Goal: Task Accomplishment & Management: Use online tool/utility

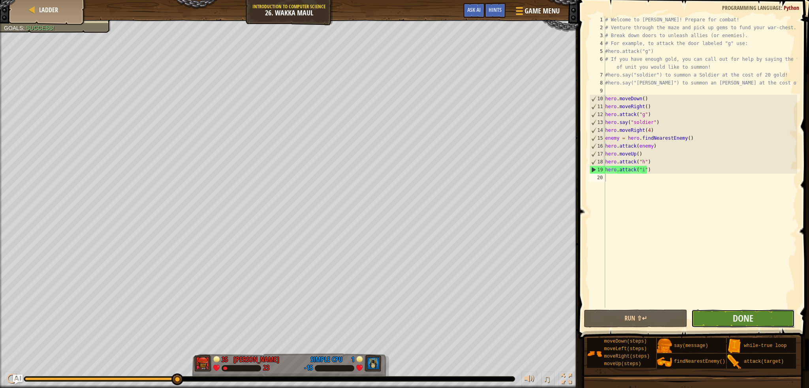
click at [731, 326] on button "Done" at bounding box center [742, 319] width 103 height 18
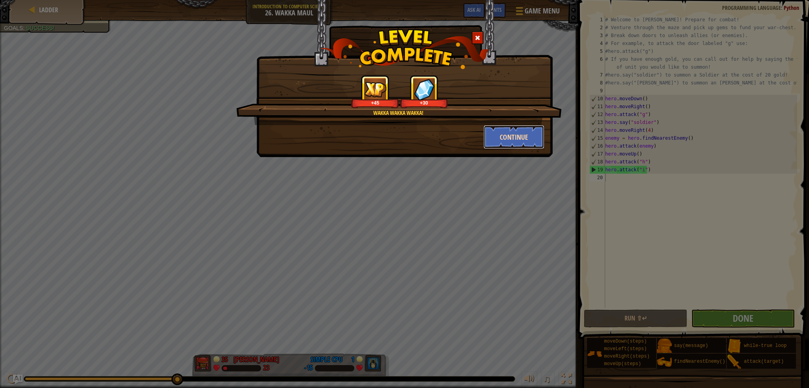
click at [521, 137] on button "Continue" at bounding box center [513, 137] width 61 height 24
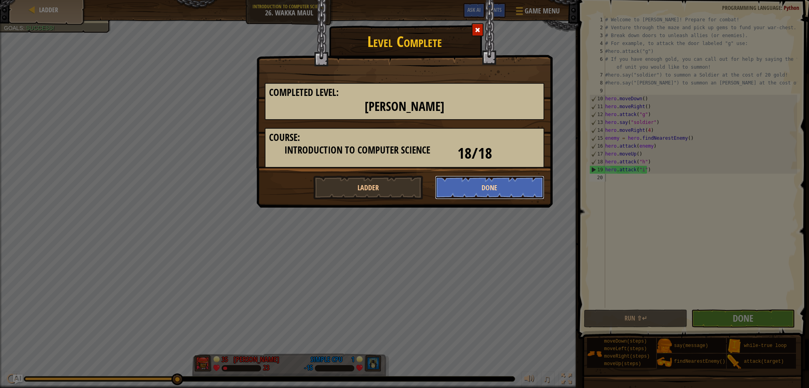
click at [472, 193] on button "Done" at bounding box center [490, 188] width 110 height 24
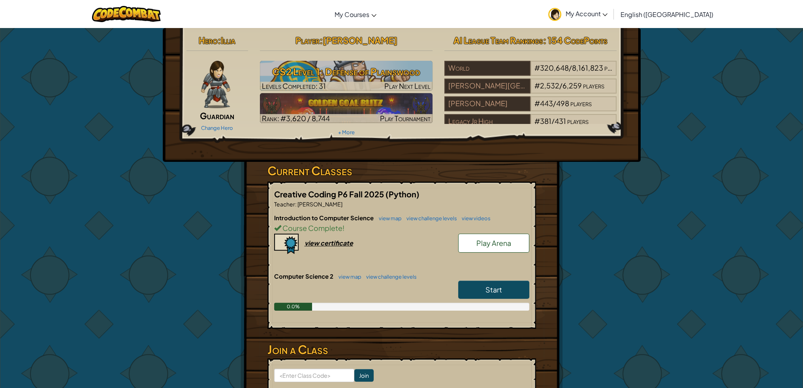
click at [502, 289] on link "Start" at bounding box center [493, 290] width 71 height 18
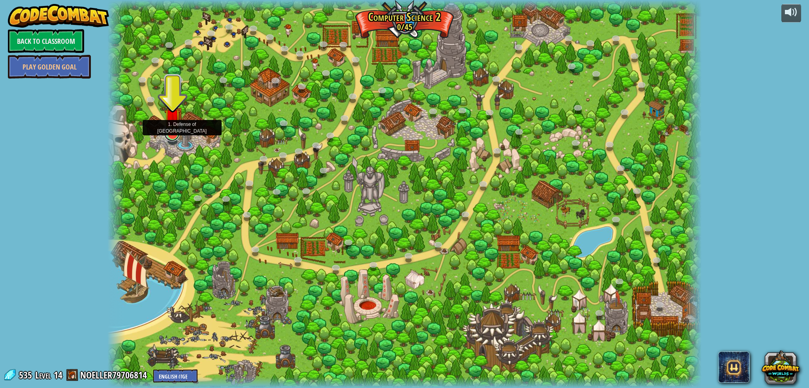
click at [168, 137] on link at bounding box center [172, 134] width 16 height 16
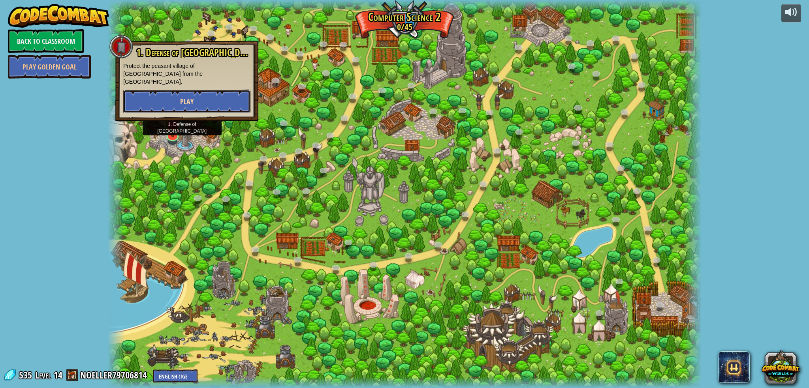
click at [194, 103] on button "Play" at bounding box center [186, 102] width 127 height 24
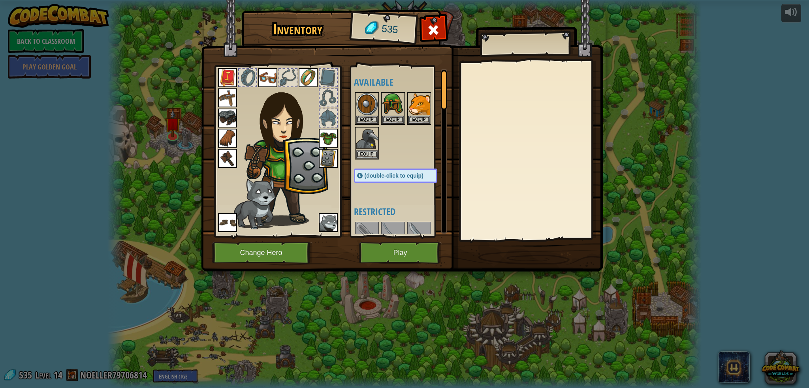
click at [278, 167] on img at bounding box center [286, 153] width 85 height 145
click at [278, 144] on img at bounding box center [286, 153] width 85 height 145
click at [307, 180] on img at bounding box center [286, 153] width 85 height 145
click at [362, 151] on button "Equip" at bounding box center [367, 154] width 22 height 8
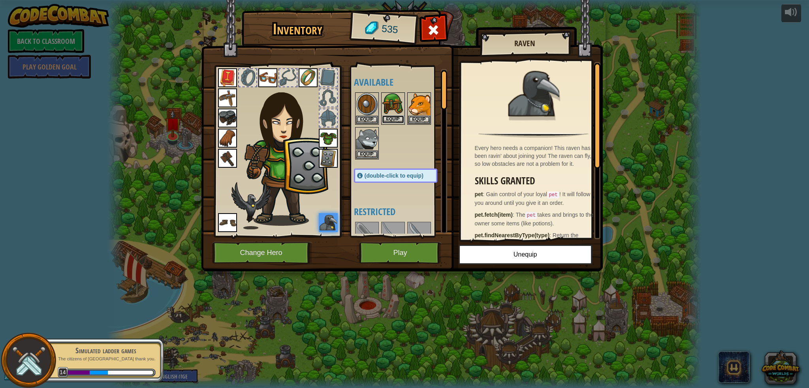
click at [394, 122] on button "Equip" at bounding box center [393, 119] width 22 height 8
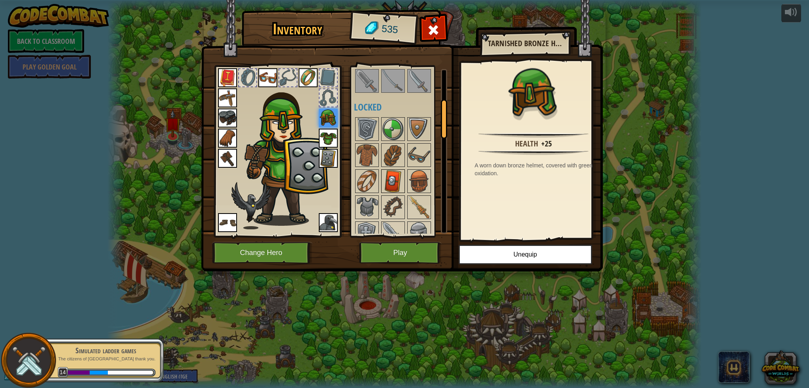
scroll to position [237, 0]
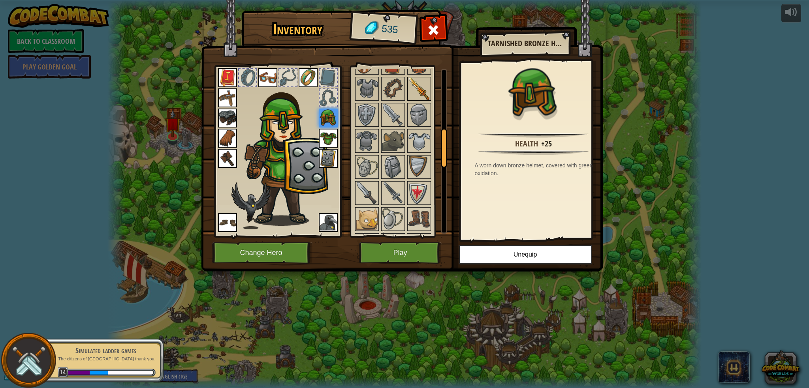
click at [422, 92] on img at bounding box center [419, 89] width 22 height 22
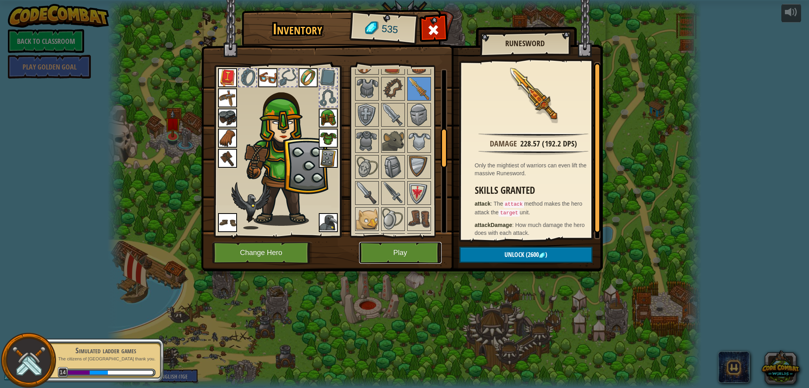
click at [417, 248] on button "Play" at bounding box center [400, 253] width 83 height 22
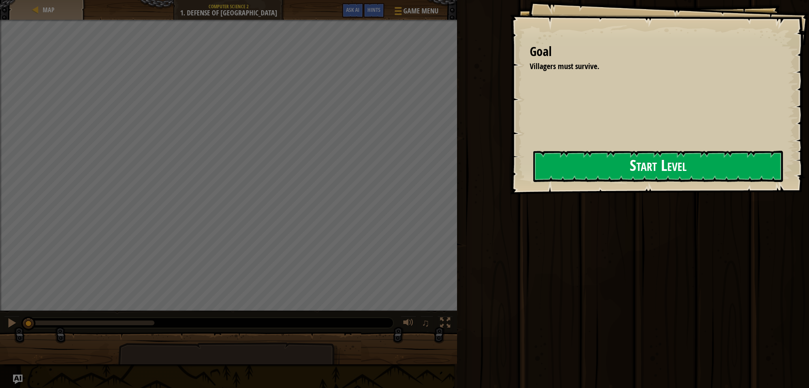
click at [562, 169] on button "Start Level" at bounding box center [658, 166] width 250 height 31
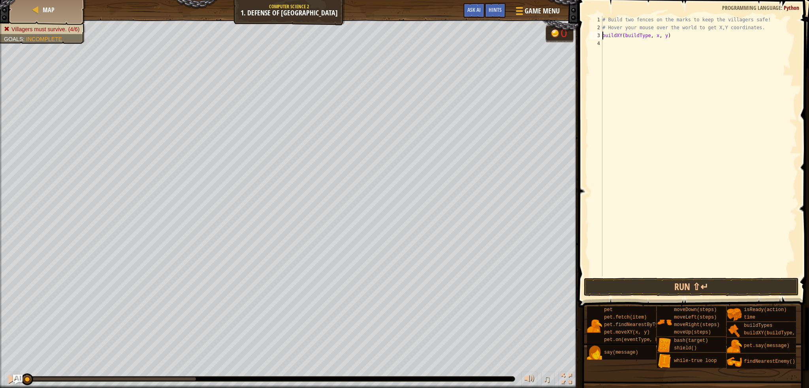
click at [653, 36] on div "# Build two fences on the marks to keep the villagers safe! # Hover your mouse …" at bounding box center [698, 154] width 196 height 276
click at [663, 34] on div "# Build two fences on the marks to keep the villagers safe! # Hover your mouse …" at bounding box center [698, 154] width 196 height 276
type textarea "buildXY(buildType, 40, 52)"
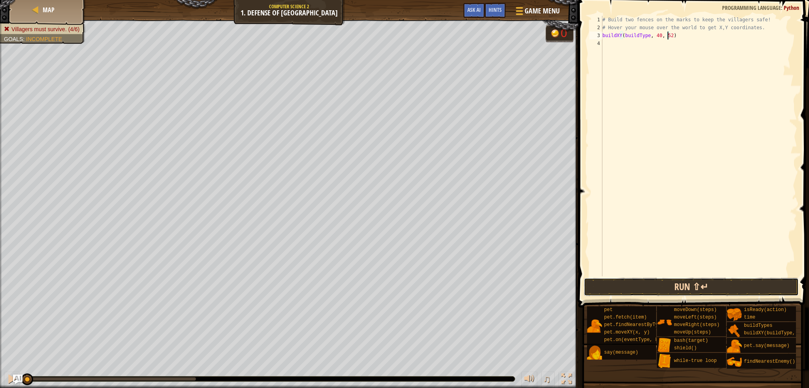
click at [709, 284] on button "Run ⇧↵" at bounding box center [691, 287] width 215 height 18
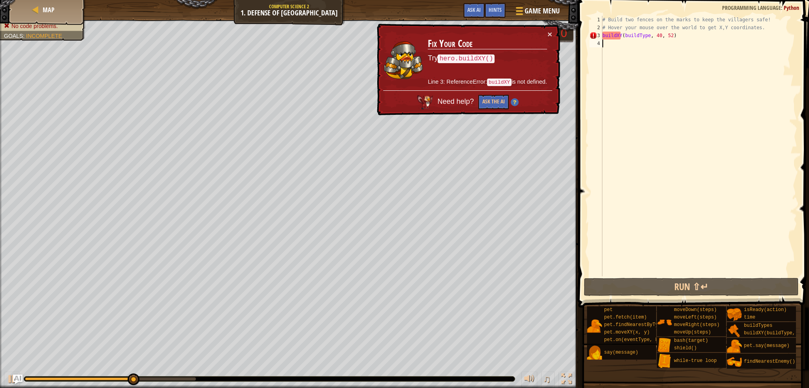
drag, startPoint x: 691, startPoint y: 41, endPoint x: 593, endPoint y: 41, distance: 97.5
click at [593, 41] on div "buildXY(buildType, 40, 52) 1 2 3 4 # Build two fences on the marks to keep the …" at bounding box center [691, 146] width 209 height 261
click at [683, 40] on div "# Build two fences on the marks to keep the villagers safe! # Hover your mouse …" at bounding box center [698, 154] width 196 height 276
click at [681, 35] on div "# Build two fences on the marks to keep the villagers safe! # Hover your mouse …" at bounding box center [698, 154] width 196 height 276
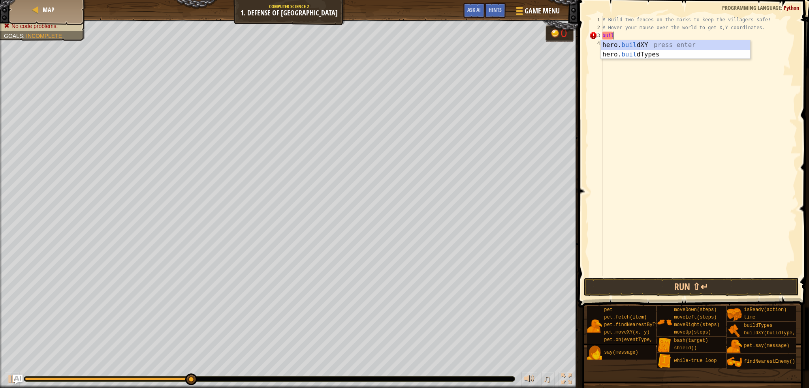
type textarea "b"
type textarea "# Hover your mouse over the world to get X,Y coordinates."
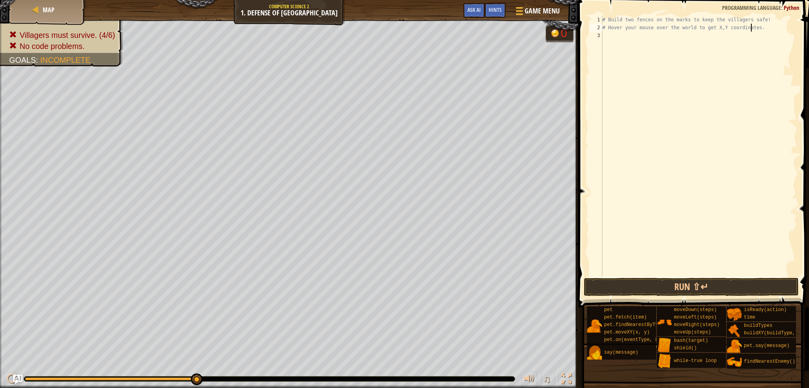
click at [700, 55] on div "# Build two fences on the marks to keep the villagers safe! # Hover your mouse …" at bounding box center [698, 154] width 196 height 276
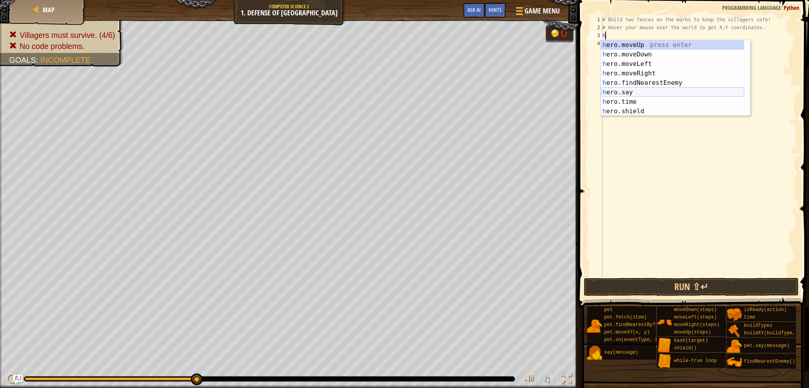
scroll to position [66, 0]
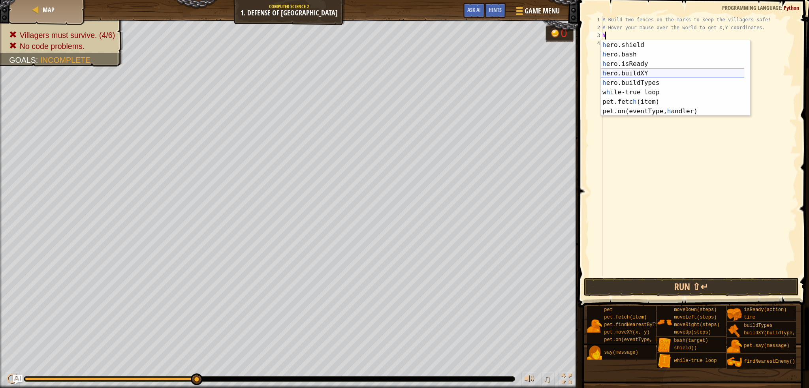
click at [648, 70] on div "h ero.shield press enter h ero.bash press enter h ero.isReady press enter h ero…" at bounding box center [671, 87] width 143 height 95
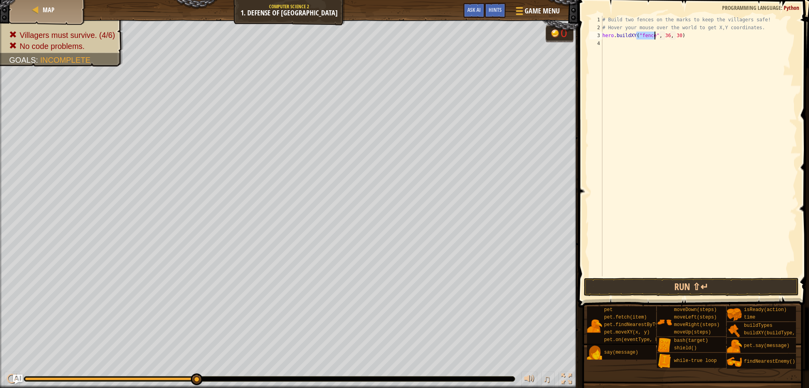
click at [663, 38] on div "# Build two fences on the marks to keep the villagers safe! # Hover your mouse …" at bounding box center [698, 154] width 196 height 276
click at [674, 36] on div "# Build two fences on the marks to keep the villagers safe! # Hover your mouse …" at bounding box center [698, 154] width 196 height 276
type textarea "hero.buildXY("fence", 40, 52)"
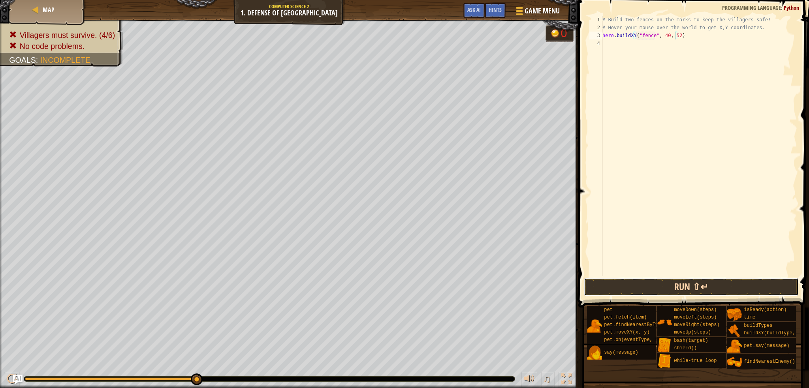
click at [665, 290] on button "Run ⇧↵" at bounding box center [691, 287] width 215 height 18
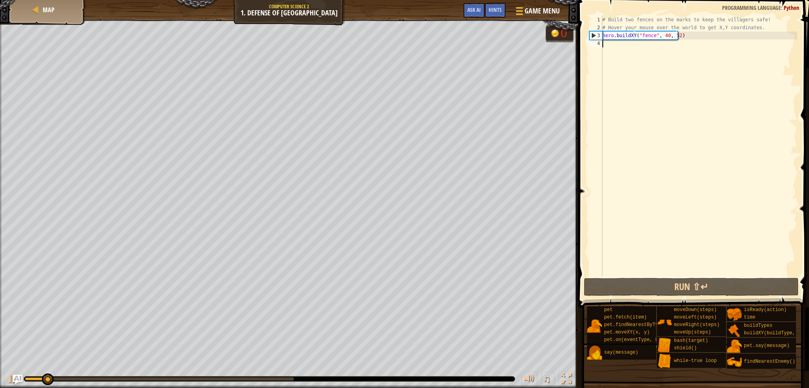
click at [635, 45] on div "# Build two fences on the marks to keep the villagers safe! # Hover your mouse …" at bounding box center [698, 154] width 196 height 276
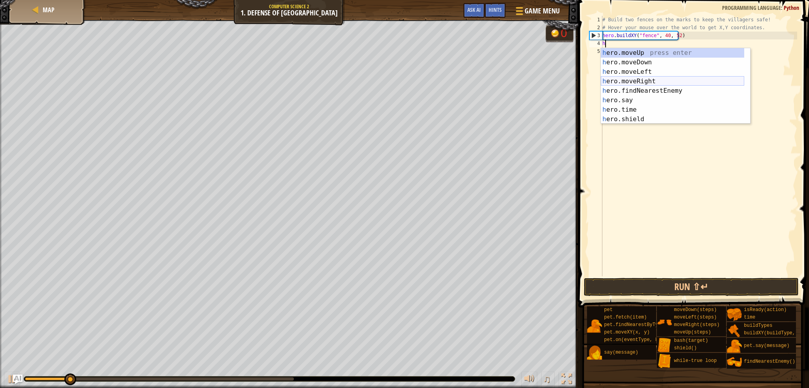
scroll to position [66, 0]
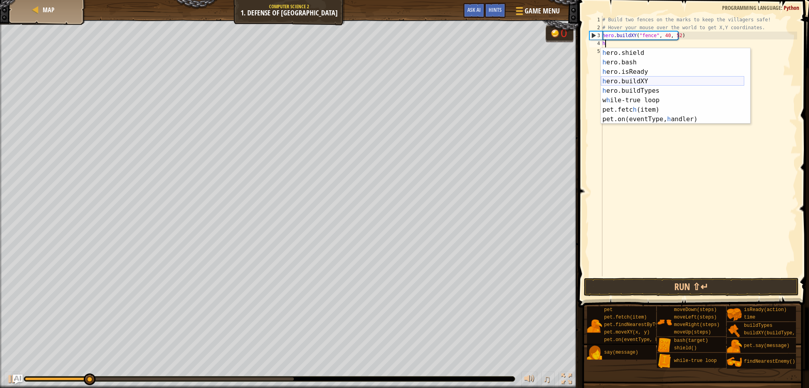
click at [643, 82] on div "h ero.shield press enter h ero.bash press enter h ero.isReady press enter h ero…" at bounding box center [671, 95] width 143 height 95
type textarea "hero.buildXY("fence", 36, 30)"
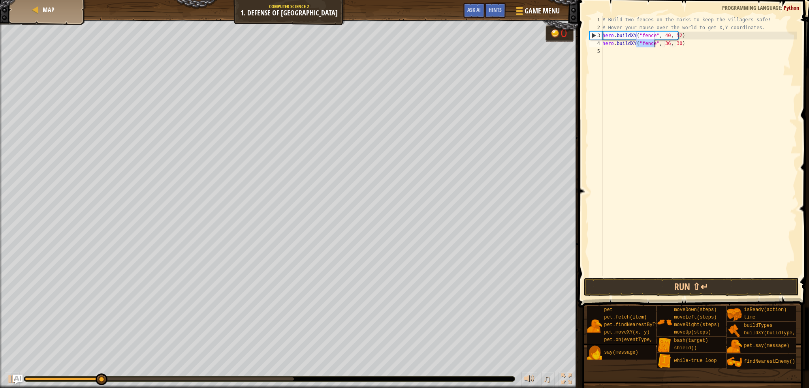
click at [663, 50] on div "# Build two fences on the marks to keep the villagers safe! # Hover your mouse …" at bounding box center [698, 154] width 196 height 276
click at [665, 46] on div "# Build two fences on the marks to keep the villagers safe! # Hover your mouse …" at bounding box center [698, 154] width 196 height 276
type textarea "hero.buildXY("fence", 40, 30)"
click at [677, 45] on div "# Build two fences on the marks to keep the villagers safe! # Hover your mouse …" at bounding box center [698, 154] width 196 height 276
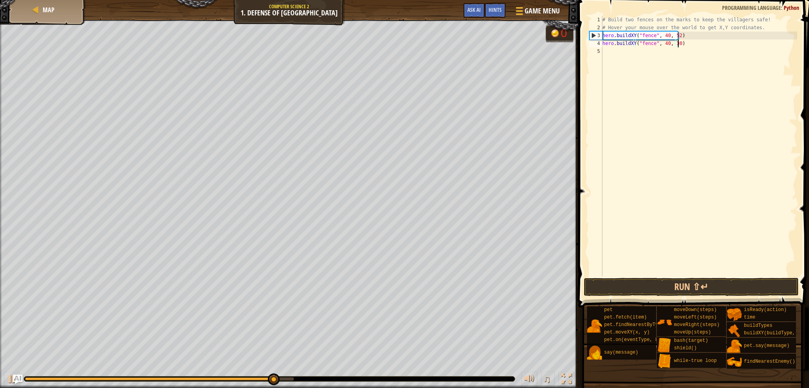
click at [673, 49] on div "# Build two fences on the marks to keep the villagers safe! # Hover your mouse …" at bounding box center [698, 154] width 196 height 276
click at [674, 44] on div "# Build two fences on the marks to keep the villagers safe! # Hover your mouse …" at bounding box center [698, 154] width 196 height 276
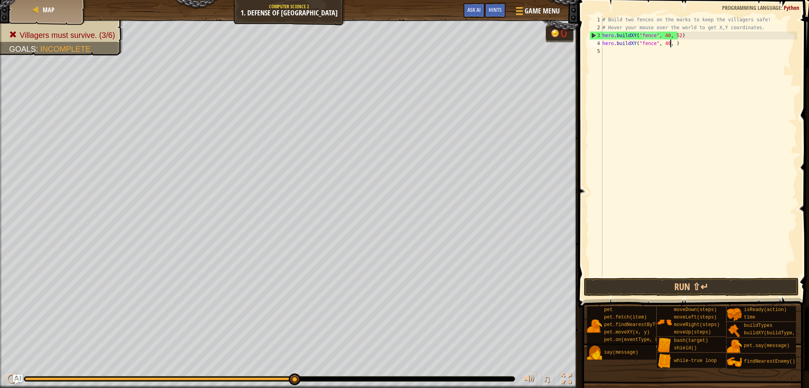
type textarea "hero.buildXY("fence", 40, 20)"
click at [649, 52] on div "# Build two fences on the marks to keep the villagers safe! # Hover your mouse …" at bounding box center [698, 154] width 196 height 276
type textarea "hero.buildXY("fence", 40, 20)"
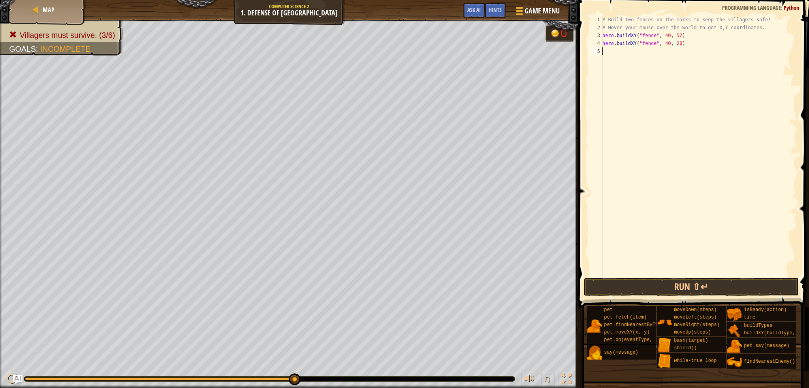
click at [645, 55] on div "# Build two fences on the marks to keep the villagers safe! # Hover your mouse …" at bounding box center [698, 154] width 196 height 276
type textarea "hero.buildXY("fence", 40, 20)"
click at [674, 289] on button "Run ⇧↵" at bounding box center [691, 287] width 215 height 18
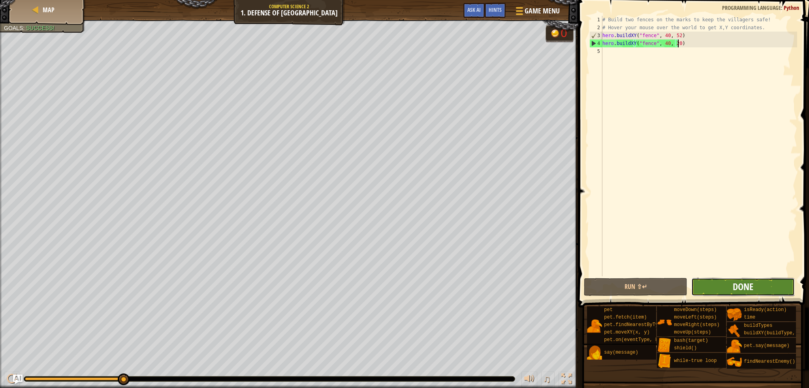
click at [745, 287] on span "Done" at bounding box center [742, 286] width 21 height 13
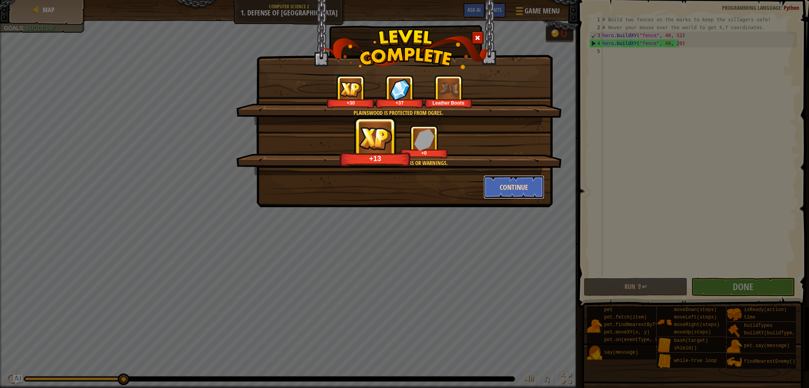
click at [499, 189] on button "Continue" at bounding box center [513, 187] width 61 height 24
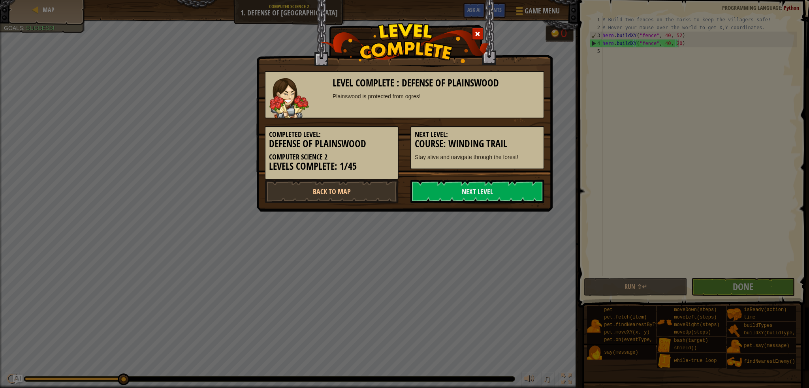
click at [499, 189] on link "Next Level" at bounding box center [477, 192] width 134 height 24
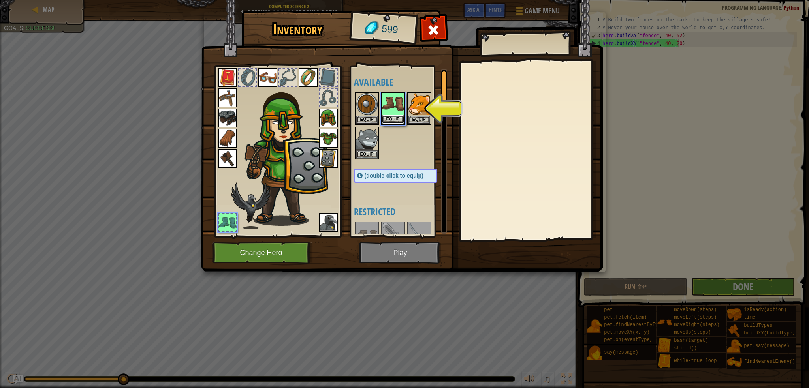
click at [395, 119] on button "Equip" at bounding box center [393, 119] width 22 height 8
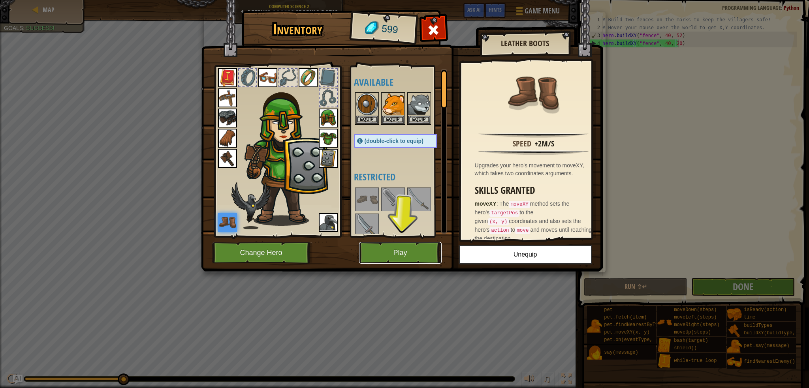
click at [395, 260] on button "Play" at bounding box center [400, 253] width 83 height 22
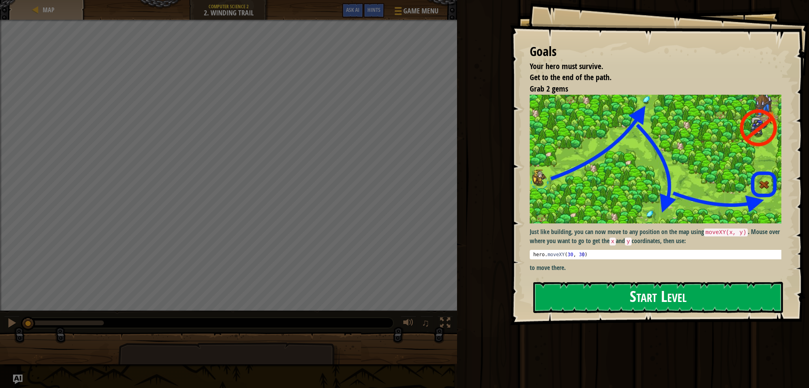
click at [643, 298] on button "Start Level" at bounding box center [658, 297] width 250 height 31
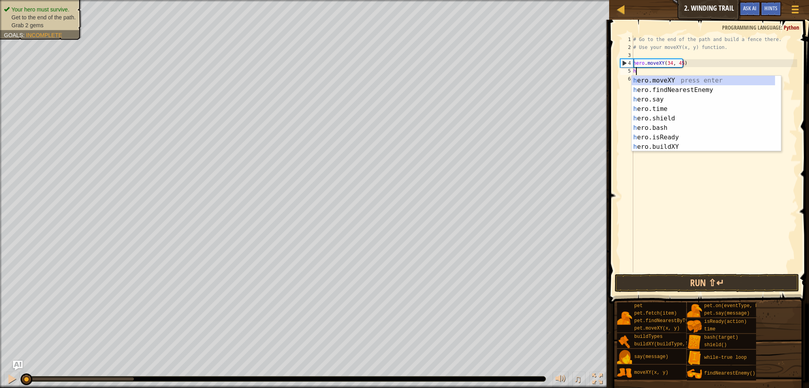
scroll to position [4, 0]
click at [686, 81] on div "h ero.moveXY press enter h ero.findNearestEnemy press enter h ero.say press ent…" at bounding box center [702, 123] width 143 height 95
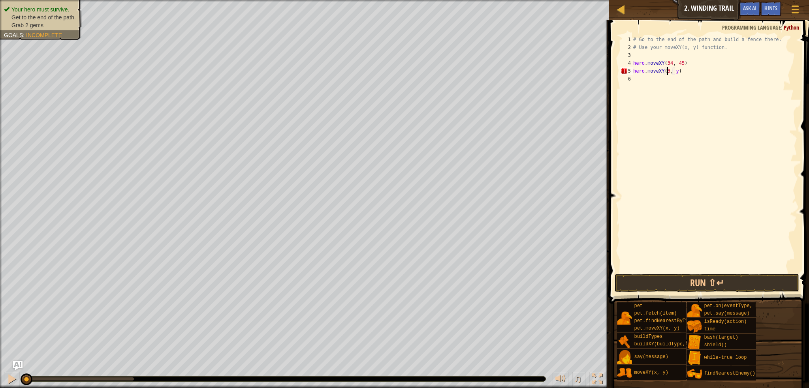
scroll to position [4, 3]
click at [676, 75] on div "# Go to the end of the path and build a fence there. # Use your moveXY(x, y) fu…" at bounding box center [713, 162] width 165 height 253
type textarea "hero.moveXY(36, 60)"
click at [681, 92] on div "# Go to the end of the path and build a fence there. # Use your moveXY(x, y) fu…" at bounding box center [713, 162] width 165 height 253
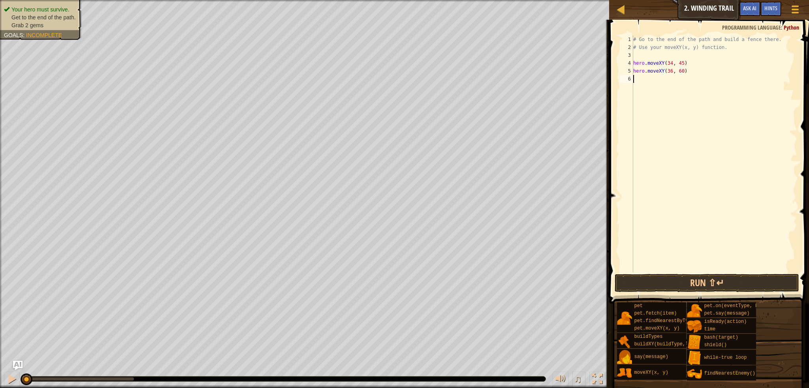
scroll to position [4, 0]
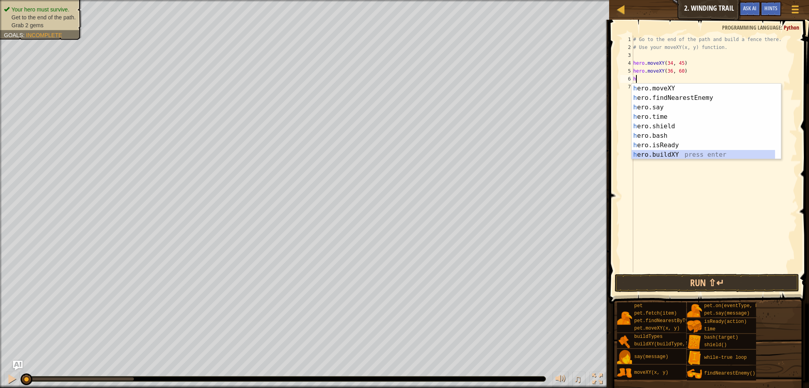
click at [665, 152] on div "h ero.moveXY press enter h ero.findNearestEnemy press enter h ero.say press ent…" at bounding box center [702, 131] width 143 height 95
type textarea "hero.buildXY("fence", 36, 30)"
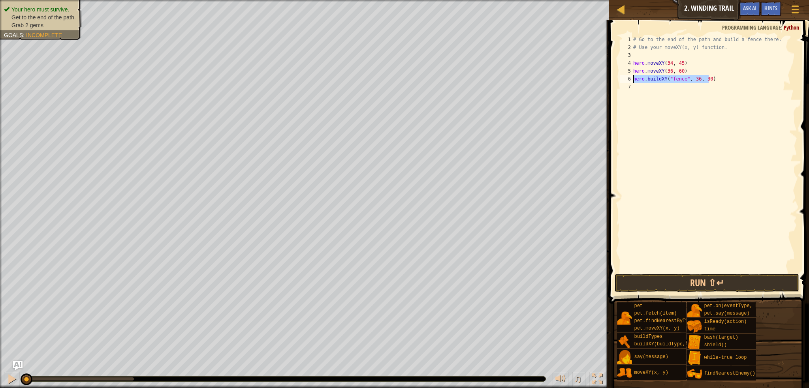
drag, startPoint x: 720, startPoint y: 83, endPoint x: 630, endPoint y: 81, distance: 89.2
click at [630, 81] on div "hero.buildXY("fence", 36, 30) 1 2 3 4 5 6 7 # Go to the end of the path and bui…" at bounding box center [707, 154] width 178 height 237
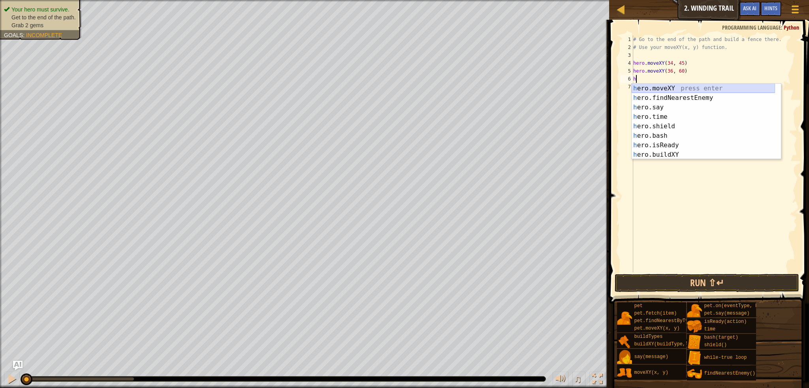
click at [660, 90] on div "h ero.moveXY press enter h ero.findNearestEnemy press enter h ero.say press ent…" at bounding box center [702, 131] width 143 height 95
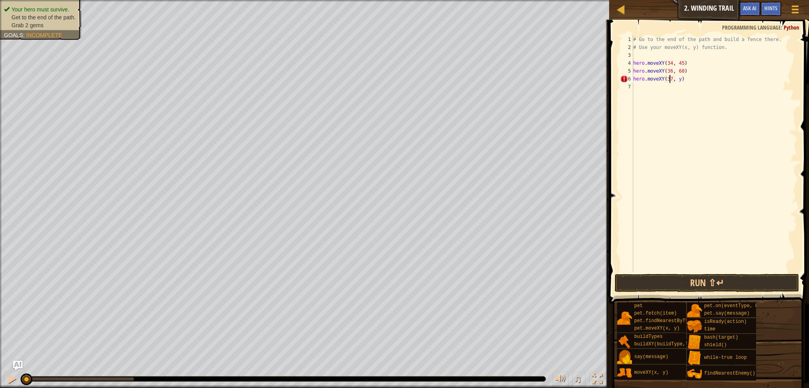
scroll to position [4, 3]
click at [676, 79] on div "# Go to the end of the path and build a fence there. # Use your moveXY(x, y) fu…" at bounding box center [713, 162] width 165 height 253
type textarea "hero.moveXY(37, 13)"
click at [704, 278] on button "Run ⇧↵" at bounding box center [706, 283] width 184 height 18
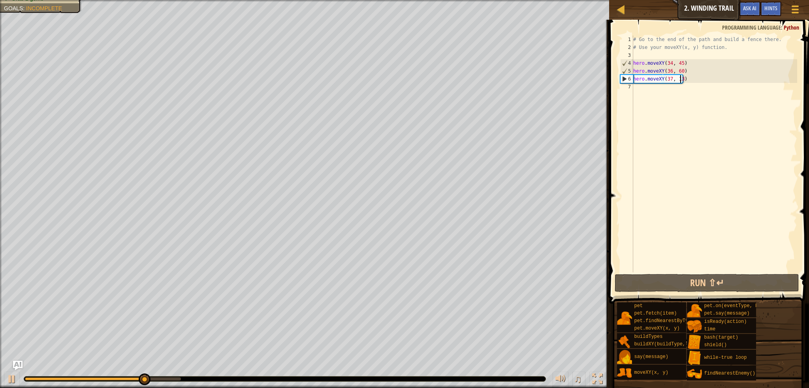
click at [663, 131] on div "# Go to the end of the path and build a fence there. # Use your moveXY(x, y) fu…" at bounding box center [713, 162] width 165 height 253
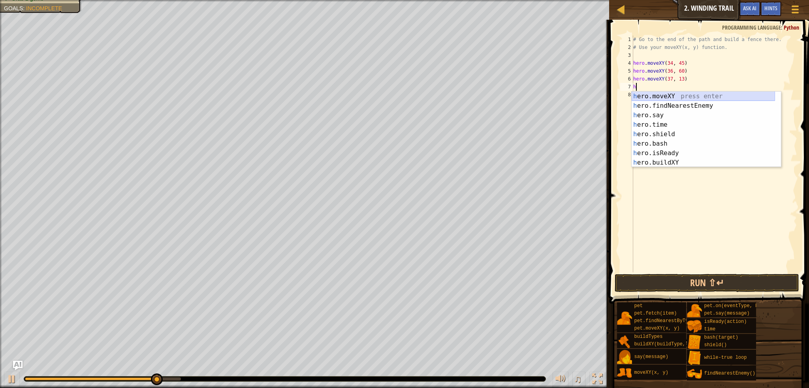
click at [669, 93] on div "h ero.moveXY press enter h ero.findNearestEnemy press enter h ero.say press ent…" at bounding box center [702, 139] width 143 height 95
type textarea "hero.moveXY(x, y)"
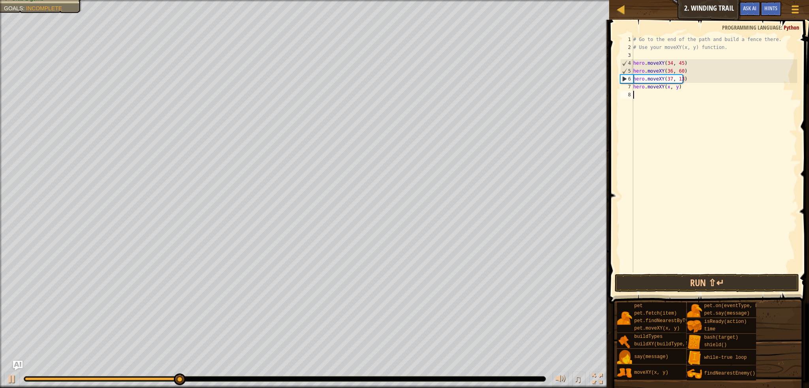
click at [730, 130] on div "# Go to the end of the path and build a fence there. # Use your moveXY(x, y) fu…" at bounding box center [713, 162] width 165 height 253
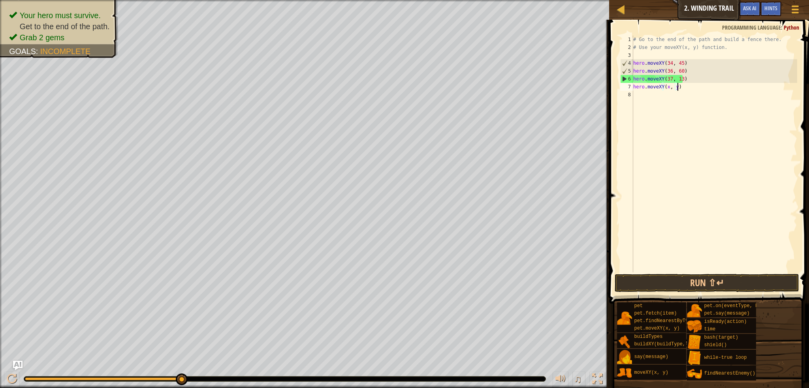
click at [666, 87] on div "# Go to the end of the path and build a fence there. # Use your moveXY(x, y) fu…" at bounding box center [713, 162] width 165 height 253
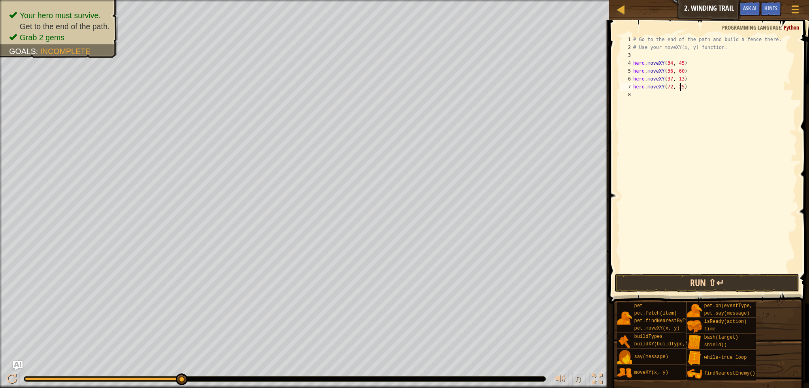
type textarea "hero.moveXY(72, 25)"
click at [694, 283] on button "Run ⇧↵" at bounding box center [706, 283] width 184 height 18
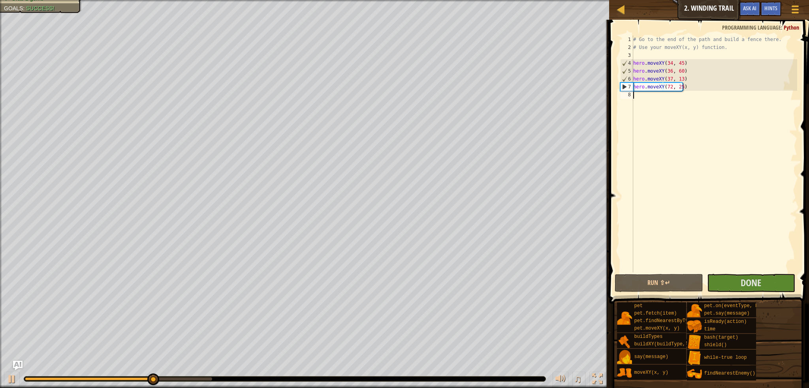
click at [659, 135] on div "# Go to the end of the path and build a fence there. # Use your moveXY(x, y) fu…" at bounding box center [713, 162] width 165 height 253
drag, startPoint x: 698, startPoint y: 87, endPoint x: 653, endPoint y: 86, distance: 45.0
click at [649, 88] on div "# Go to the end of the path and build a fence there. # Use your moveXY(x, y) fu…" at bounding box center [713, 162] width 165 height 253
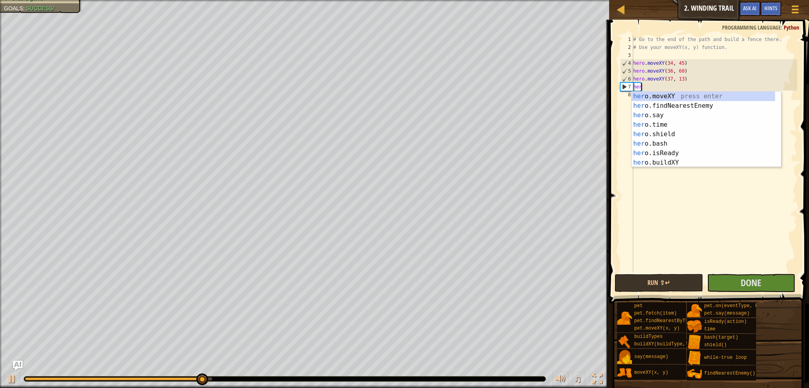
type textarea "h"
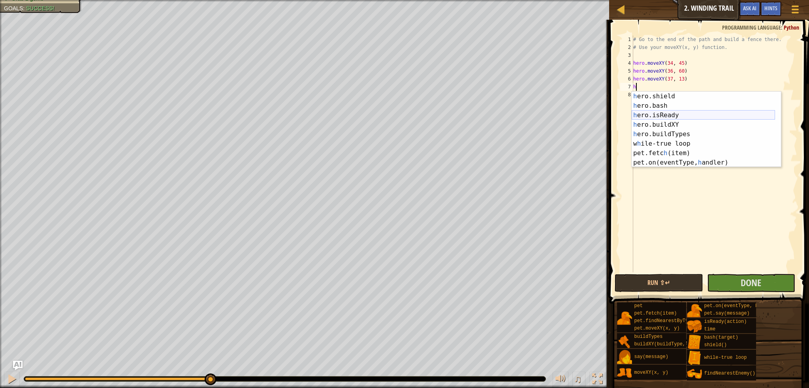
scroll to position [38, 0]
click at [684, 128] on div "h ero.shield press enter h ero.bash press enter h ero.isReady press enter h ero…" at bounding box center [702, 139] width 143 height 95
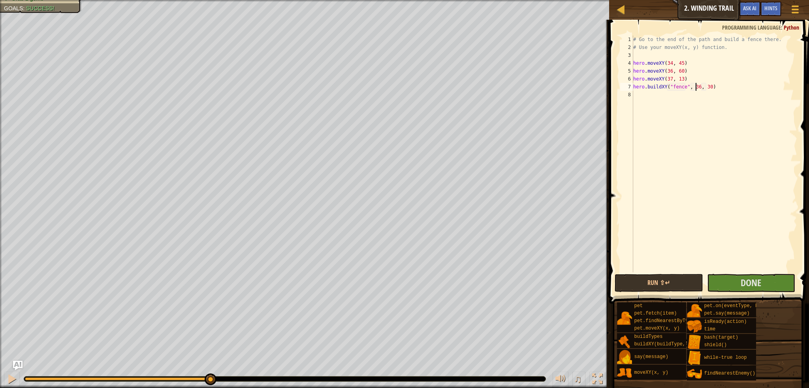
click at [696, 85] on div "# Go to the end of the path and build a fence there. # Use your moveXY(x, y) fu…" at bounding box center [713, 162] width 165 height 253
click at [707, 86] on div "# Go to the end of the path and build a fence there. # Use your moveXY(x, y) fu…" at bounding box center [713, 162] width 165 height 253
type textarea "hero.buildXY("fence", 72, 25)"
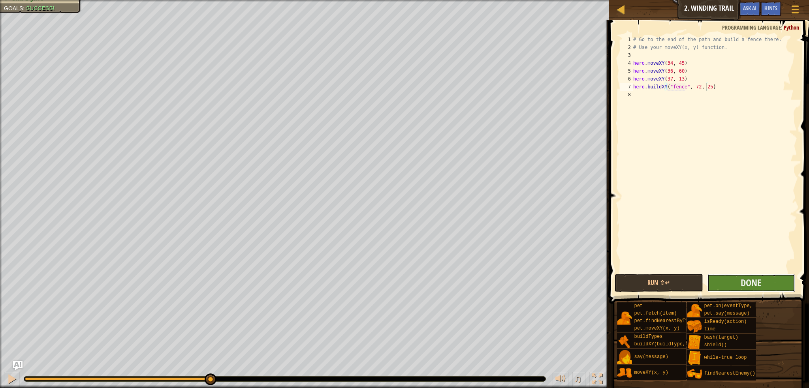
click at [714, 281] on button "Done" at bounding box center [751, 283] width 88 height 18
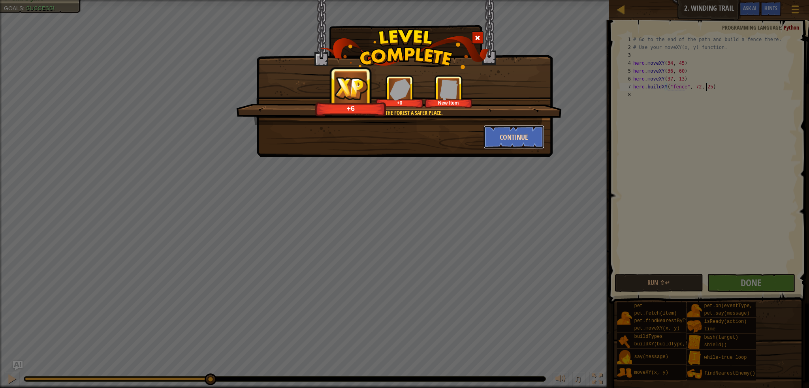
click at [503, 139] on button "Continue" at bounding box center [513, 137] width 61 height 24
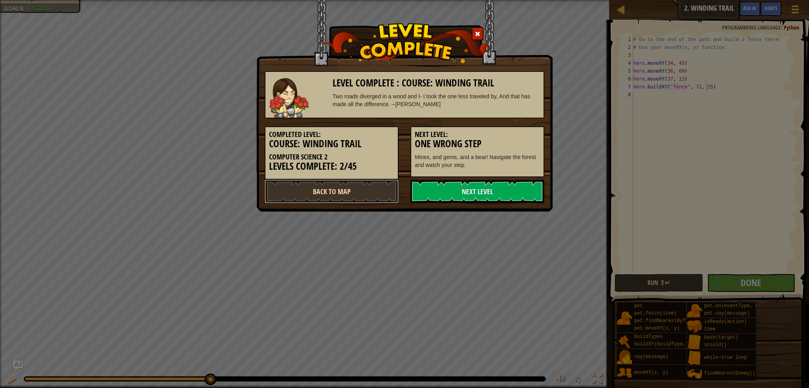
click at [318, 190] on link "Back to Map" at bounding box center [332, 192] width 134 height 24
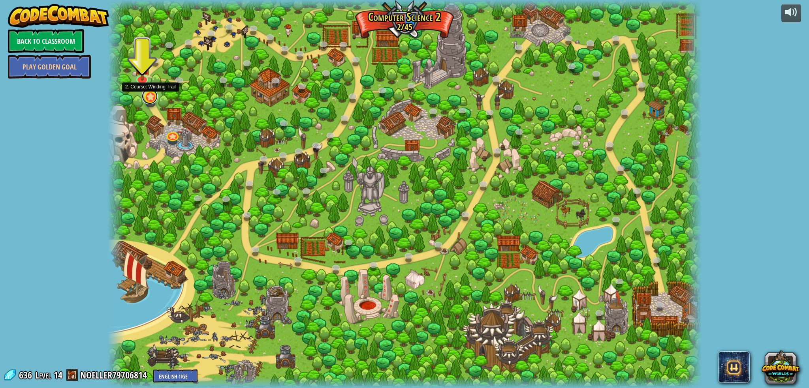
click at [155, 100] on link at bounding box center [150, 96] width 16 height 16
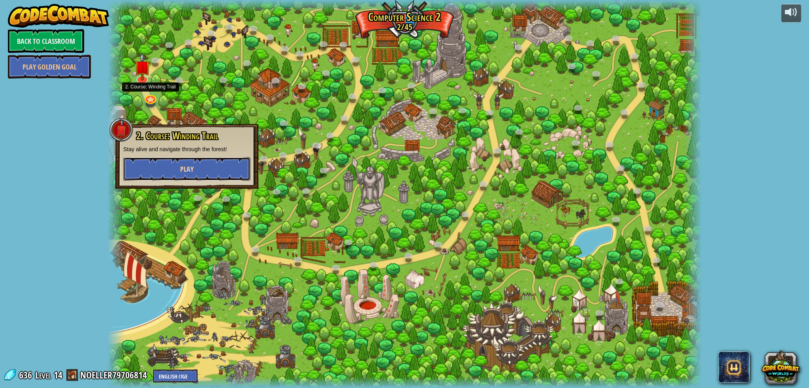
click at [210, 174] on button "Play" at bounding box center [186, 169] width 127 height 24
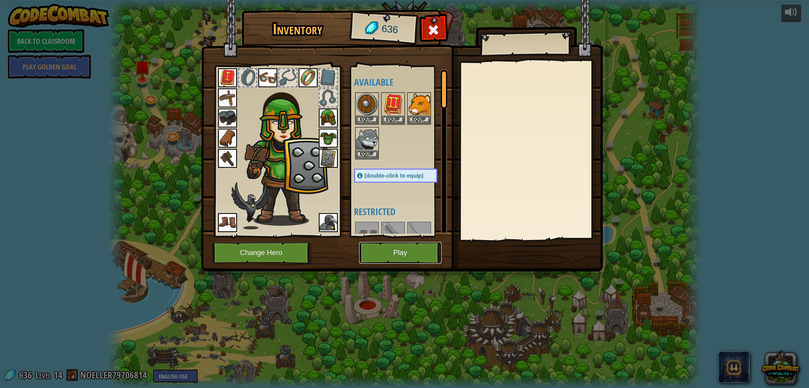
click at [413, 261] on button "Play" at bounding box center [400, 253] width 83 height 22
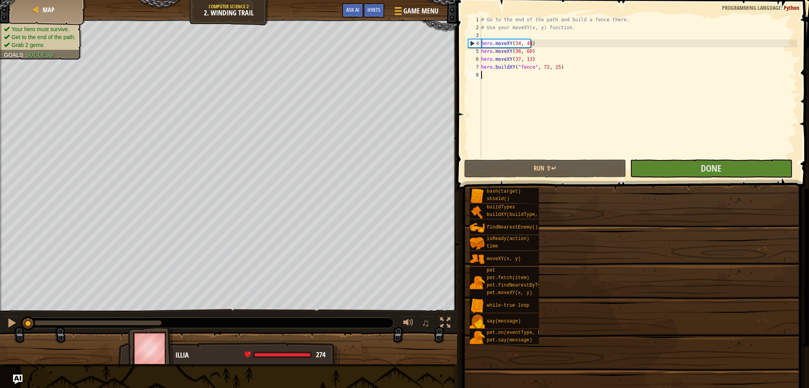
click at [537, 82] on div "Map Computer Science 2 2. Winding Trail Game Menu Done Hints Ask AI 1 ההההההההה…" at bounding box center [404, 194] width 809 height 388
type textarea "hero.moveXY(37, 13) hero.buildXY("fence", 72, 25)"
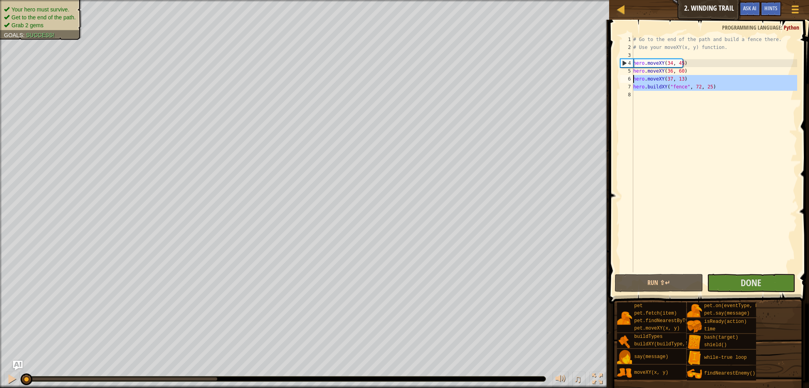
click at [734, 114] on div "# Go to the end of the path and build a fence there. # Use your moveXY(x, y) fu…" at bounding box center [713, 154] width 165 height 237
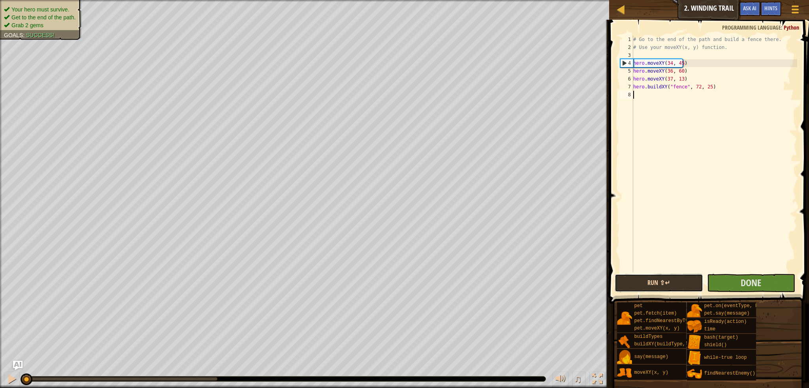
click at [660, 284] on button "Run ⇧↵" at bounding box center [658, 283] width 88 height 18
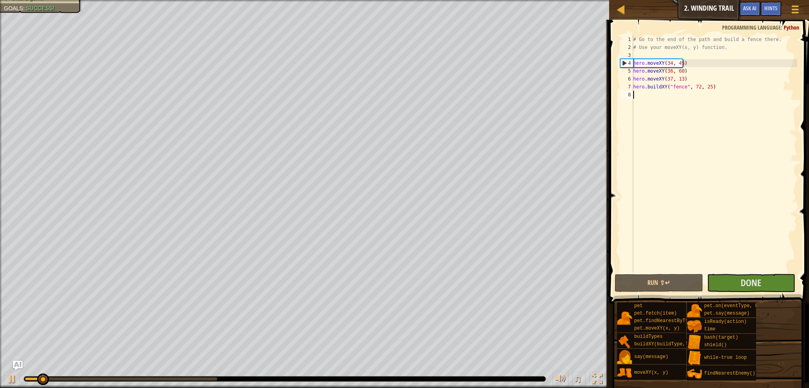
click at [668, 126] on div "# Go to the end of the path and build a fence there. # Use your moveXY(x, y) fu…" at bounding box center [713, 162] width 165 height 253
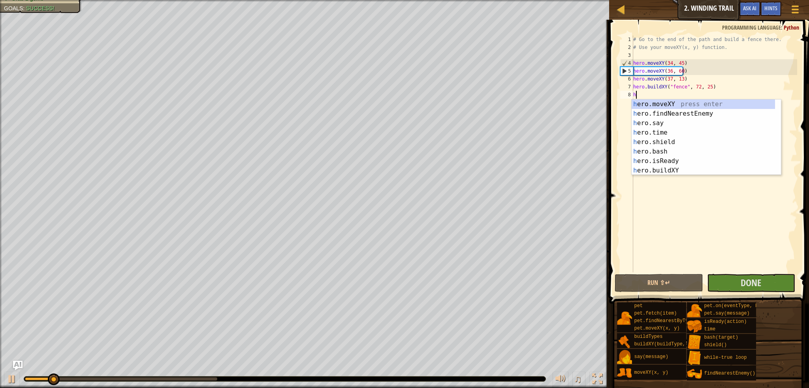
scroll to position [4, 0]
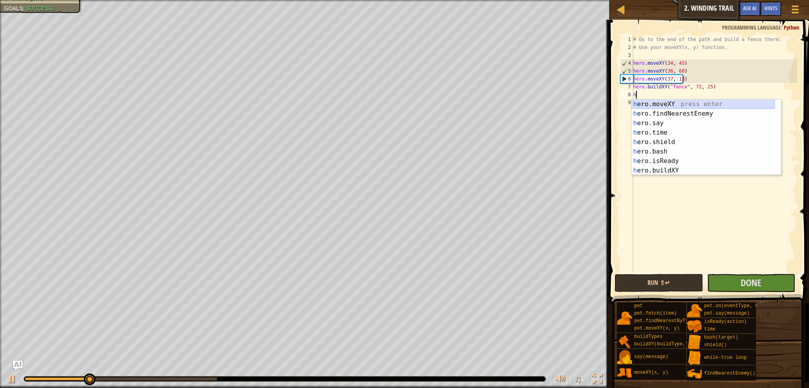
click at [668, 105] on div "h ero.moveXY press enter h ero.findNearestEnemy press enter h ero.say press ent…" at bounding box center [702, 146] width 143 height 95
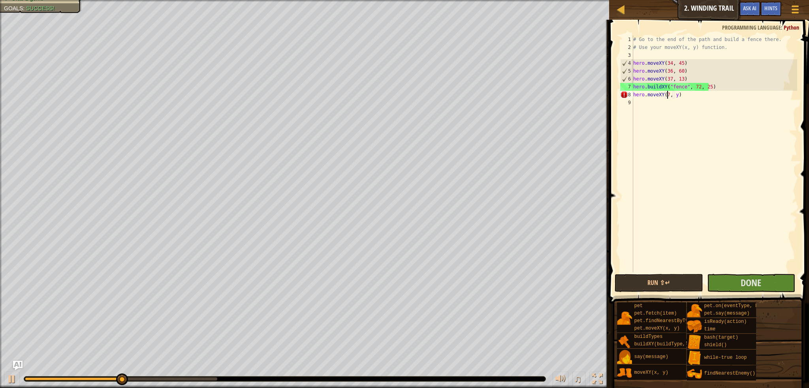
scroll to position [4, 3]
click at [676, 96] on div "# Go to the end of the path and build a fence there. # Use your moveXY(x, y) fu…" at bounding box center [713, 162] width 165 height 253
click at [677, 96] on div "# Go to the end of the path and build a fence there. # Use your moveXY(x, y) fu…" at bounding box center [713, 154] width 165 height 237
type textarea "hero.moveXY(72, 22)"
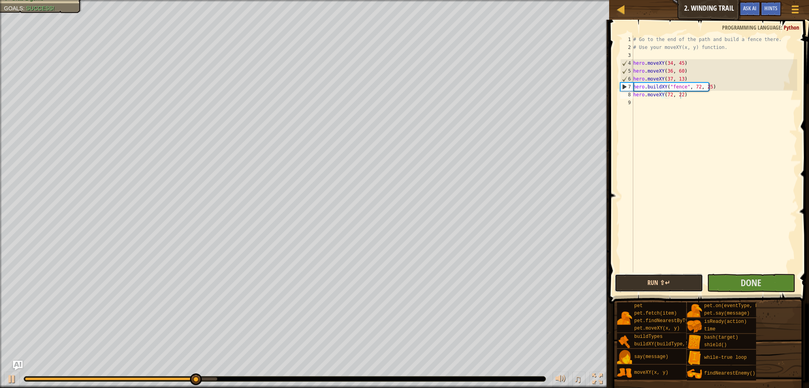
click at [647, 285] on button "Run ⇧↵" at bounding box center [658, 283] width 88 height 18
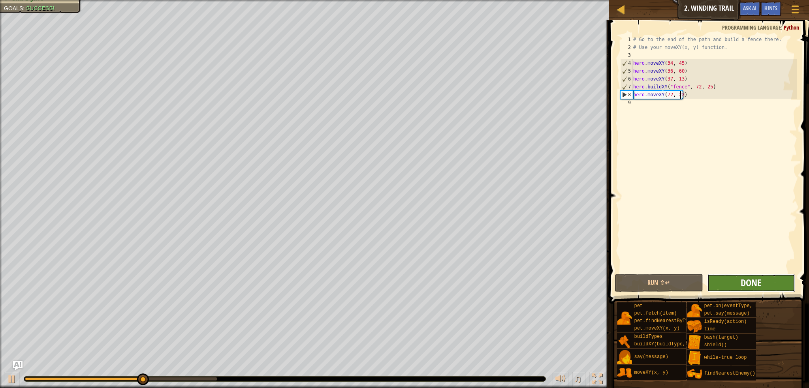
click at [756, 287] on span "Done" at bounding box center [750, 282] width 21 height 13
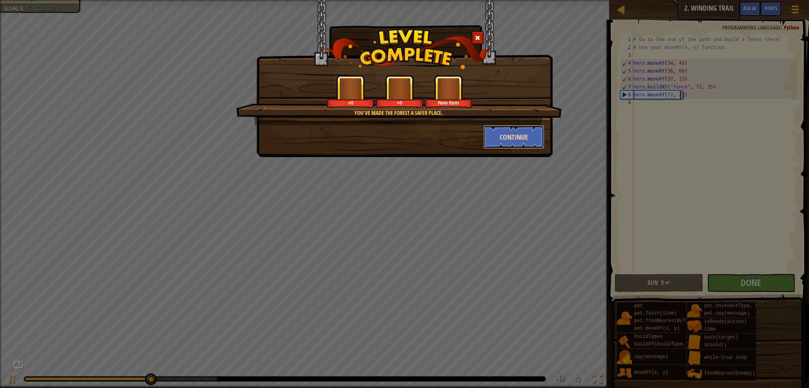
click at [506, 140] on button "Continue" at bounding box center [513, 137] width 61 height 24
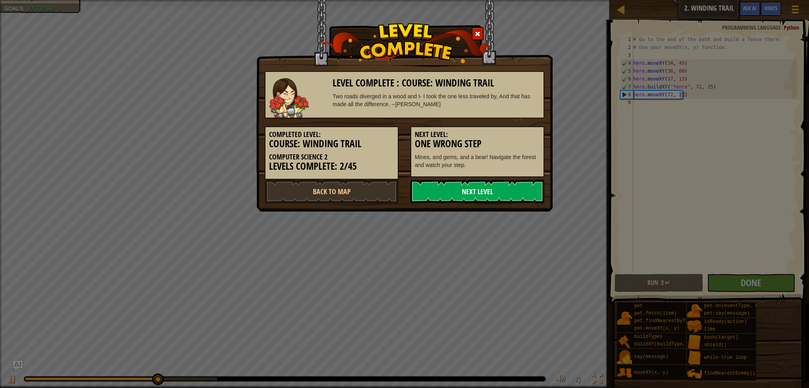
click at [505, 189] on link "Next Level" at bounding box center [477, 192] width 134 height 24
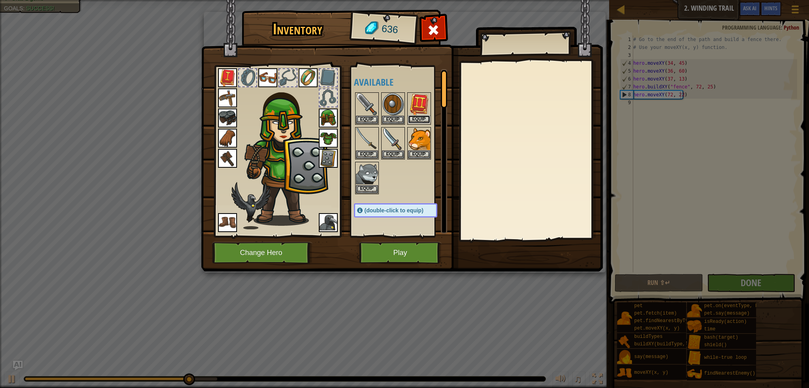
click at [414, 116] on button "Equip" at bounding box center [419, 119] width 22 height 8
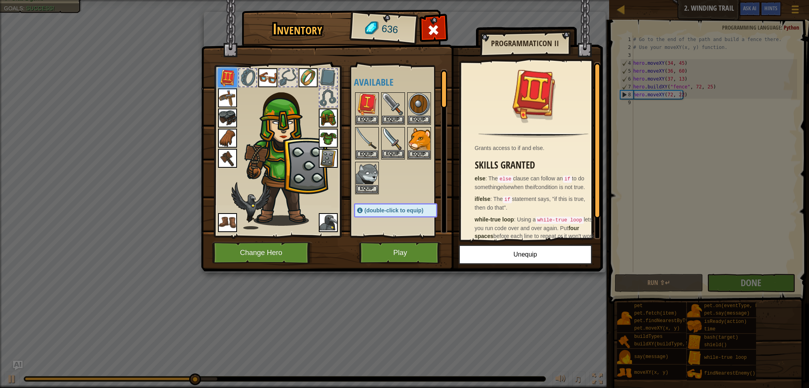
click at [400, 135] on img at bounding box center [393, 139] width 22 height 22
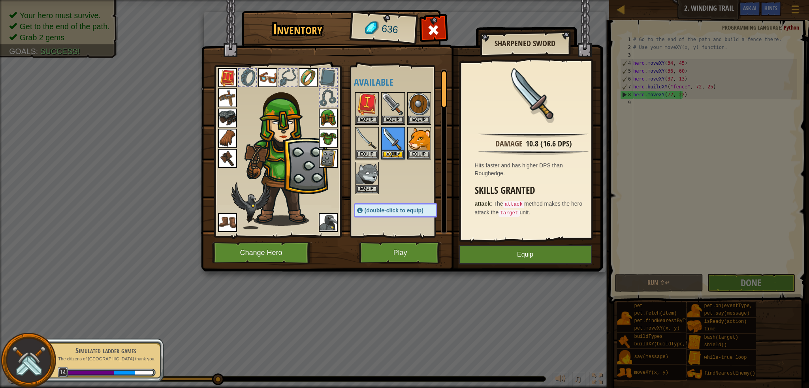
click at [228, 158] on img at bounding box center [227, 158] width 19 height 19
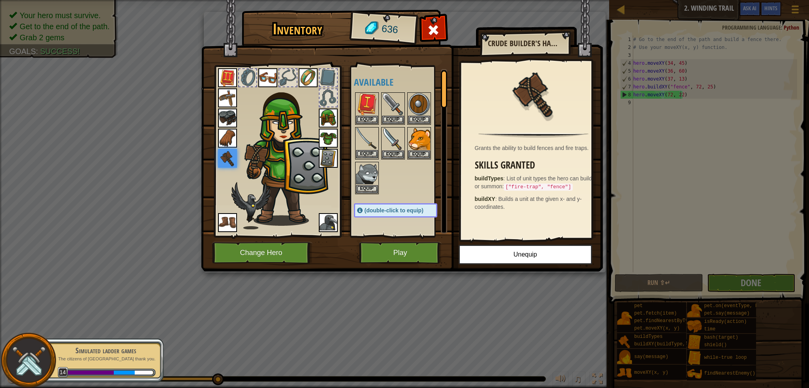
click at [366, 137] on img at bounding box center [367, 139] width 22 height 22
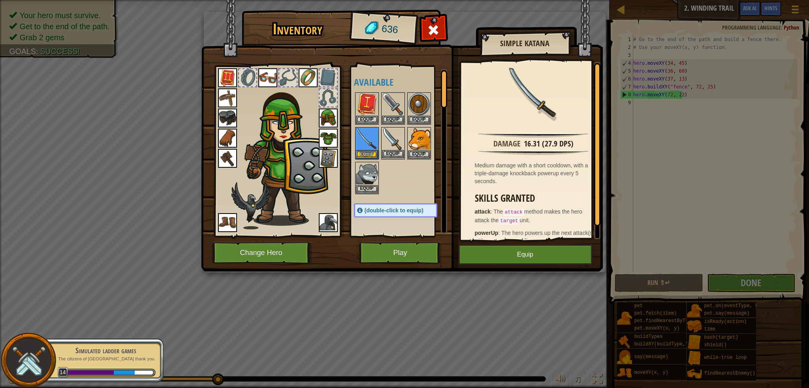
click at [390, 135] on img at bounding box center [393, 139] width 22 height 22
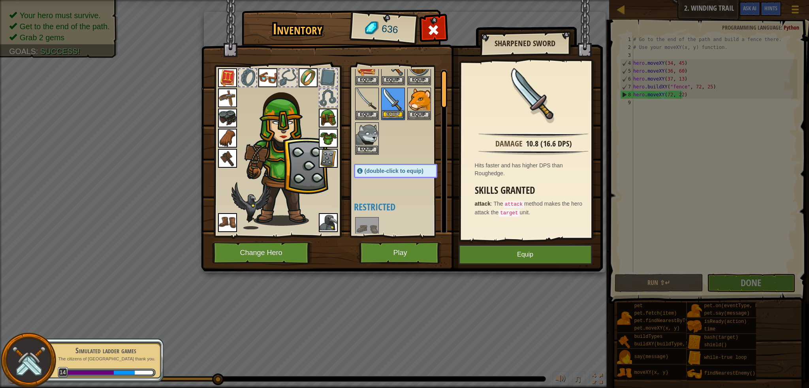
scroll to position [0, 0]
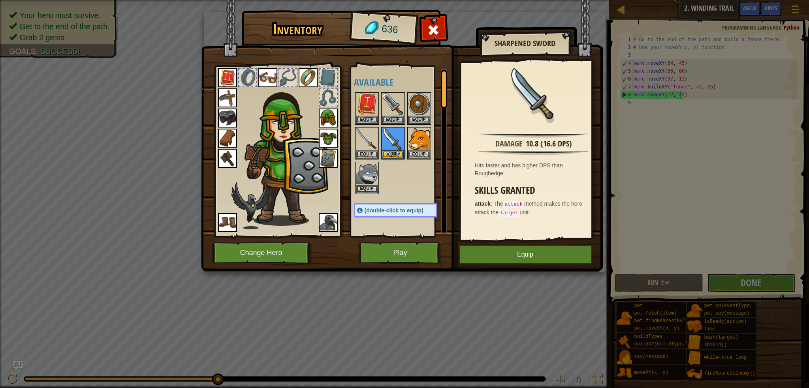
click at [394, 164] on div at bounding box center [403, 143] width 99 height 104
click at [358, 139] on img at bounding box center [367, 139] width 22 height 22
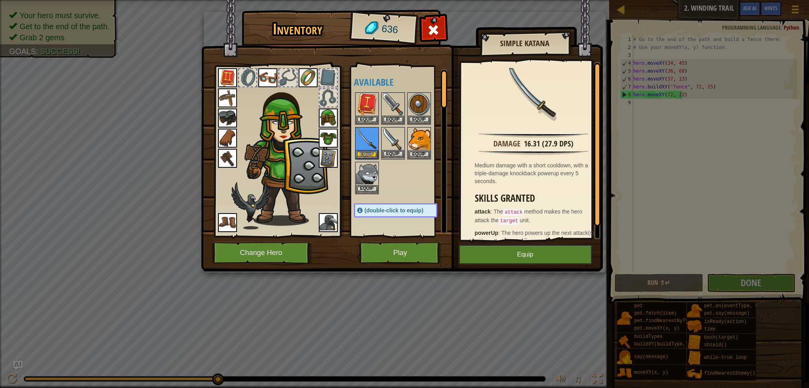
click at [394, 133] on img at bounding box center [393, 139] width 22 height 22
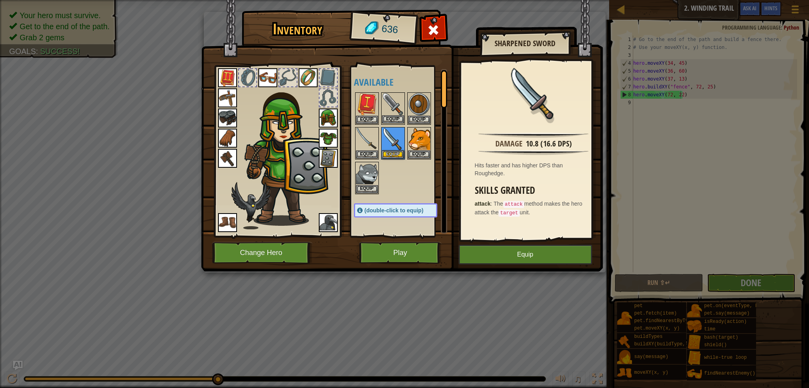
click at [392, 101] on img at bounding box center [393, 104] width 22 height 22
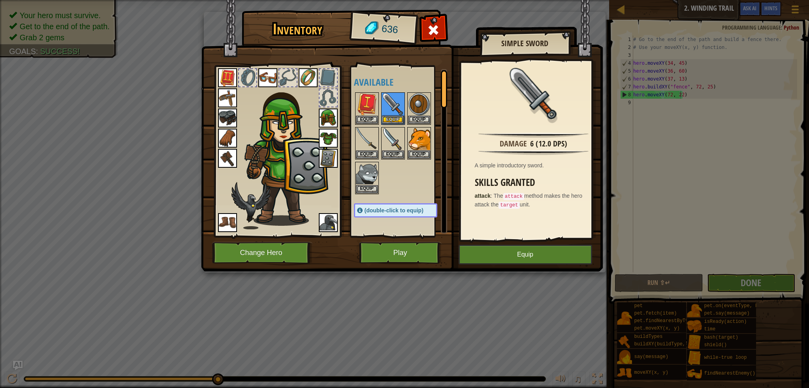
scroll to position [237, 0]
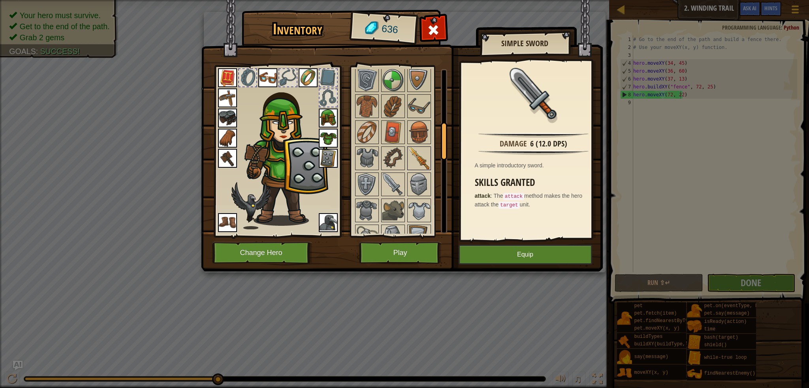
click at [413, 154] on img at bounding box center [419, 158] width 22 height 22
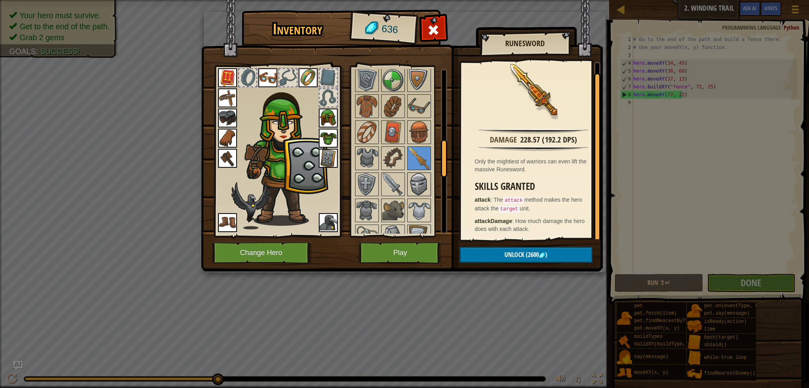
scroll to position [355, 0]
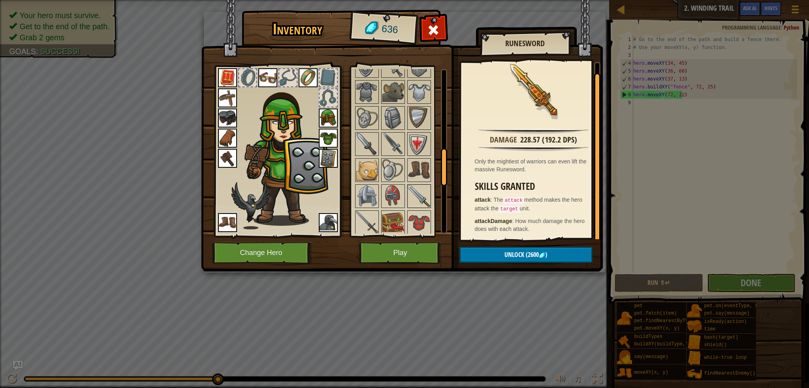
click at [419, 187] on img at bounding box center [419, 196] width 22 height 22
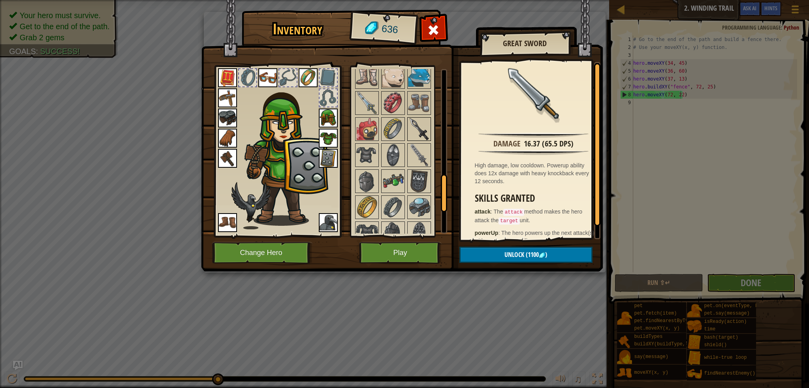
scroll to position [474, 0]
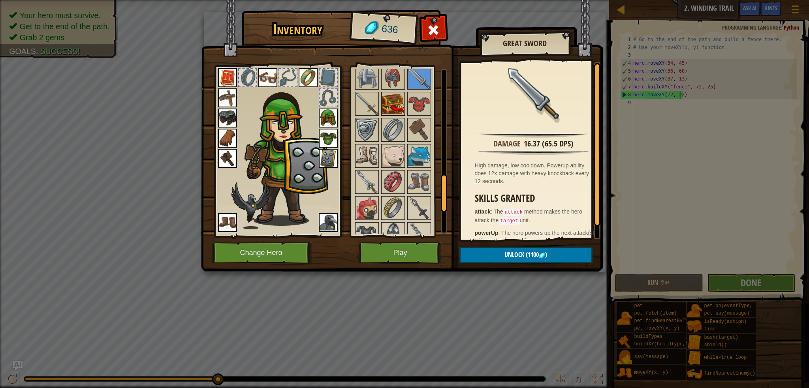
click at [392, 101] on img at bounding box center [393, 104] width 22 height 22
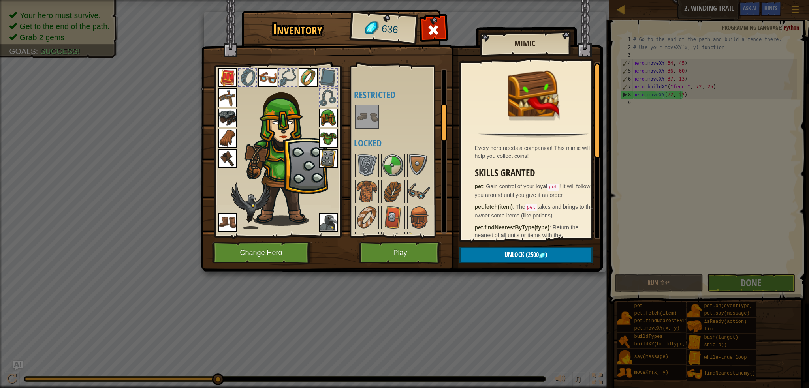
scroll to position [231, 0]
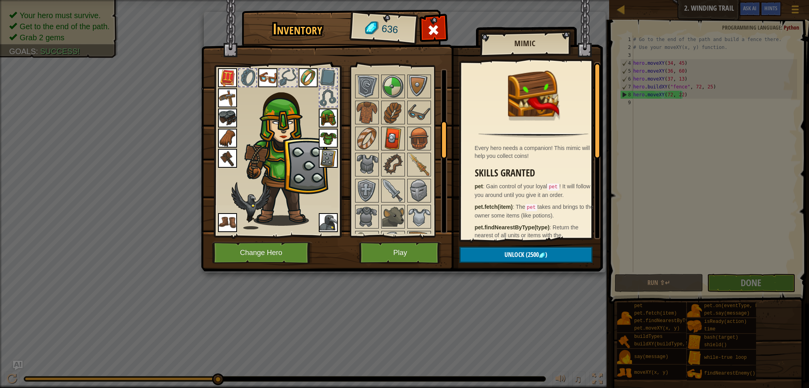
click at [393, 130] on img at bounding box center [393, 139] width 22 height 22
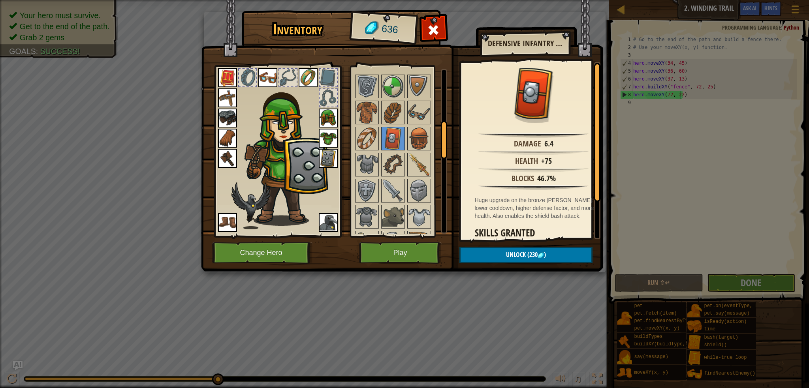
click at [322, 158] on img at bounding box center [328, 158] width 19 height 19
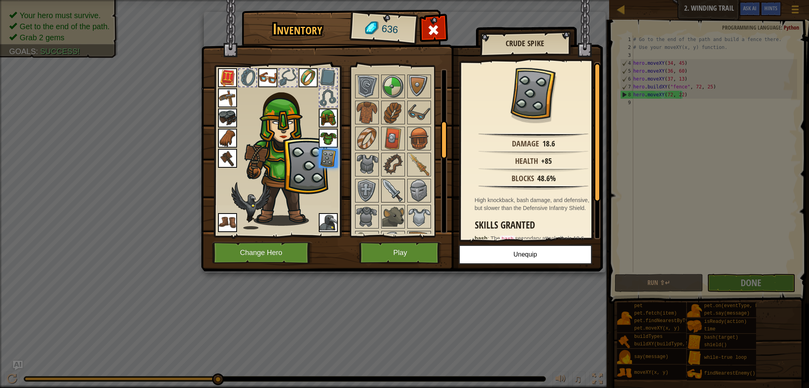
click at [387, 192] on img at bounding box center [393, 191] width 22 height 22
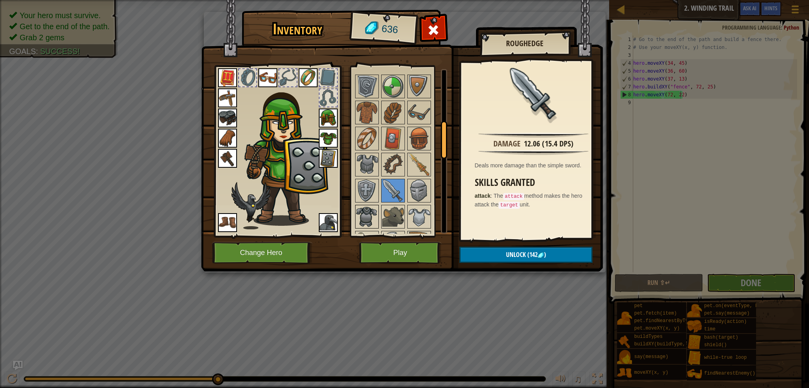
click at [366, 206] on img at bounding box center [367, 217] width 22 height 22
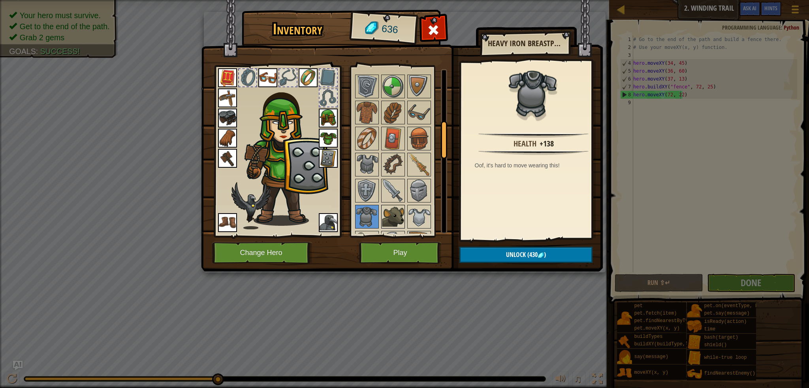
click at [385, 217] on img at bounding box center [393, 217] width 22 height 22
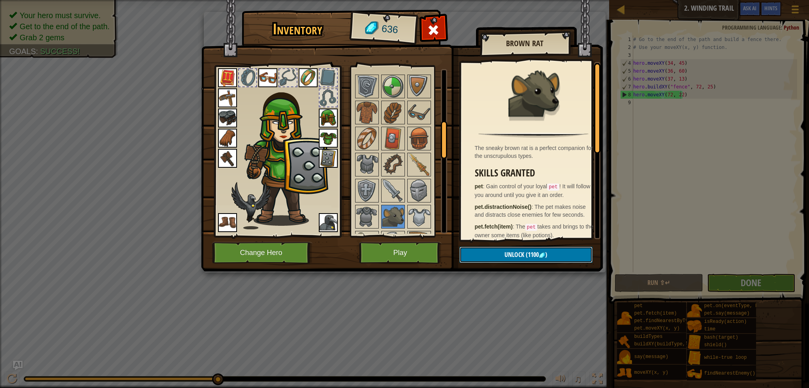
click at [542, 261] on button "Unlock (1100 )" at bounding box center [525, 255] width 133 height 16
click at [394, 254] on button "Play" at bounding box center [400, 253] width 83 height 22
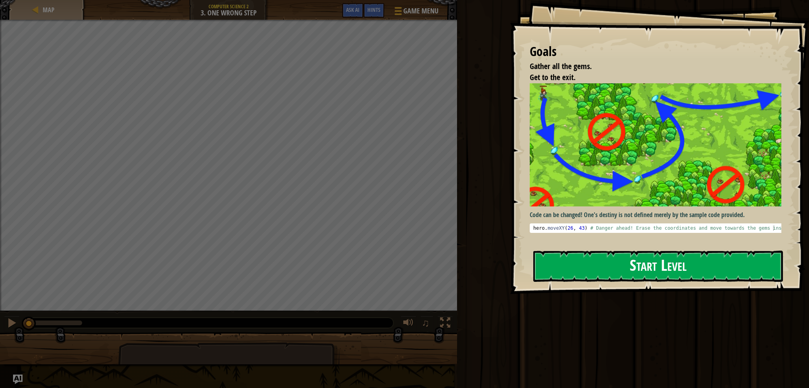
click at [597, 268] on button "Start Level" at bounding box center [658, 266] width 250 height 31
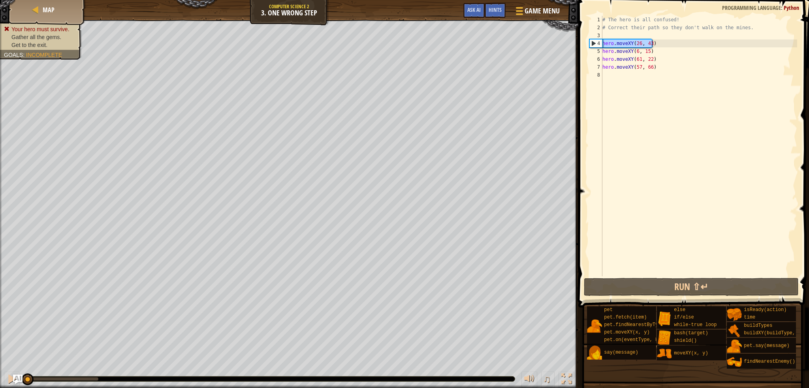
drag, startPoint x: 644, startPoint y: 41, endPoint x: 587, endPoint y: 45, distance: 56.6
click at [587, 45] on div "1 2 3 4 5 6 7 8 # The hero is all confused! # Correct their path so they don't …" at bounding box center [691, 146] width 209 height 261
type textarea "hero.moveXY(26, 43)"
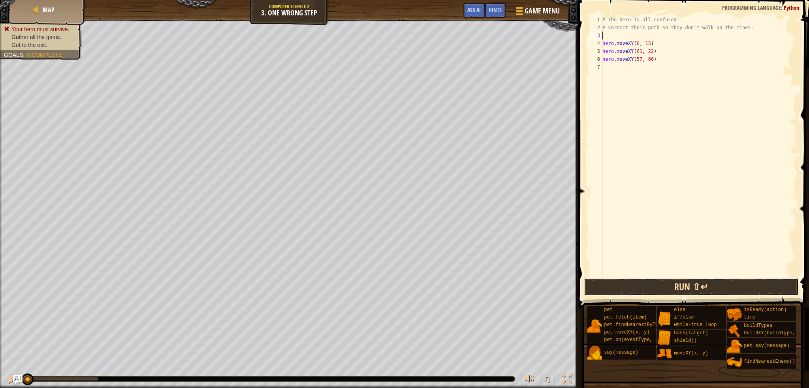
click at [660, 290] on button "Run ⇧↵" at bounding box center [691, 287] width 215 height 18
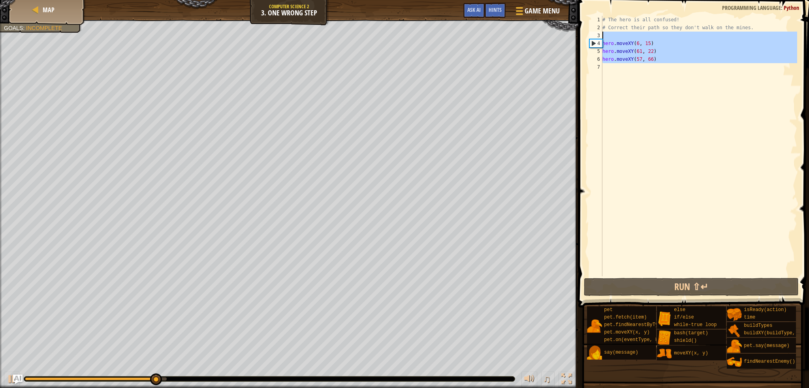
drag, startPoint x: 687, startPoint y: 93, endPoint x: 588, endPoint y: 34, distance: 115.1
click at [588, 34] on div "1 2 3 4 5 6 7 # The hero is all confused! # Correct their path so they don't wa…" at bounding box center [691, 146] width 209 height 261
type textarea "hero.moveXY(6, 15)"
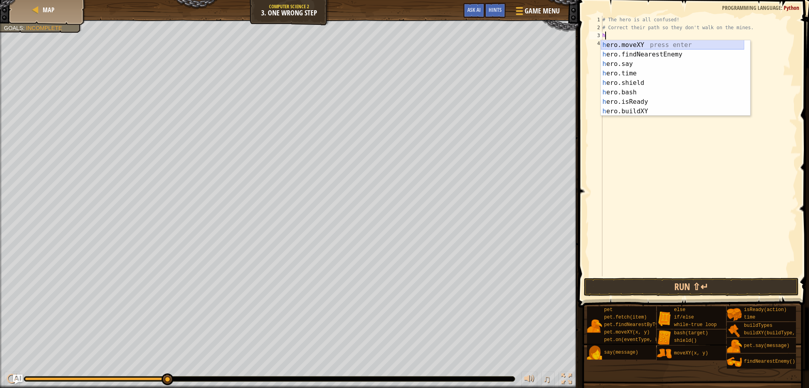
type textarea "h"
click at [640, 0] on body "Map Computer Science 2 3. One Wrong Step Game Menu Done Hints Ask AI 1 הההההההה…" at bounding box center [404, 0] width 809 height 0
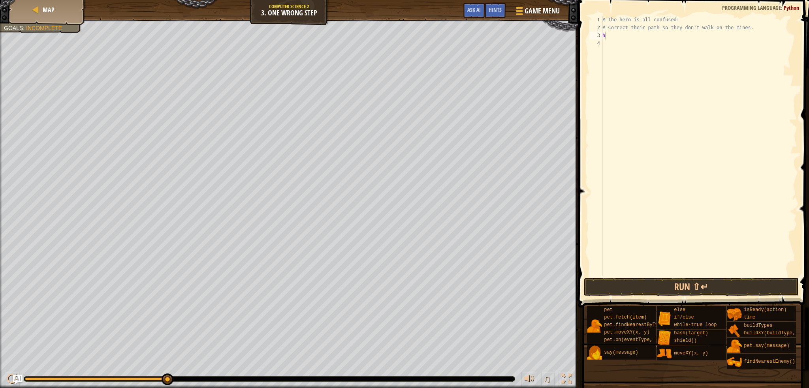
click at [611, 34] on div "# The hero is all confused! # Correct their path so they don't walk on the mine…" at bounding box center [698, 154] width 196 height 276
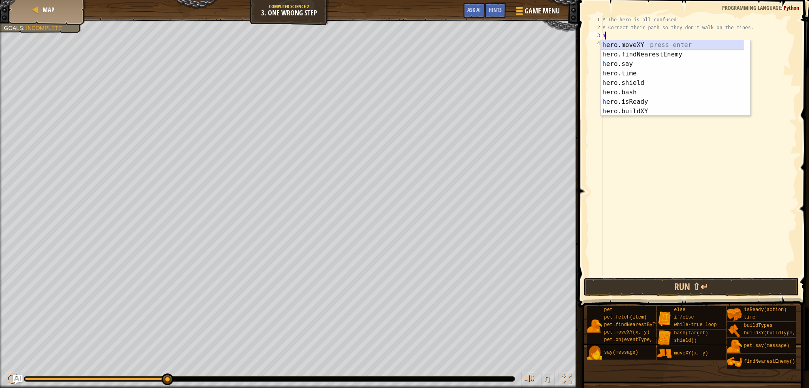
click at [650, 43] on div "h ero.moveXY press enter h ero.findNearestEnemy press enter h ero.say press ent…" at bounding box center [671, 87] width 143 height 95
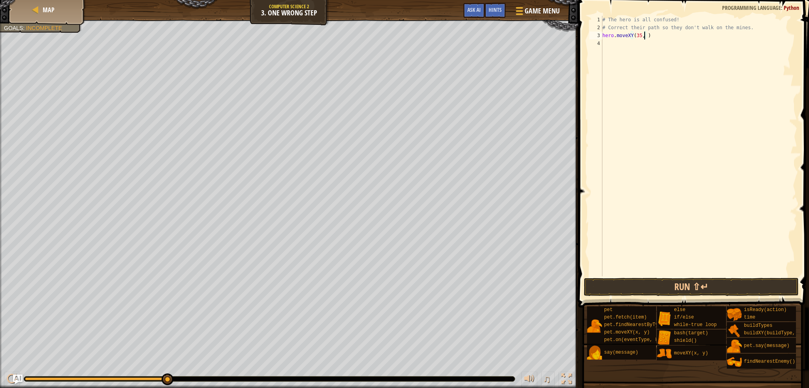
scroll to position [4, 3]
type textarea "hero.moveXY(35, 25)"
click at [617, 288] on button "Run ⇧↵" at bounding box center [691, 287] width 215 height 18
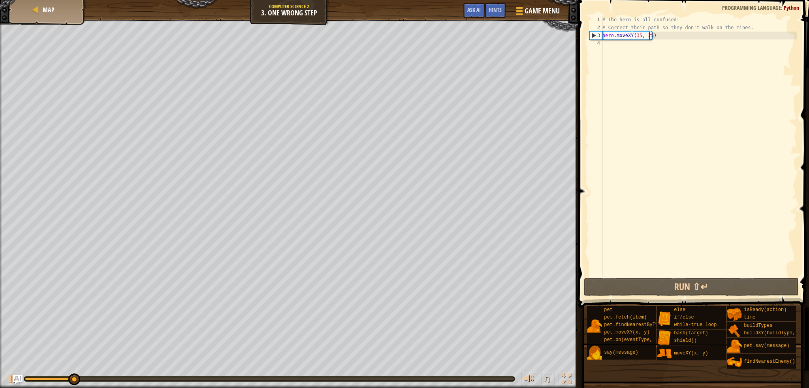
click at [662, 36] on div "# The hero is all confused! # Correct their path so they don't walk on the mine…" at bounding box center [698, 154] width 196 height 276
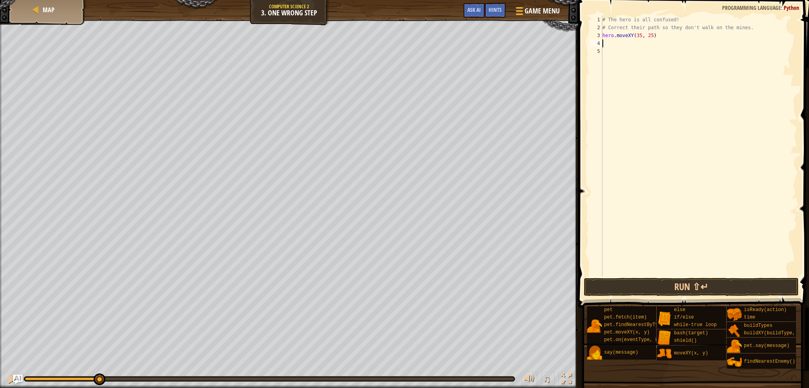
click at [608, 59] on div "# The hero is all confused! # Correct their path so they don't walk on the mine…" at bounding box center [698, 154] width 196 height 276
click at [760, 30] on div "# The hero is all confused! # Correct their path so they don't walk on the mine…" at bounding box center [698, 154] width 196 height 276
type textarea "# Correct their path so they don't walk on the mines."
click at [661, 78] on div "# The hero is all confused! # Correct their path so they don't walk on the mine…" at bounding box center [698, 154] width 196 height 276
type textarea "hero.moveXY(35, 25)"
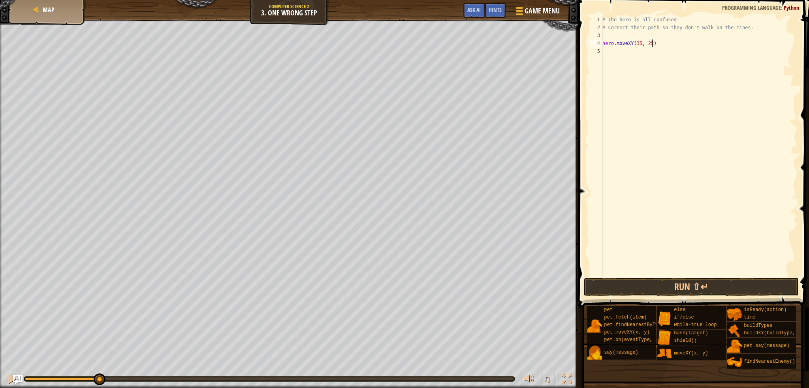
click at [610, 33] on div "# The hero is all confused! # Correct their path so they don't walk on the mine…" at bounding box center [698, 154] width 196 height 276
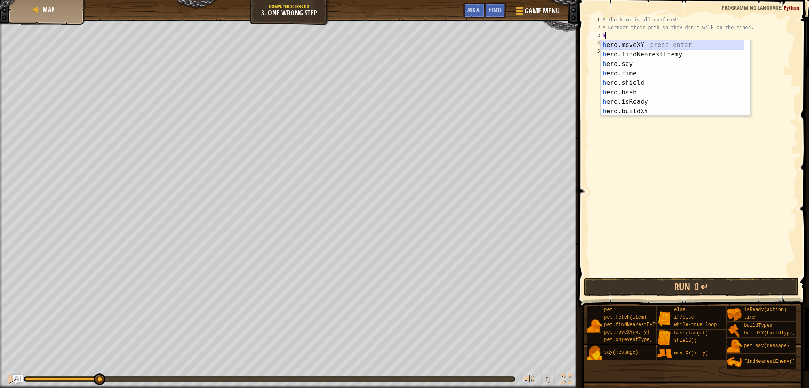
click at [642, 44] on div "h ero.moveXY press enter h ero.findNearestEnemy press enter h ero.say press ent…" at bounding box center [671, 87] width 143 height 95
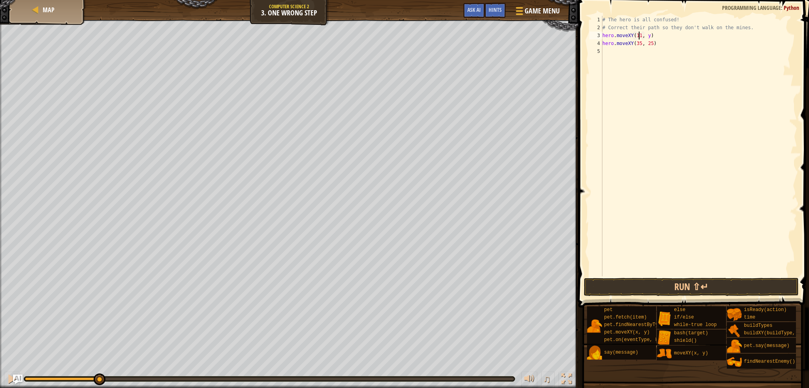
scroll to position [4, 3]
click at [645, 35] on div "# The hero is all confused! # Correct their path so they don't walk on the mine…" at bounding box center [698, 154] width 196 height 276
type textarea "hero.moveXY(11, 35)"
click at [652, 282] on button "Run ⇧↵" at bounding box center [691, 287] width 215 height 18
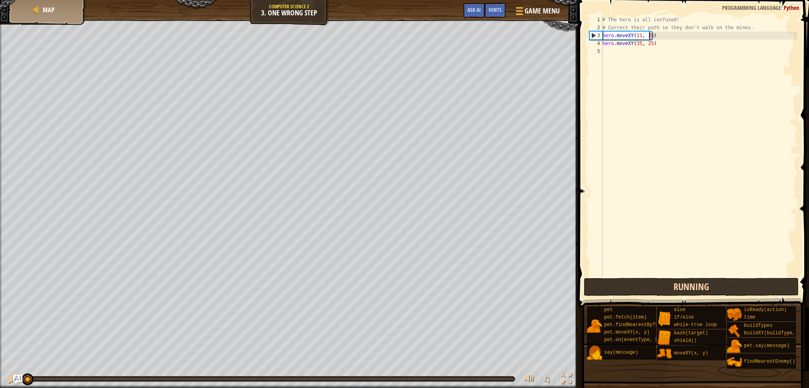
click at [652, 282] on button "Running" at bounding box center [691, 287] width 215 height 18
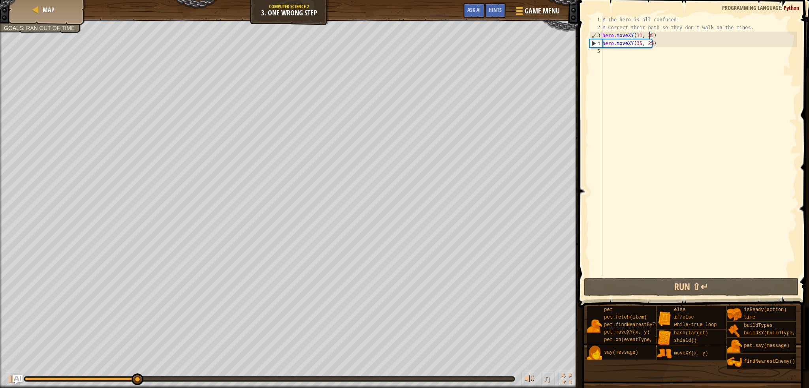
click at [614, 61] on div "# The hero is all confused! # Correct their path so they don't walk on the mine…" at bounding box center [698, 154] width 196 height 276
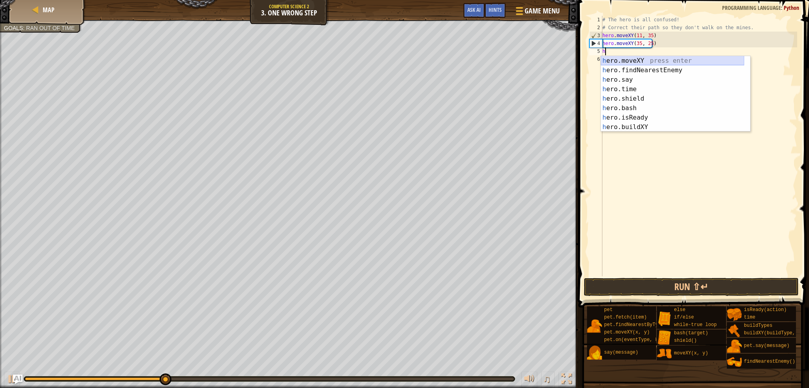
click at [640, 58] on div "h ero.moveXY press enter h ero.findNearestEnemy press enter h ero.say press ent…" at bounding box center [671, 103] width 143 height 95
type textarea "hero.moveXY(x, y)"
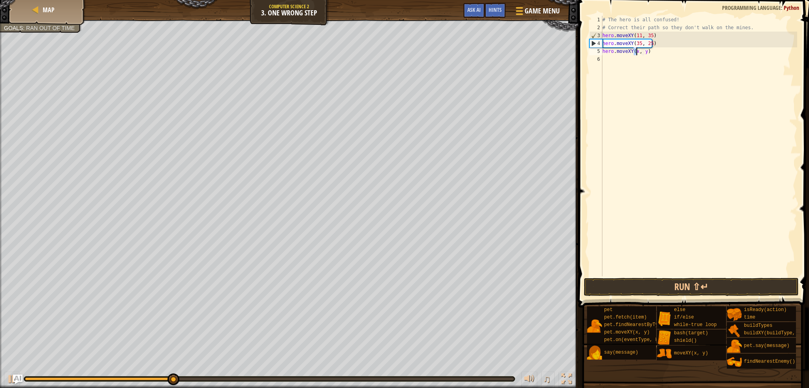
click at [617, 75] on div "# The hero is all confused! # Correct their path so they don't walk on the mine…" at bounding box center [698, 154] width 196 height 276
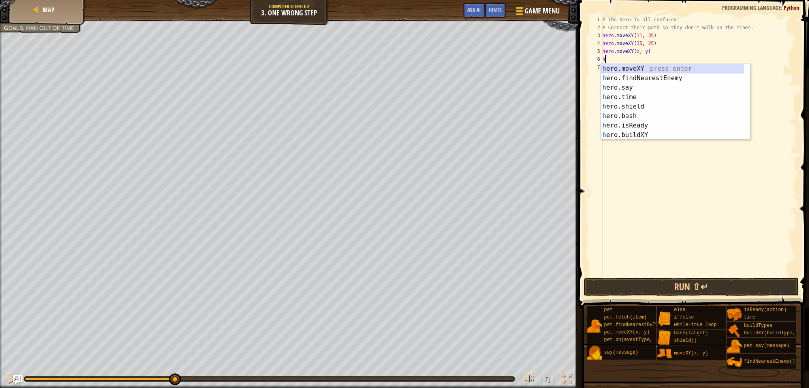
click at [628, 69] on div "h ero.moveXY press enter h ero.findNearestEnemy press enter h ero.say press ent…" at bounding box center [671, 111] width 143 height 95
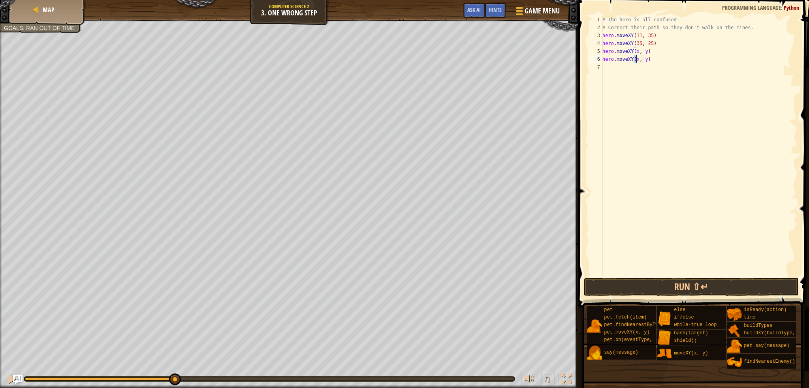
click at [636, 54] on div "# The hero is all confused! # Correct their path so they don't walk on the mine…" at bounding box center [698, 154] width 196 height 276
click at [647, 59] on div "# The hero is all confused! # Correct their path so they don't walk on the mine…" at bounding box center [698, 154] width 196 height 276
type textarea "hero.moveXY(77, 58)"
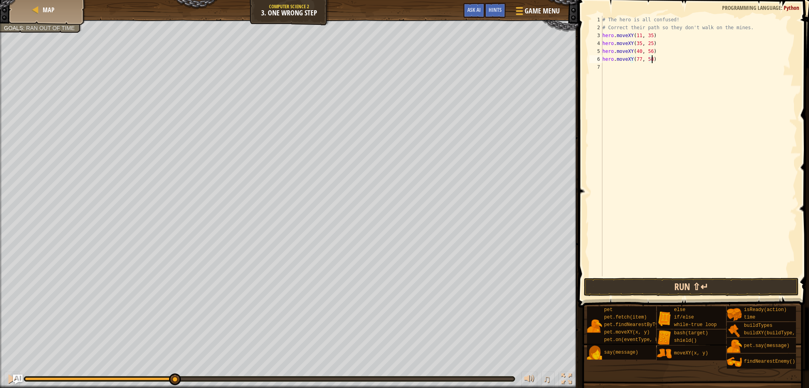
type textarea "hero.moveXY(77, 58)"
click at [654, 289] on button "Run ⇧↵" at bounding box center [691, 287] width 215 height 18
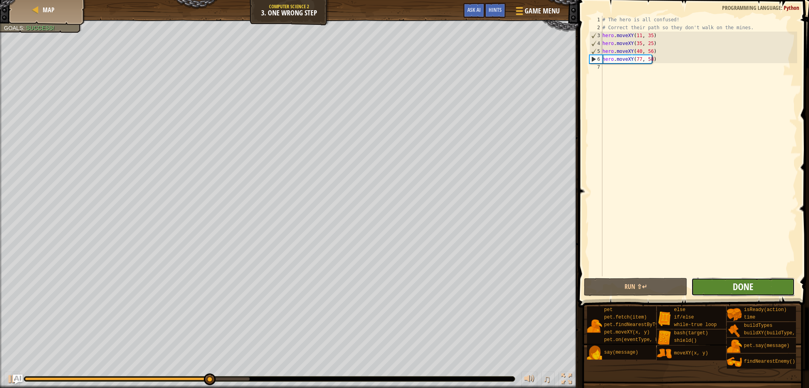
click at [741, 292] on span "Done" at bounding box center [742, 286] width 21 height 13
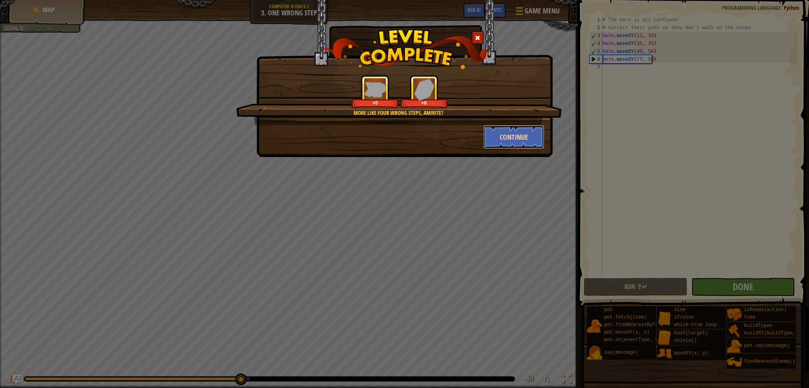
click at [529, 138] on button "Continue" at bounding box center [513, 137] width 61 height 24
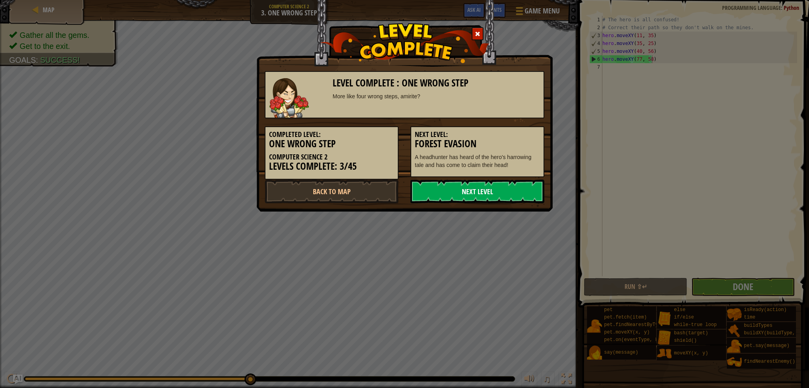
click at [495, 190] on link "Next Level" at bounding box center [477, 192] width 134 height 24
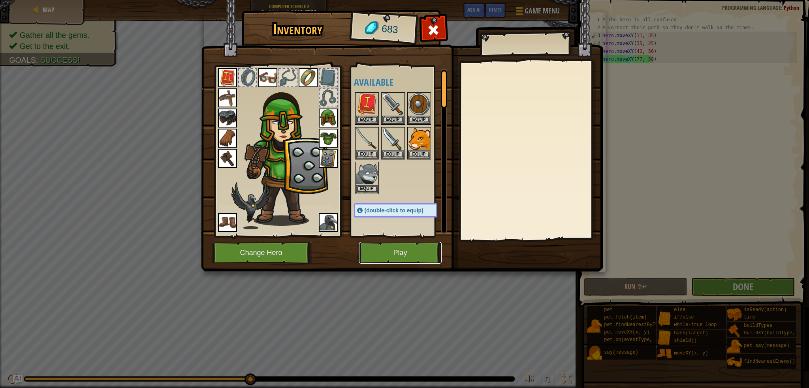
click at [418, 250] on button "Play" at bounding box center [400, 253] width 83 height 22
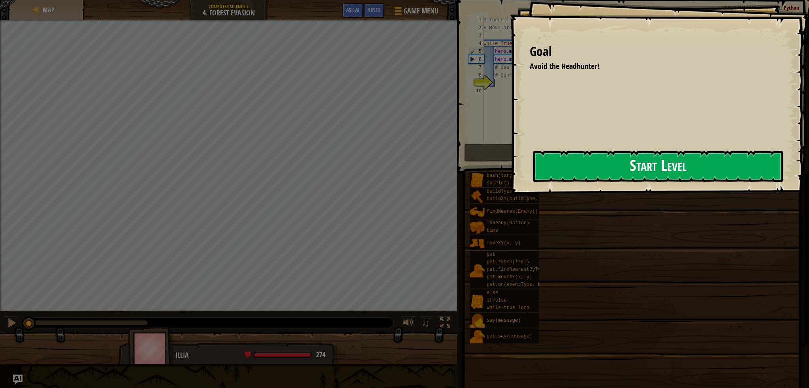
click at [573, 156] on button "Start Level" at bounding box center [658, 166] width 250 height 31
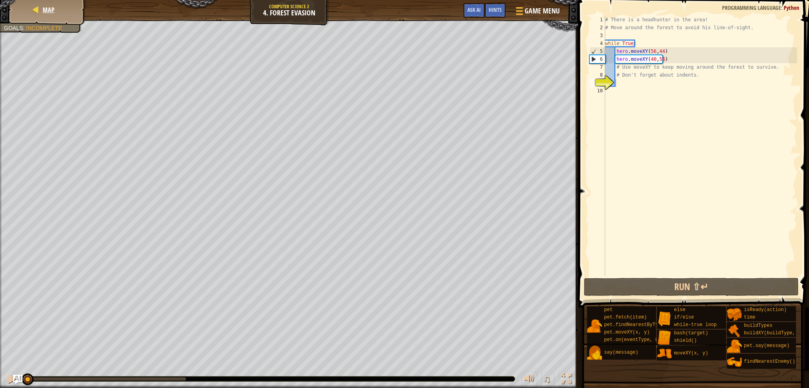
click at [62, 18] on div "Map" at bounding box center [47, 10] width 63 height 20
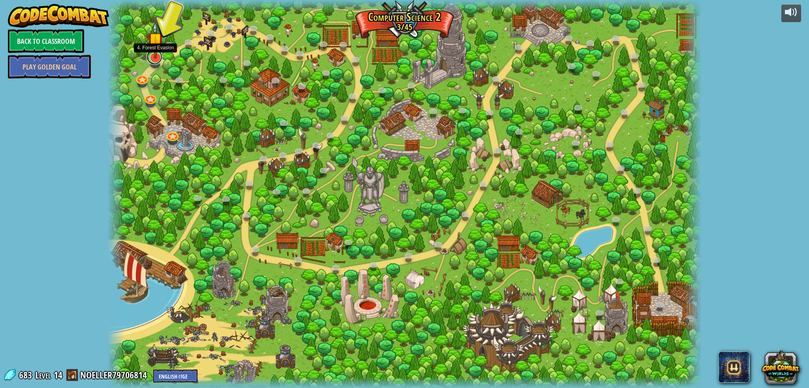
click at [152, 61] on link at bounding box center [154, 57] width 16 height 16
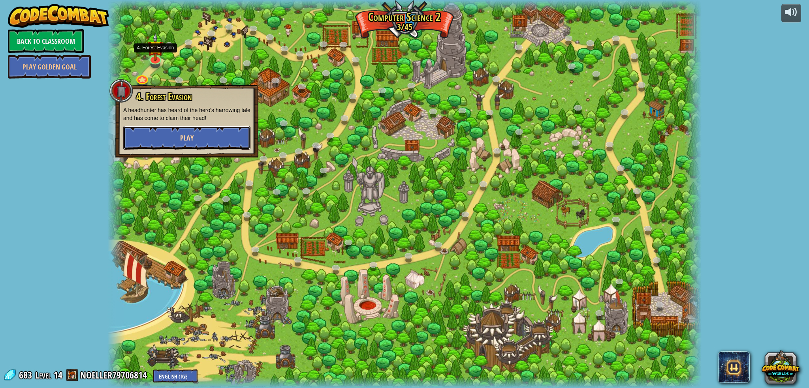
click at [223, 145] on button "Play" at bounding box center [186, 138] width 127 height 24
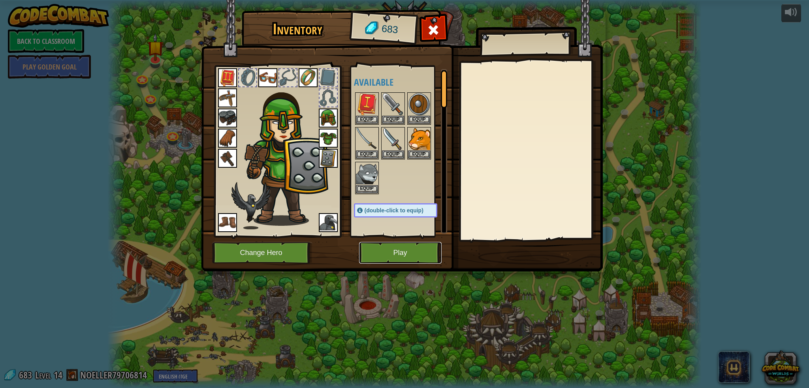
click at [398, 253] on button "Play" at bounding box center [400, 253] width 83 height 22
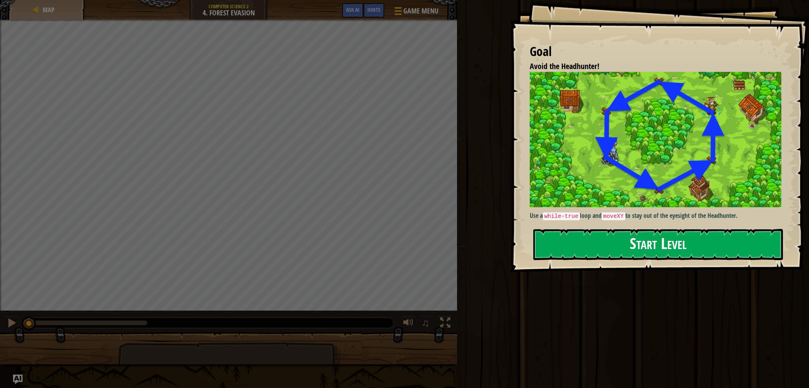
click at [681, 244] on button "Start Level" at bounding box center [658, 244] width 250 height 31
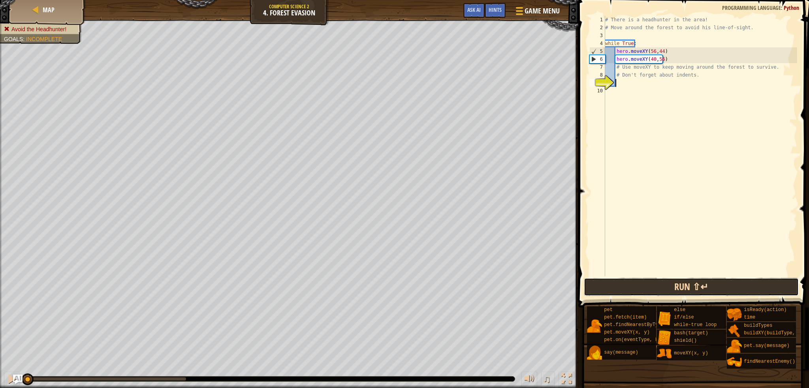
click at [640, 283] on button "Run ⇧↵" at bounding box center [691, 287] width 215 height 18
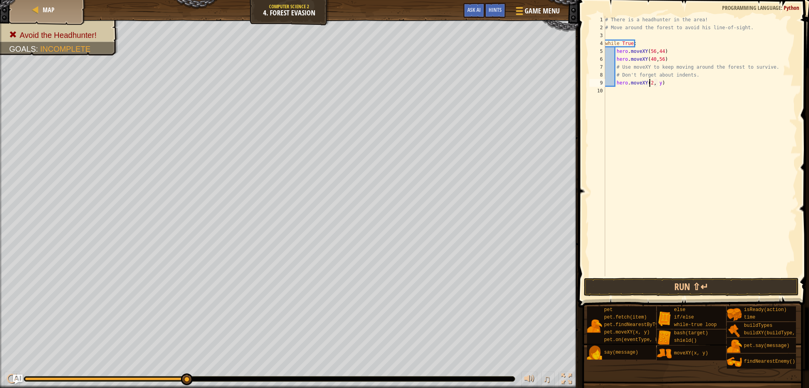
scroll to position [4, 4]
type textarea "hero.moveXY(24, 44)"
type textarea "hero.moveXY(24, 24)"
type textarea "hero.moveXY(40, 12)"
type textarea "hero.moveXY(56, 24)"
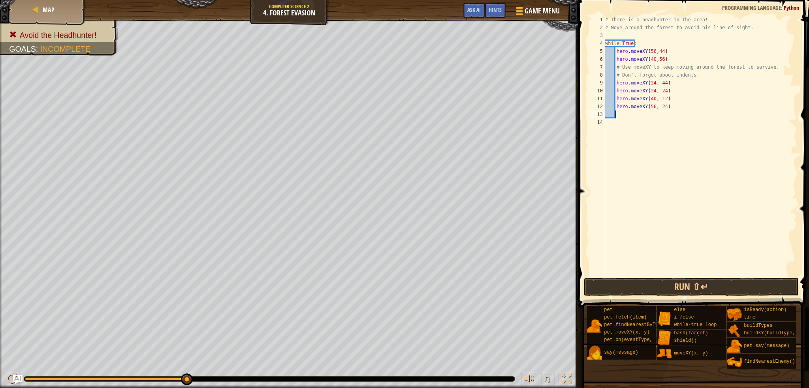
scroll to position [4, 0]
type textarea "hero.moveXY(56, 24)"
click at [653, 125] on div "# There is a headhunter in the area! # Move around the forest to avoid his line…" at bounding box center [699, 154] width 193 height 276
type textarea "hero.moveXY(56, 24)"
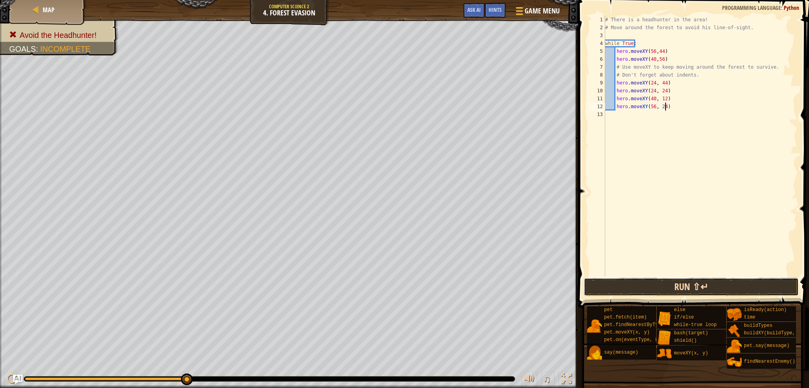
click at [673, 287] on button "Run ⇧↵" at bounding box center [691, 287] width 215 height 18
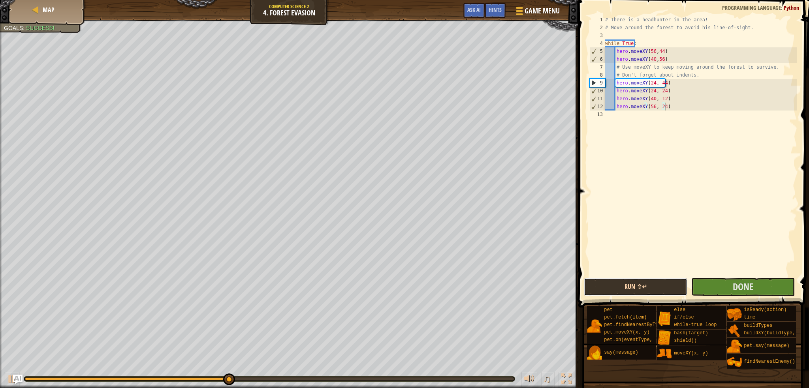
click at [608, 285] on button "Run ⇧↵" at bounding box center [635, 287] width 103 height 18
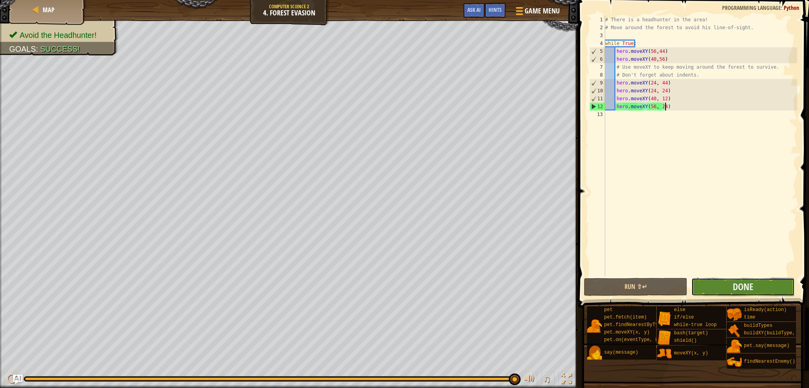
click at [733, 295] on button "Done" at bounding box center [742, 287] width 103 height 18
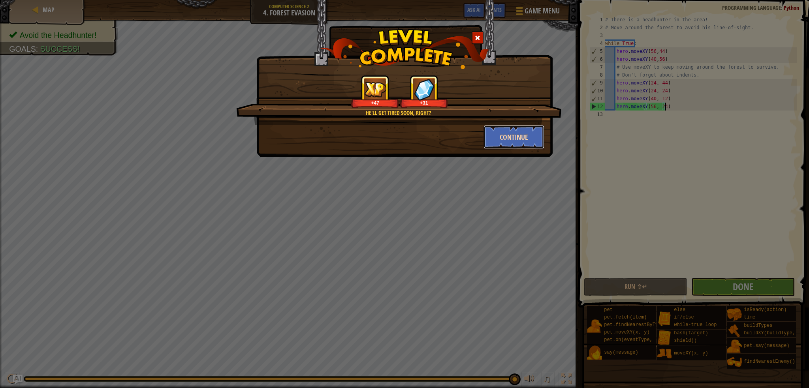
click at [511, 139] on button "Continue" at bounding box center [513, 137] width 61 height 24
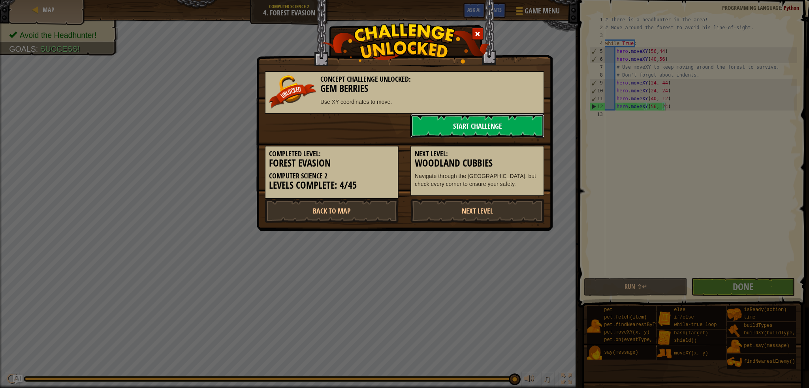
click at [471, 129] on link "Start Challenge" at bounding box center [477, 126] width 134 height 24
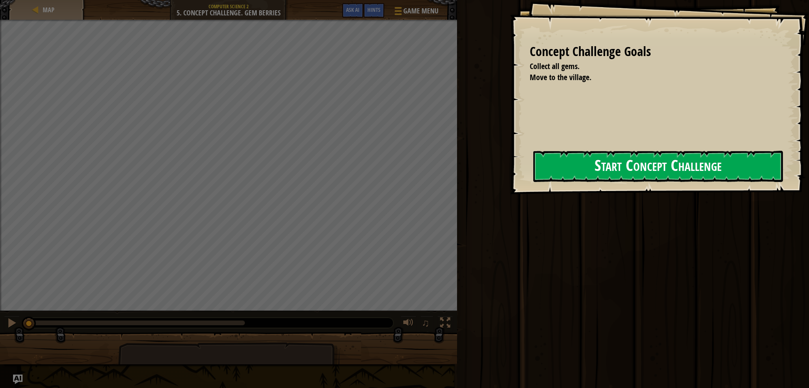
click at [540, 176] on button "Start Concept Challenge" at bounding box center [658, 166] width 250 height 31
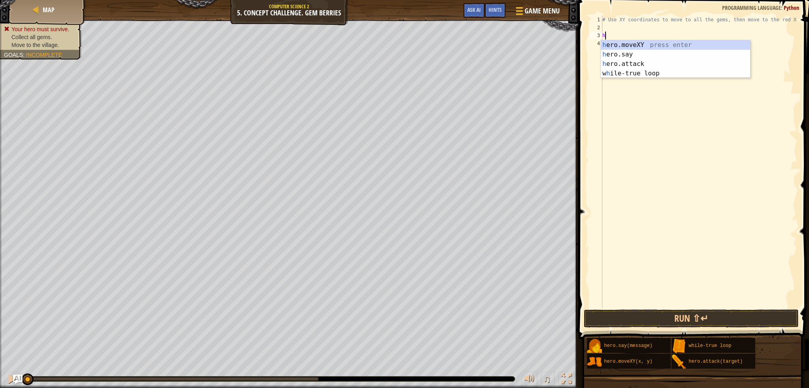
scroll to position [4, 0]
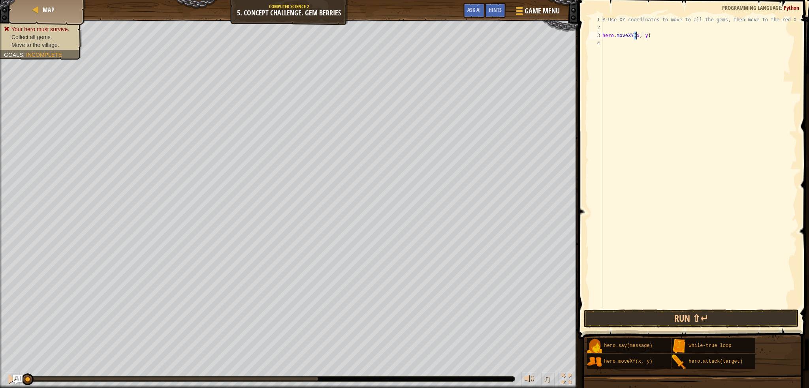
type textarea "hero.moveXY(8, y)"
type textarea "hero.moveXY(8, 48)"
type textarea "hero.moveXY(8, 12)"
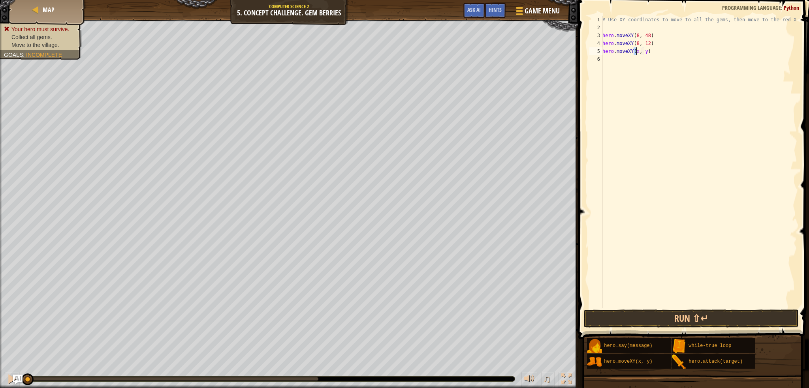
type textarea "hero.moveXY(34, y)"
type textarea "hero.moveXY(34, 14)"
click at [682, 314] on button "Run ⇧↵" at bounding box center [691, 319] width 215 height 18
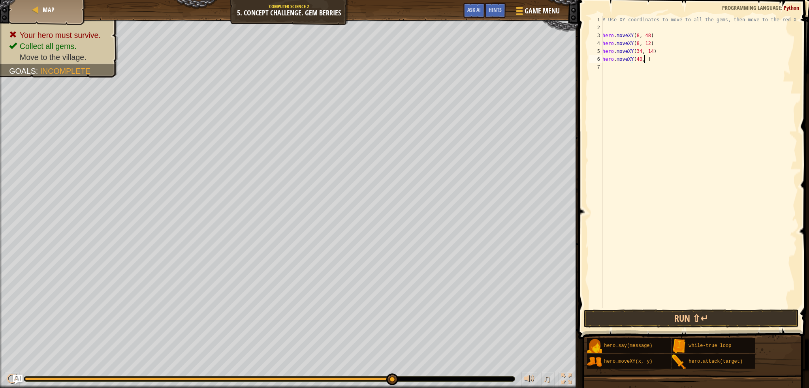
type textarea "hero.moveXY(40, 56)"
type textarea "hero.moveXY(50, 34)"
type textarea "hero.moveXY(74, 34)"
click at [662, 310] on button "Run ⇧↵" at bounding box center [691, 319] width 215 height 18
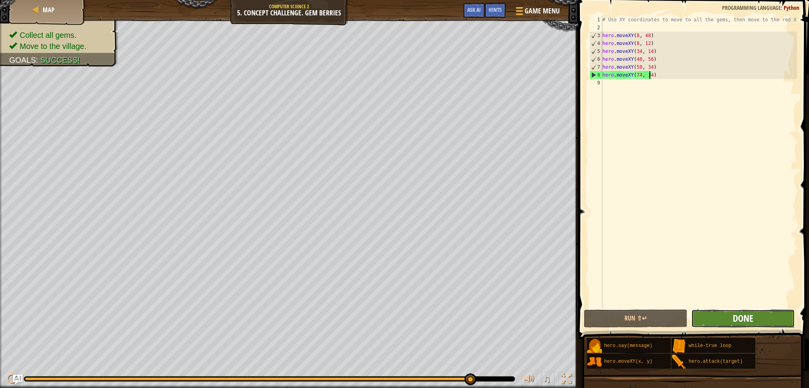
click at [744, 319] on span "Done" at bounding box center [742, 318] width 21 height 13
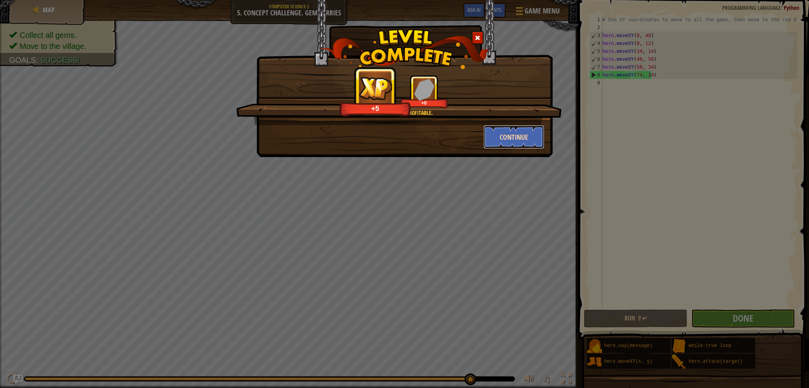
click at [508, 137] on button "Continue" at bounding box center [513, 137] width 61 height 24
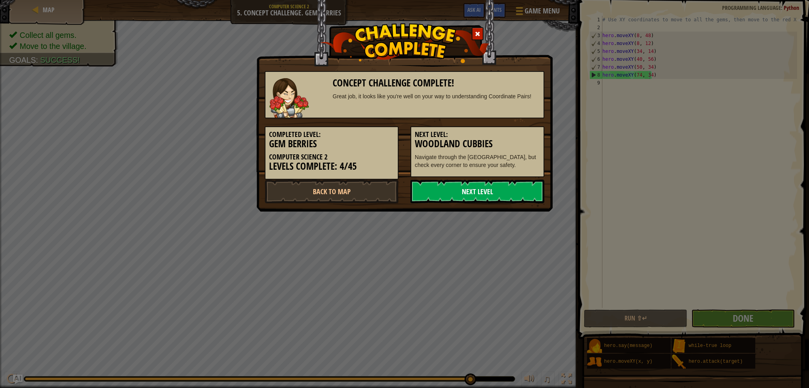
click at [469, 192] on link "Next Level" at bounding box center [477, 192] width 134 height 24
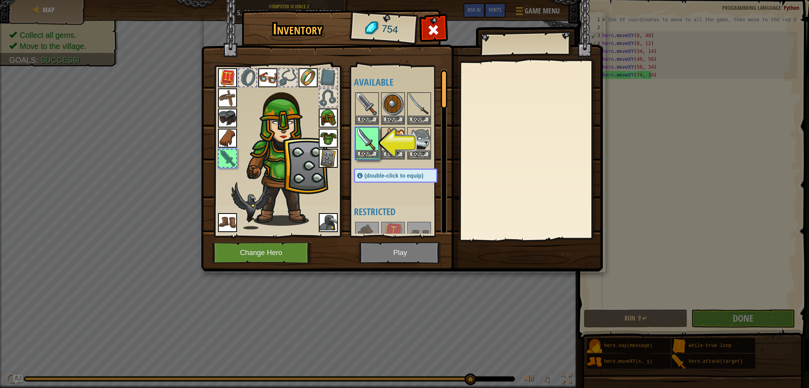
click at [364, 135] on img at bounding box center [367, 139] width 22 height 22
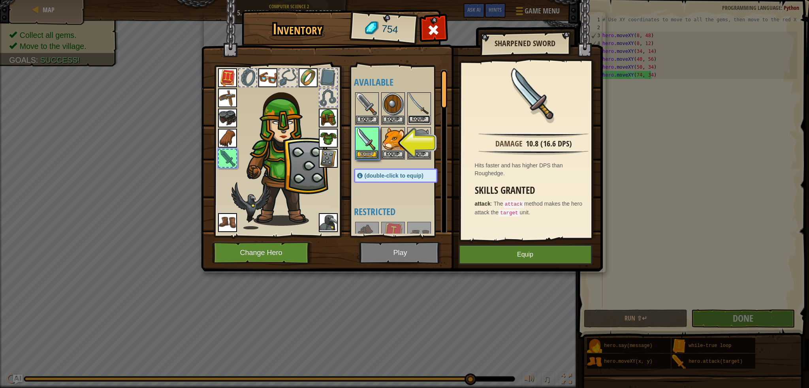
click at [418, 122] on button "Equip" at bounding box center [419, 119] width 22 height 8
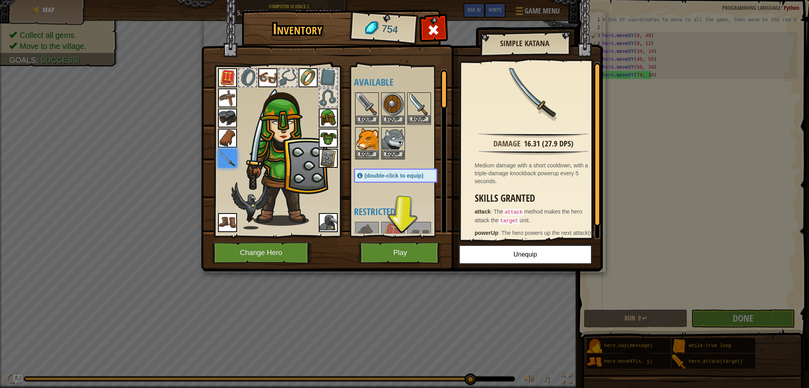
click at [424, 103] on img at bounding box center [419, 104] width 22 height 22
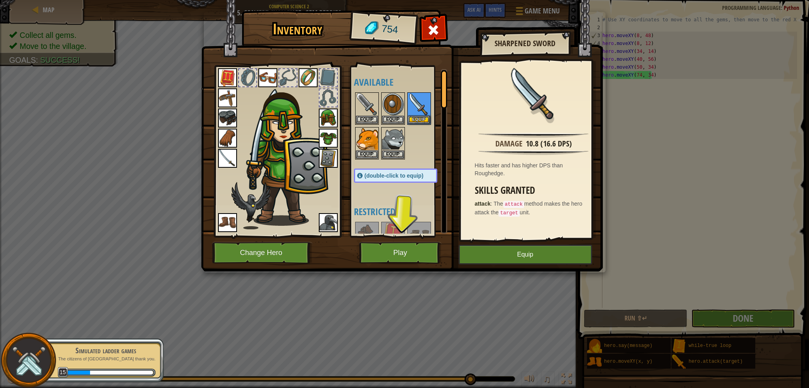
click at [211, 162] on img at bounding box center [402, 128] width 402 height 287
click at [218, 162] on img at bounding box center [227, 158] width 19 height 19
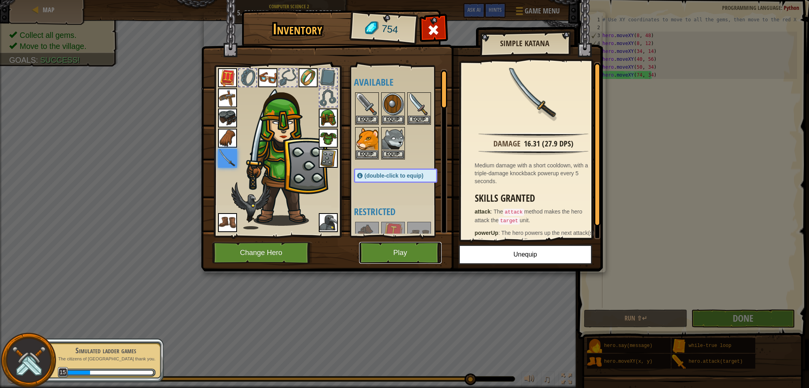
click at [415, 251] on button "Play" at bounding box center [400, 253] width 83 height 22
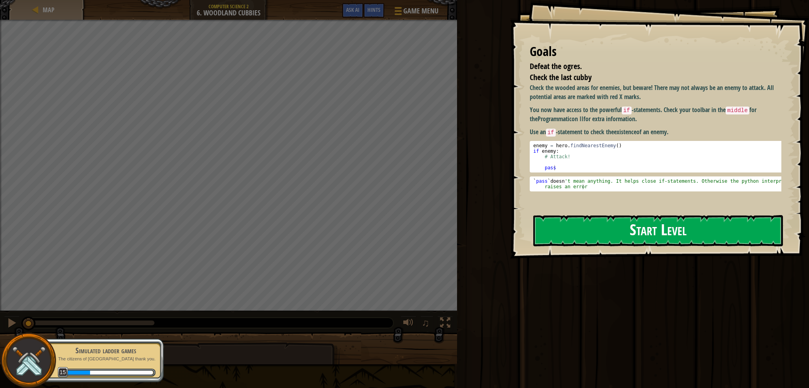
drag, startPoint x: 578, startPoint y: 135, endPoint x: 585, endPoint y: 173, distance: 38.6
click at [578, 137] on div "Check the wooded areas for enemies, but beware! There may not always be an enem…" at bounding box center [657, 137] width 257 height 108
click at [585, 173] on div "Check the wooded areas for enemies, but beware! There may not always be an enem…" at bounding box center [657, 137] width 257 height 108
click at [592, 215] on button "Start Level" at bounding box center [658, 230] width 250 height 31
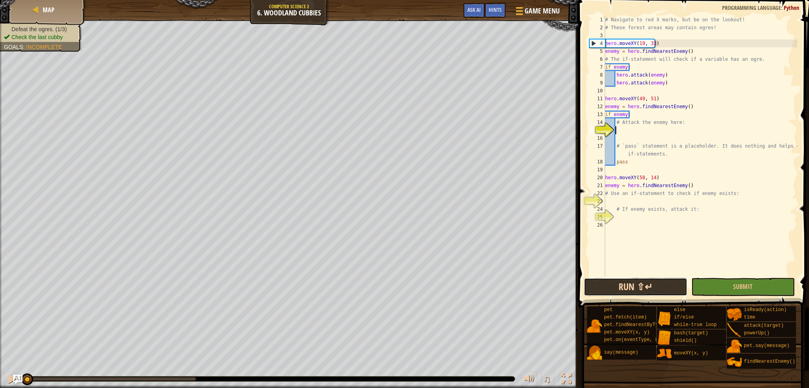
click at [652, 293] on button "Run ⇧↵" at bounding box center [635, 287] width 103 height 18
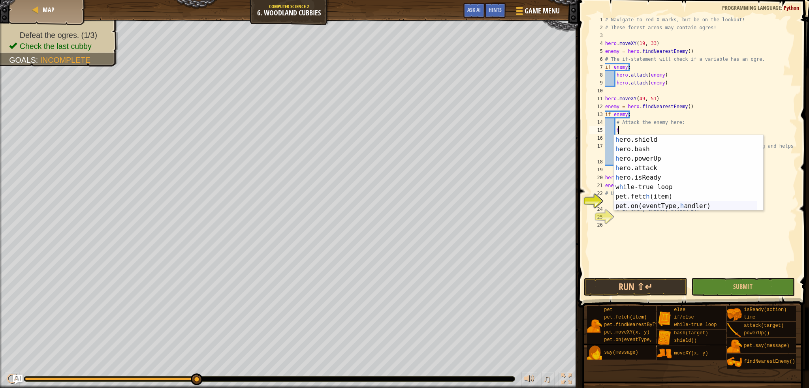
scroll to position [38, 0]
click at [645, 169] on div "h ero.shield press enter h ero.bash press enter h ero.powerUp press enter h ero…" at bounding box center [685, 182] width 143 height 95
type textarea "hero.attack(enemy)"
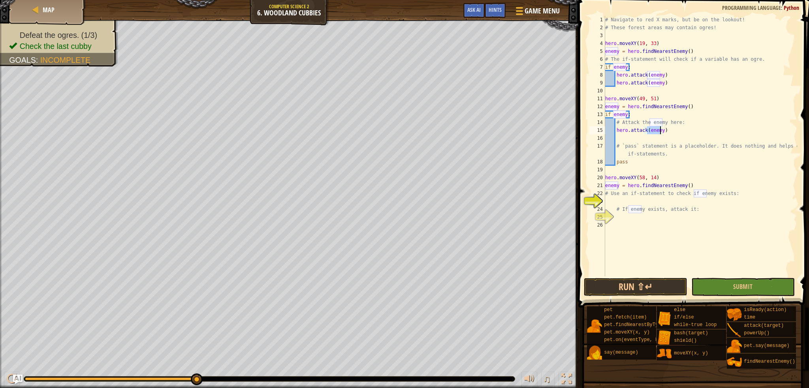
click at [633, 140] on div "# Navigate to red X marks, but be on the lookout! # These forest areas may cont…" at bounding box center [699, 154] width 193 height 276
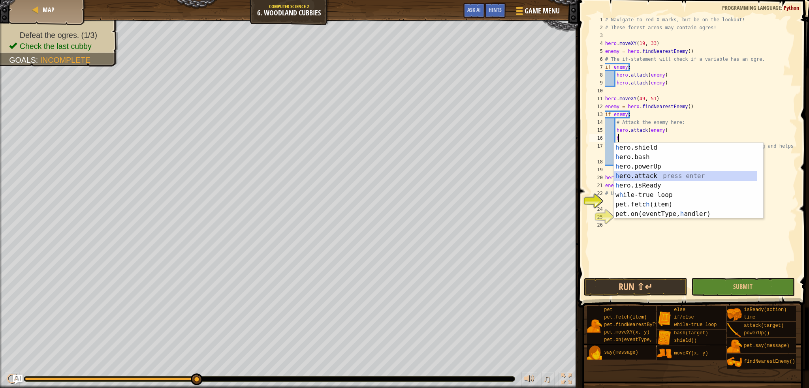
click at [648, 173] on div "h ero.shield press enter h ero.bash press enter h ero.powerUp press enter h ero…" at bounding box center [685, 190] width 143 height 95
type textarea "hero.attack(enemy)"
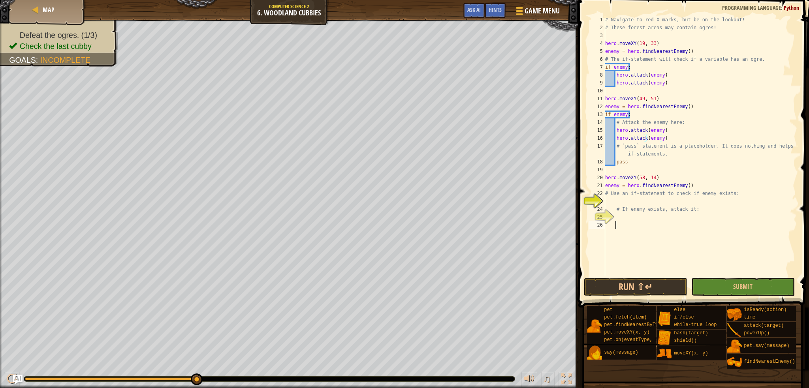
click at [662, 228] on div "# Navigate to red X marks, but be on the lookout! # These forest areas may cont…" at bounding box center [699, 154] width 193 height 276
click at [652, 197] on div "# Navigate to red X marks, but be on the lookout! # These forest areas may cont…" at bounding box center [699, 154] width 193 height 276
click at [674, 285] on button "Run ⇧↵" at bounding box center [635, 287] width 103 height 18
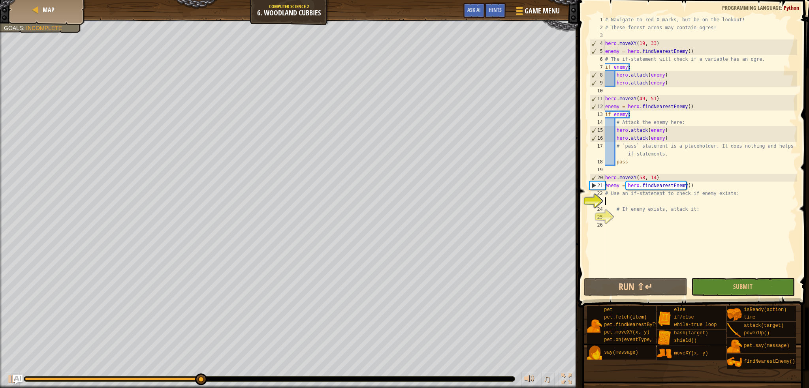
type textarea "w"
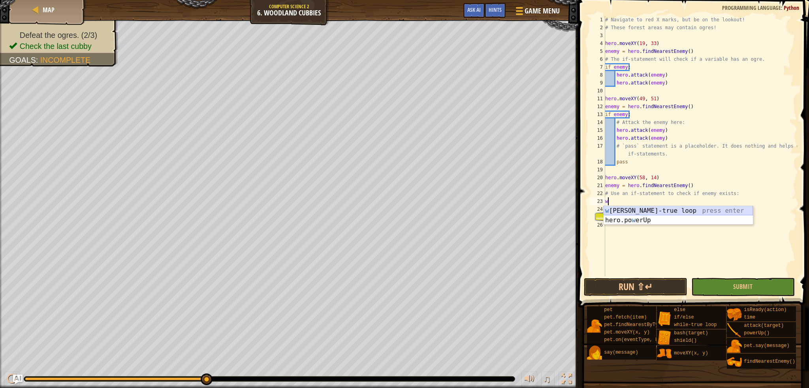
click at [673, 208] on div "w [PERSON_NAME]-true loop press enter hero.po w erUp press enter" at bounding box center [677, 225] width 149 height 38
click at [624, 226] on div "# Navigate to red X marks, but be on the lookout! # These forest areas may cont…" at bounding box center [699, 154] width 193 height 276
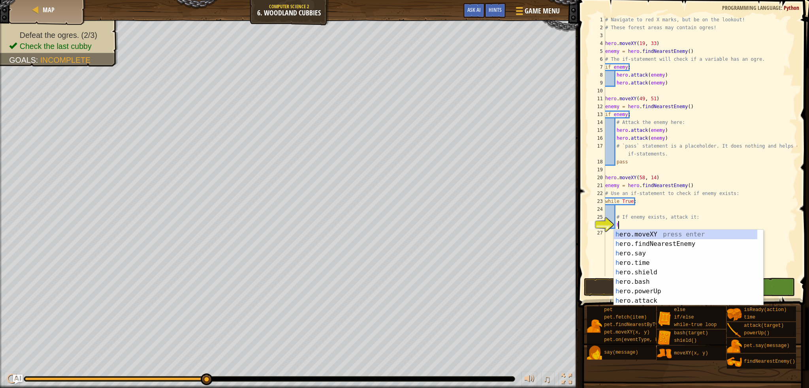
scroll to position [0, 0]
click at [651, 300] on div "h ero.moveXY press enter h ero.findNearestEnemy press enter h ero.say press ent…" at bounding box center [688, 277] width 149 height 95
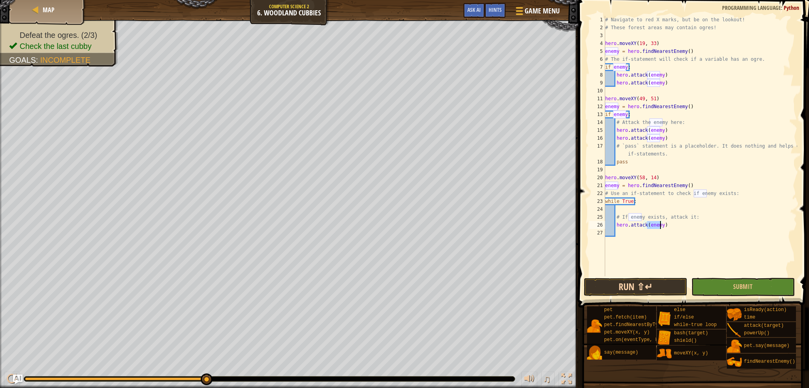
type textarea "hero.attack(enemy)"
click at [653, 285] on button "Run ⇧↵" at bounding box center [635, 287] width 103 height 18
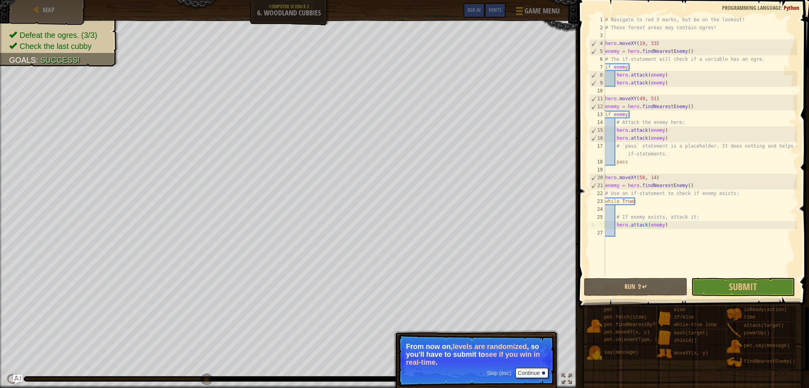
click at [510, 360] on p "From now on, levels are randomized , so you'll have to submit to see if you win…" at bounding box center [476, 355] width 140 height 24
click at [528, 372] on button "Continue" at bounding box center [531, 373] width 33 height 10
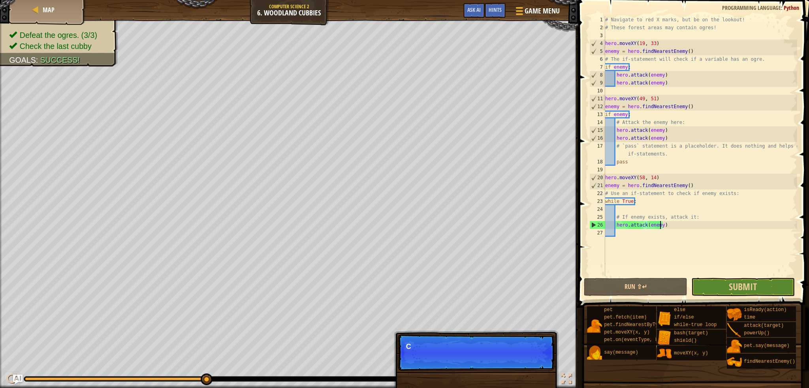
scroll to position [4, 4]
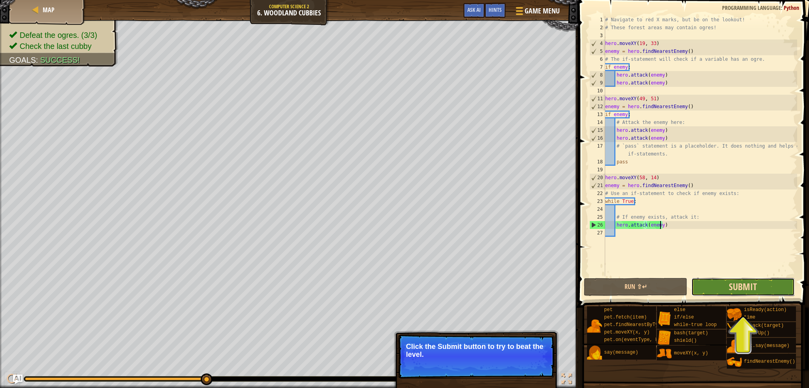
click at [744, 285] on span "Submit" at bounding box center [742, 286] width 28 height 13
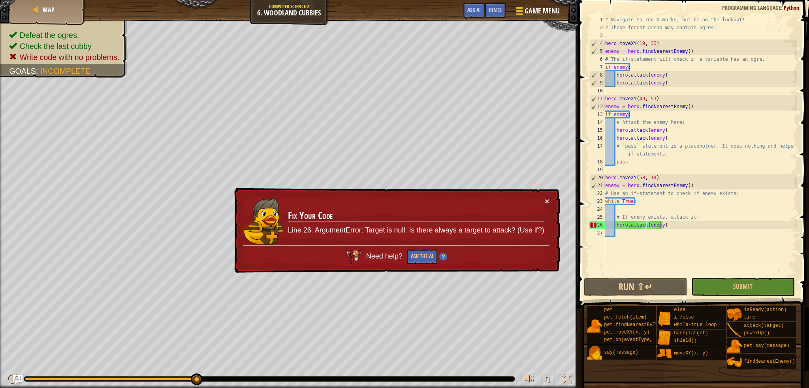
scroll to position [4, 0]
click at [686, 229] on div "# Navigate to red X marks, but be on the lookout! # These forest areas may cont…" at bounding box center [699, 154] width 193 height 276
click at [726, 290] on button "Submit" at bounding box center [742, 287] width 103 height 18
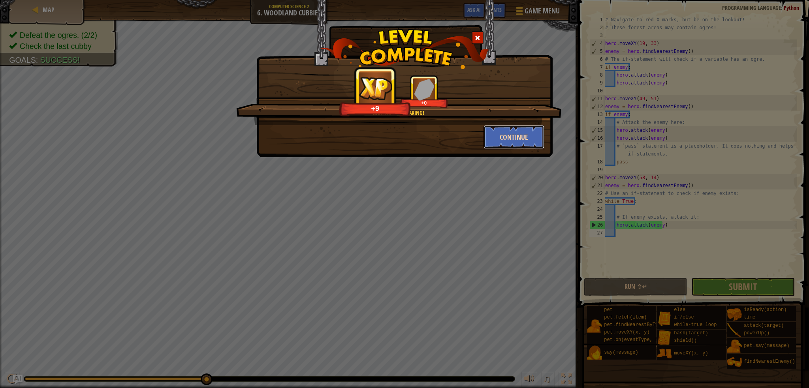
click at [518, 132] on button "Continue" at bounding box center [513, 137] width 61 height 24
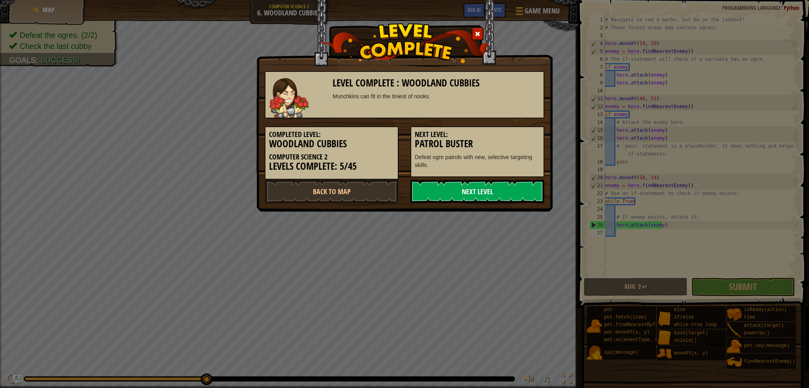
click at [477, 194] on link "Next Level" at bounding box center [477, 192] width 134 height 24
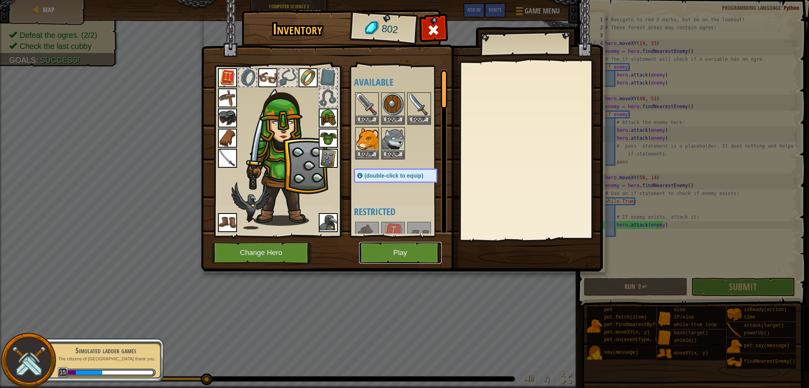
click at [387, 255] on button "Play" at bounding box center [400, 253] width 83 height 22
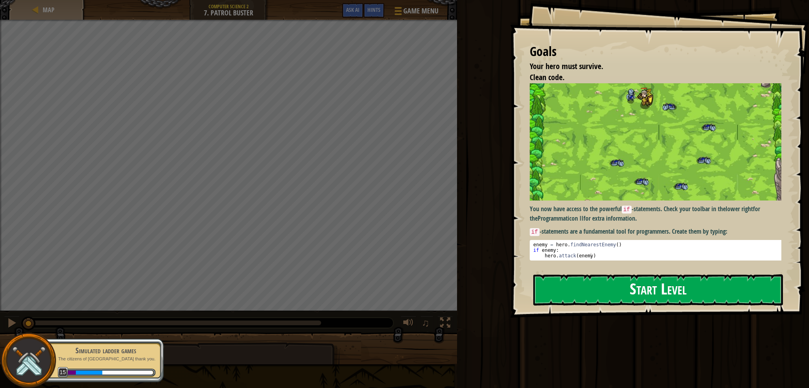
click at [608, 293] on button "Start Level" at bounding box center [658, 289] width 250 height 31
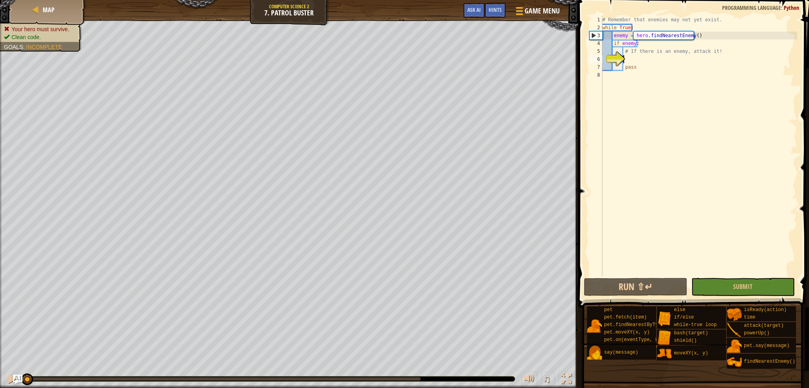
type textarea "h"
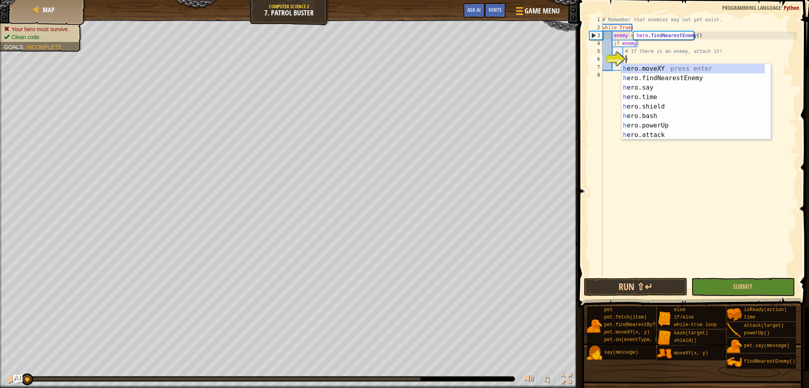
scroll to position [4, 1]
click at [651, 139] on div "# Remember that enemies may not yet exist. while True : enemy = hero . findNear…" at bounding box center [698, 154] width 196 height 276
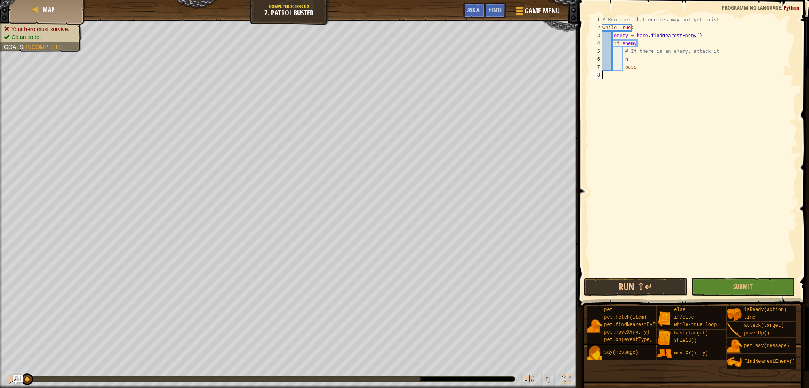
scroll to position [4, 0]
click at [637, 56] on div "# Remember that enemies may not yet exist. while True : enemy = hero . findNear…" at bounding box center [698, 154] width 196 height 276
type textarea "h"
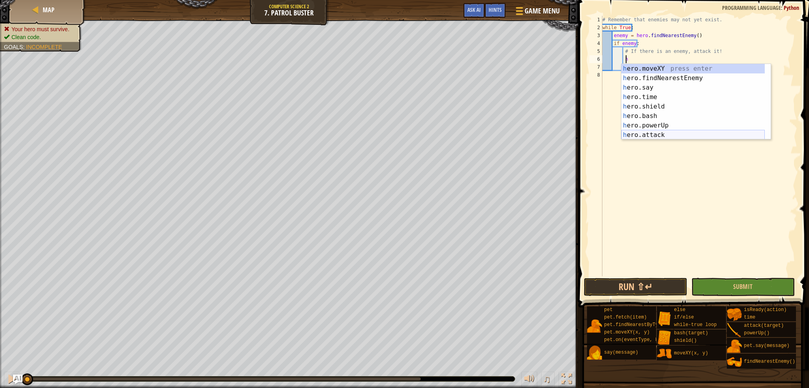
click at [668, 135] on div "h ero.moveXY press enter h ero.findNearestEnemy press enter h ero.say press ent…" at bounding box center [692, 111] width 143 height 95
type textarea "hero.attack(enemy)"
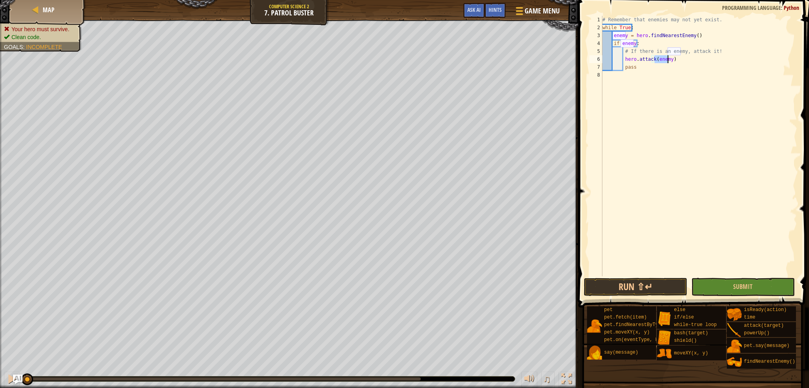
click at [650, 82] on div "# Remember that enemies may not yet exist. while True : enemy = hero . findNear…" at bounding box center [698, 154] width 196 height 276
click at [637, 287] on button "Run ⇧↵" at bounding box center [635, 287] width 103 height 18
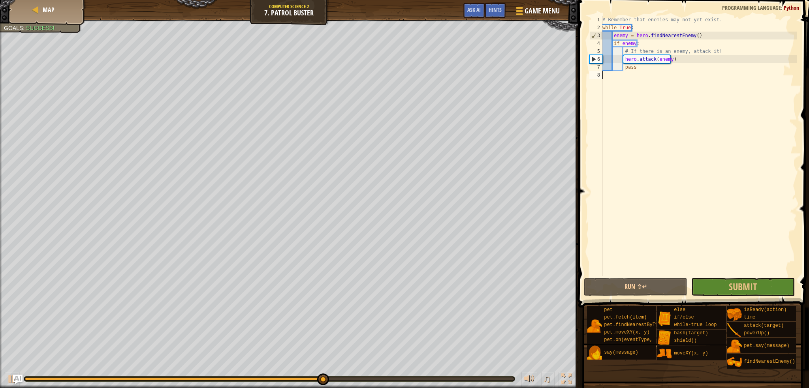
type textarea "r"
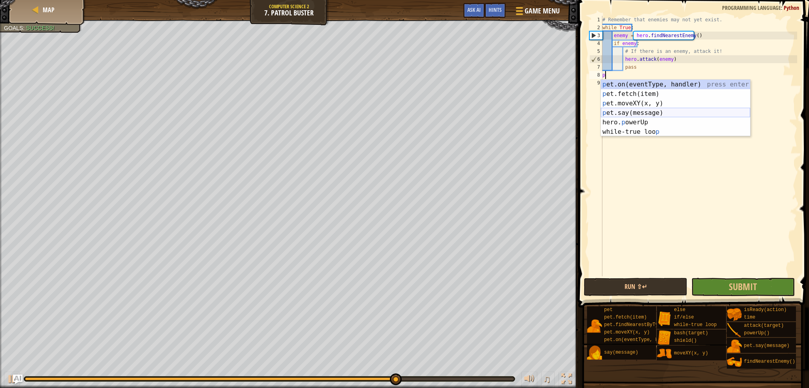
click at [638, 114] on div "p et.on(eventType, handler) press enter p et.fetch(item) press enter p et.moveX…" at bounding box center [674, 118] width 149 height 76
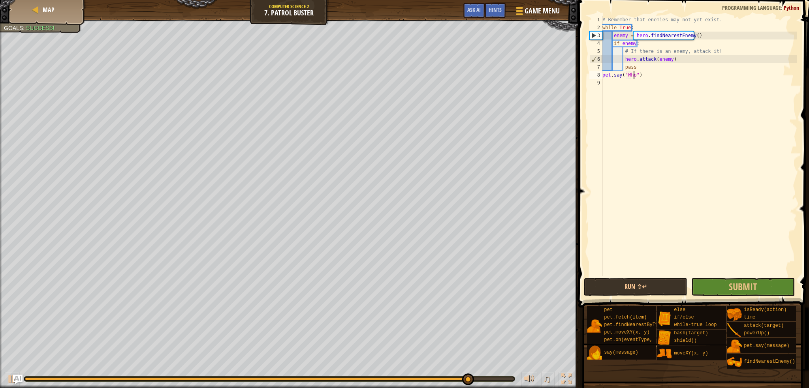
scroll to position [4, 2]
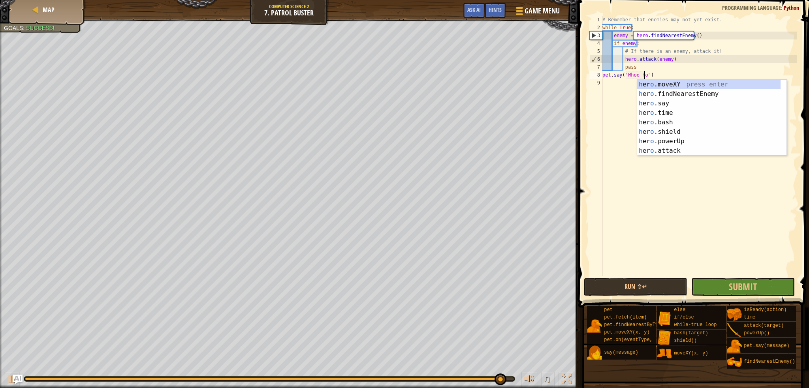
type textarea "pet.say("Whoo hoo")"
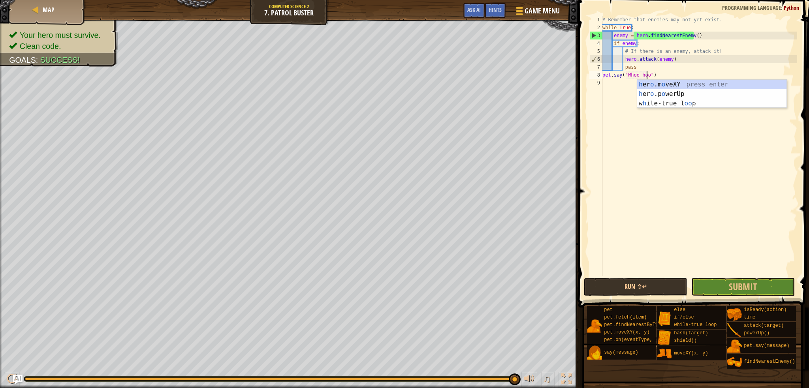
click at [692, 165] on div "# Remember that enemies may not yet exist. while True : enemy = hero . findNear…" at bounding box center [698, 154] width 196 height 276
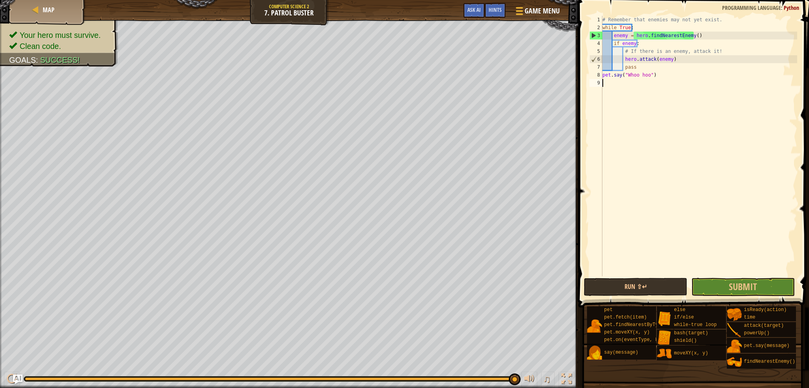
scroll to position [4, 0]
click at [644, 290] on button "Run ⇧↵" at bounding box center [635, 287] width 103 height 18
drag, startPoint x: 623, startPoint y: 75, endPoint x: 587, endPoint y: 75, distance: 36.3
click at [587, 75] on div "1 2 3 4 5 6 7 8 9 # Remember that enemies may not yet exist. while True : enemy…" at bounding box center [692, 169] width 233 height 331
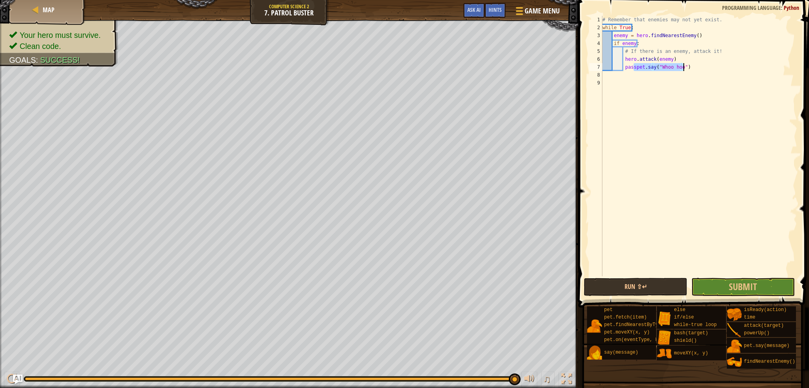
click at [631, 68] on div "# Remember that enemies may not yet exist. while True : enemy = hero . findNear…" at bounding box center [698, 154] width 196 height 276
click at [633, 68] on div "# Remember that enemies may not yet exist. while True : enemy = hero . findNear…" at bounding box center [698, 154] width 196 height 276
type textarea "pet.say("Whoo hoo")"
click at [670, 289] on button "Run ⇧↵" at bounding box center [635, 287] width 103 height 18
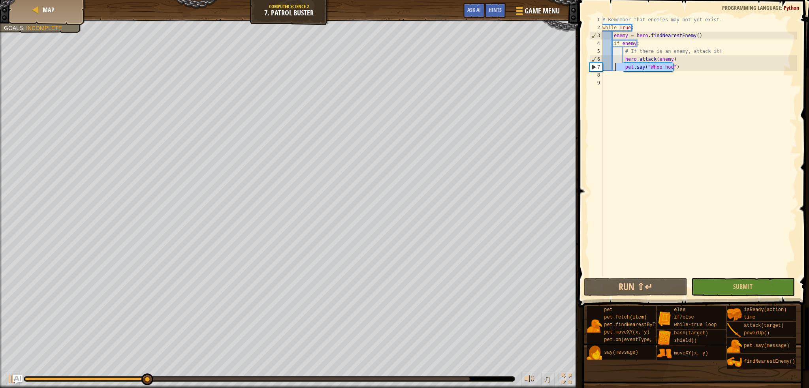
drag, startPoint x: 677, startPoint y: 67, endPoint x: 616, endPoint y: 69, distance: 60.8
click at [616, 69] on div "# Remember that enemies may not yet exist. while True : enemy = hero . findNear…" at bounding box center [698, 154] width 196 height 276
click at [700, 79] on div "# Remember that enemies may not yet exist. while True : enemy = hero . findNear…" at bounding box center [698, 154] width 196 height 276
drag, startPoint x: 674, startPoint y: 68, endPoint x: 624, endPoint y: 68, distance: 50.5
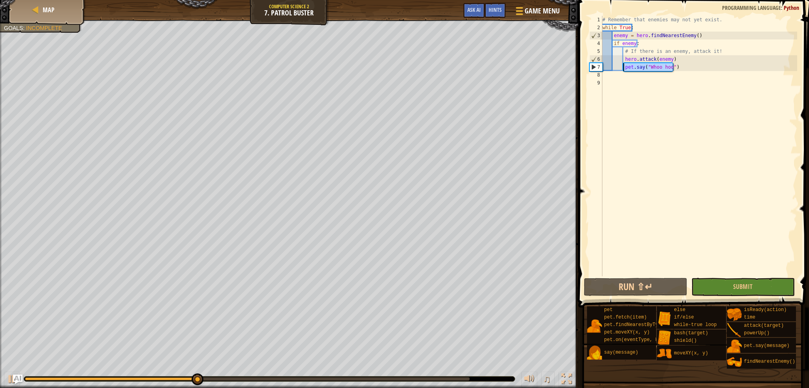
click at [624, 68] on div "# Remember that enemies may not yet exist. while True : enemy = hero . findNear…" at bounding box center [698, 154] width 196 height 276
type textarea "pet.say("Whoo hoo")"
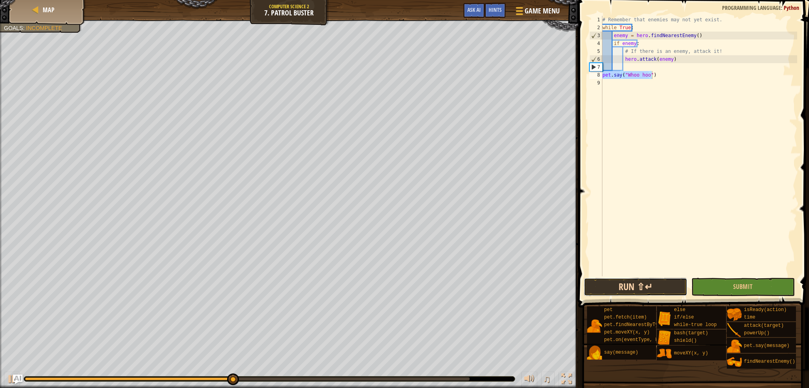
click at [672, 288] on button "Run ⇧↵" at bounding box center [635, 287] width 103 height 18
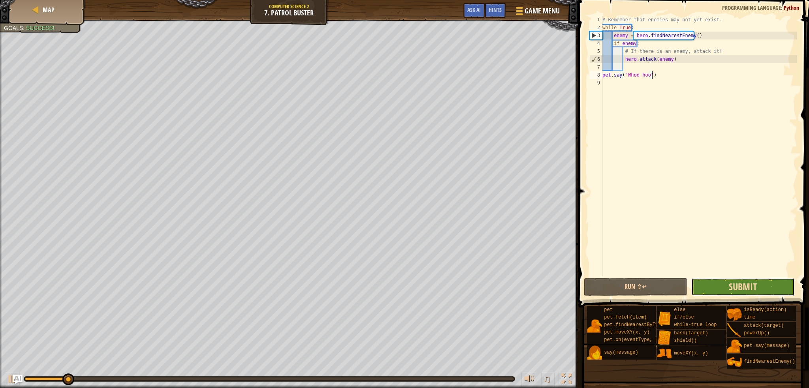
click at [740, 288] on span "Submit" at bounding box center [742, 286] width 28 height 13
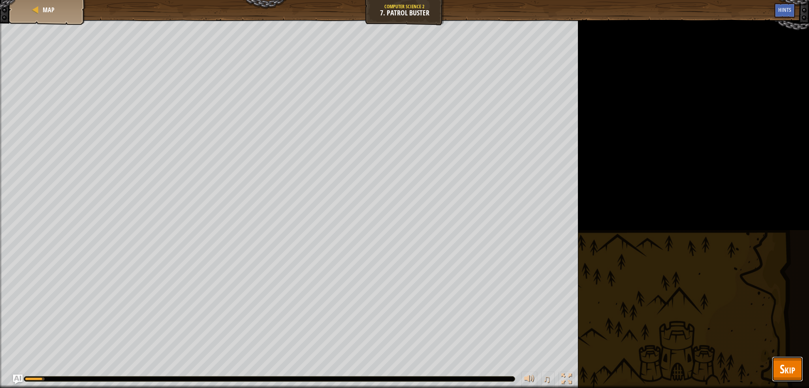
click at [774, 369] on button "Skip" at bounding box center [786, 368] width 31 height 25
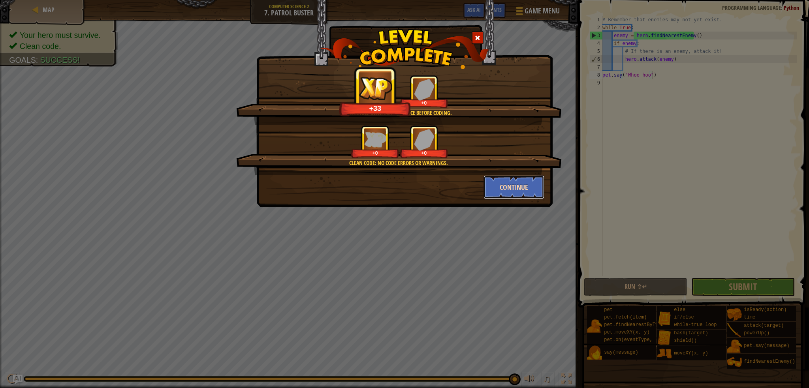
click at [514, 189] on button "Continue" at bounding box center [513, 187] width 61 height 24
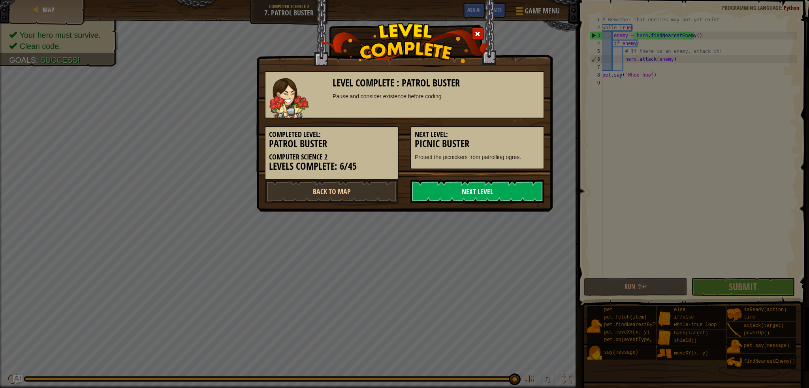
click at [475, 196] on link "Next Level" at bounding box center [477, 192] width 134 height 24
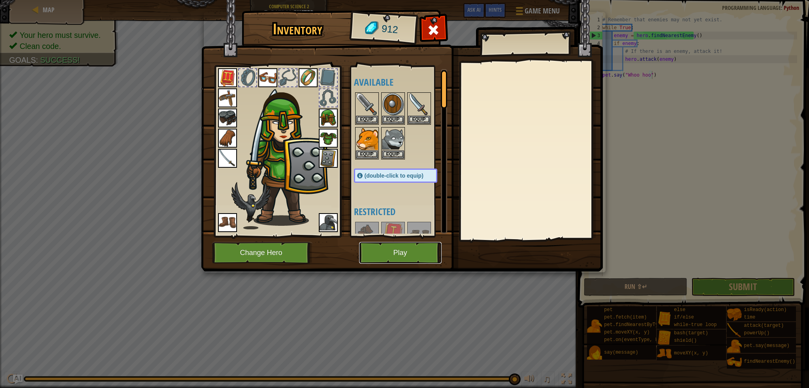
click at [425, 250] on button "Play" at bounding box center [400, 253] width 83 height 22
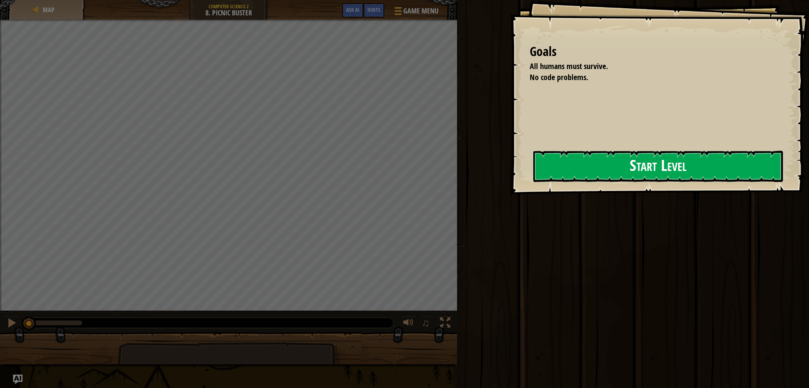
click at [534, 165] on button "Start Level" at bounding box center [658, 166] width 250 height 31
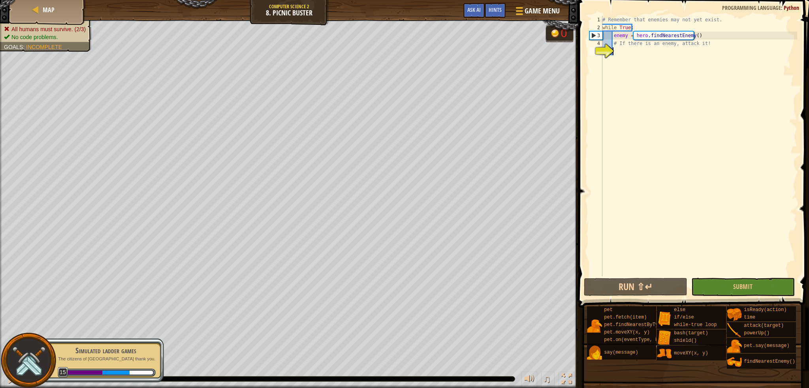
scroll to position [4, 0]
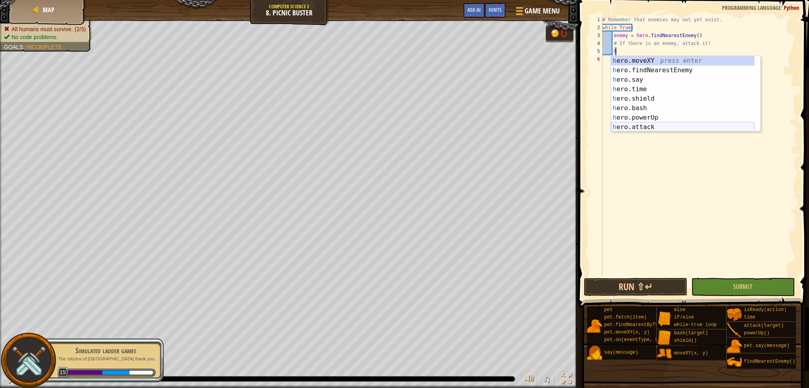
click at [643, 123] on div "h ero.moveXY press enter h ero.findNearestEnemy press enter h ero.say press ent…" at bounding box center [682, 103] width 143 height 95
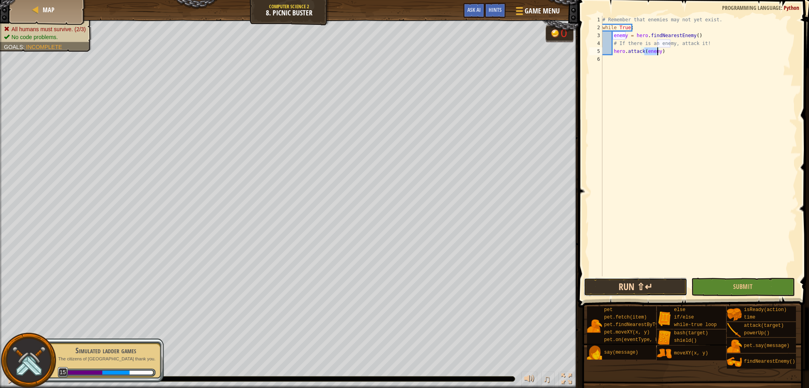
click at [651, 291] on button "Run ⇧↵" at bounding box center [635, 287] width 103 height 18
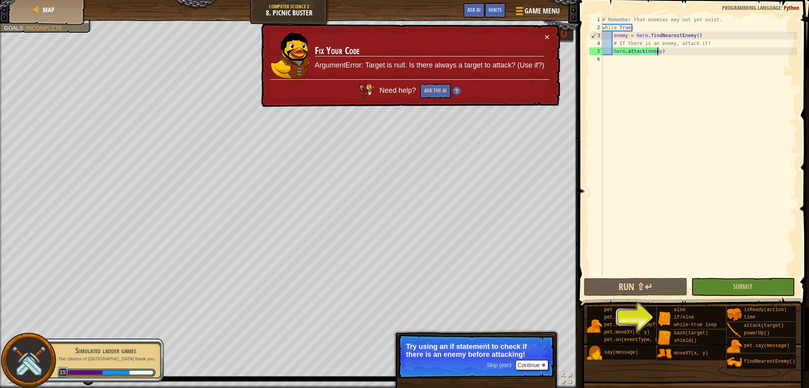
click at [701, 43] on div "# Remember that enemies may not yet exist. while True : enemy = hero . findNear…" at bounding box center [698, 154] width 196 height 276
type textarea "# If there is an enemy, attack it!"
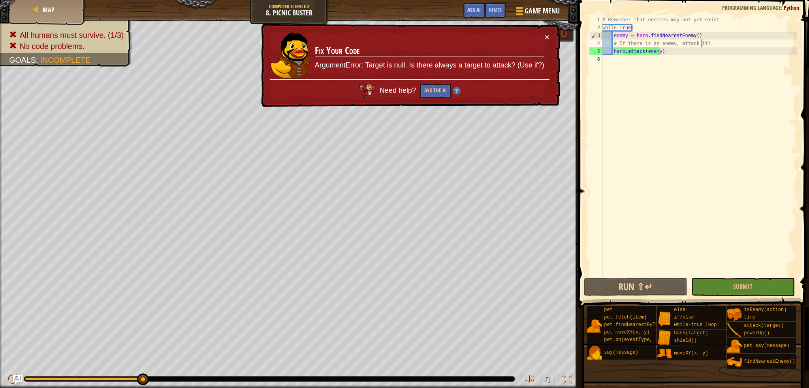
click at [709, 43] on div "# Remember that enemies may not yet exist. while True : enemy = hero . findNear…" at bounding box center [698, 154] width 196 height 276
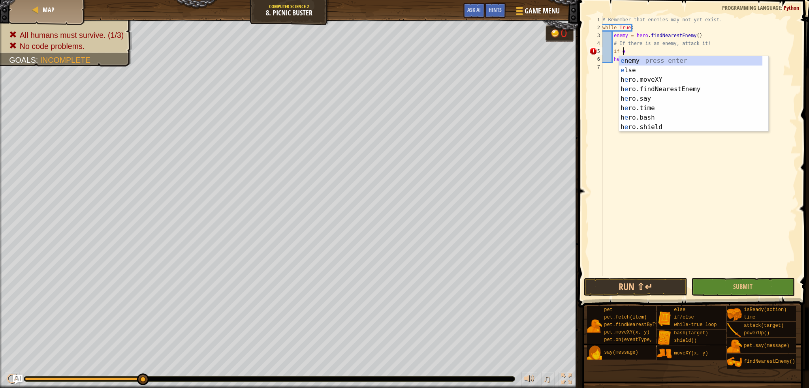
scroll to position [4, 1]
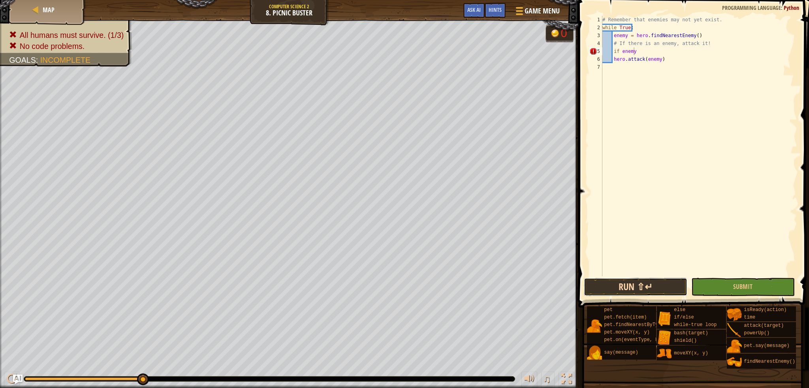
click at [638, 284] on button "Run ⇧↵" at bounding box center [635, 287] width 103 height 18
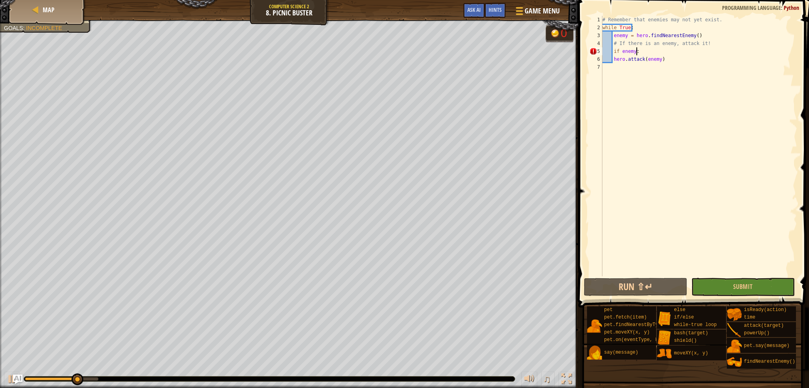
scroll to position [4, 2]
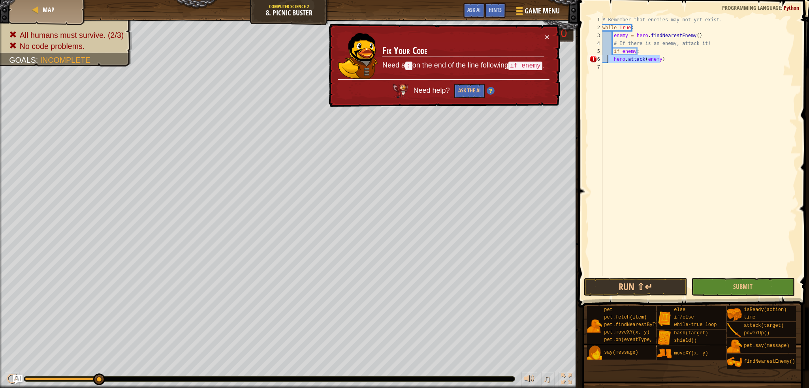
drag, startPoint x: 669, startPoint y: 60, endPoint x: 608, endPoint y: 59, distance: 61.2
click at [608, 59] on div "# Remember that enemies may not yet exist. while True : enemy = hero . findNear…" at bounding box center [698, 154] width 196 height 276
click at [667, 61] on div "# Remember that enemies may not yet exist. while True : enemy = hero . findNear…" at bounding box center [698, 146] width 196 height 261
drag, startPoint x: 666, startPoint y: 61, endPoint x: 619, endPoint y: 62, distance: 47.4
click at [619, 62] on div "# Remember that enemies may not yet exist. while True : enemy = hero . findNear…" at bounding box center [698, 154] width 196 height 276
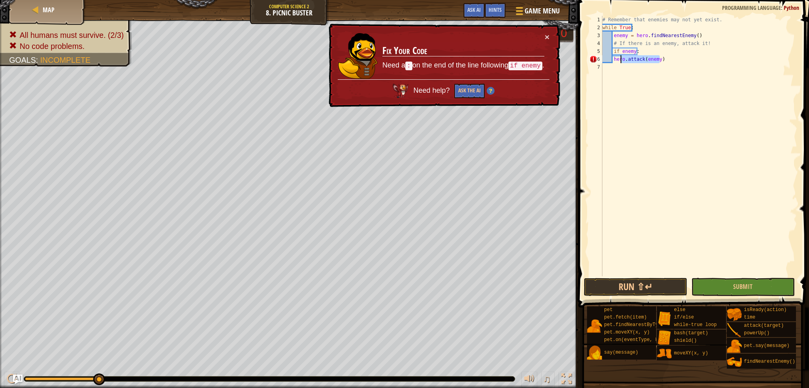
click at [613, 61] on div "# Remember that enemies may not yet exist. while True : enemy = hero . findNear…" at bounding box center [698, 154] width 196 height 276
drag, startPoint x: 613, startPoint y: 61, endPoint x: 659, endPoint y: 59, distance: 45.8
click at [659, 59] on div "# Remember that enemies may not yet exist. while True : enemy = hero . findNear…" at bounding box center [698, 154] width 196 height 276
type textarea "if enemy:hero.attack(enemy)"
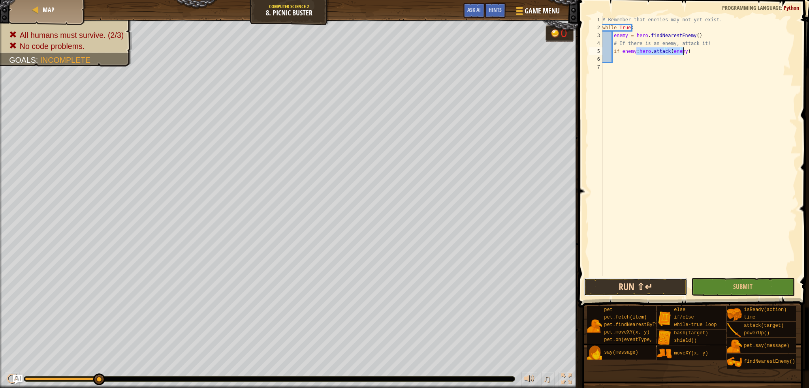
click at [660, 285] on button "Run ⇧↵" at bounding box center [635, 287] width 103 height 18
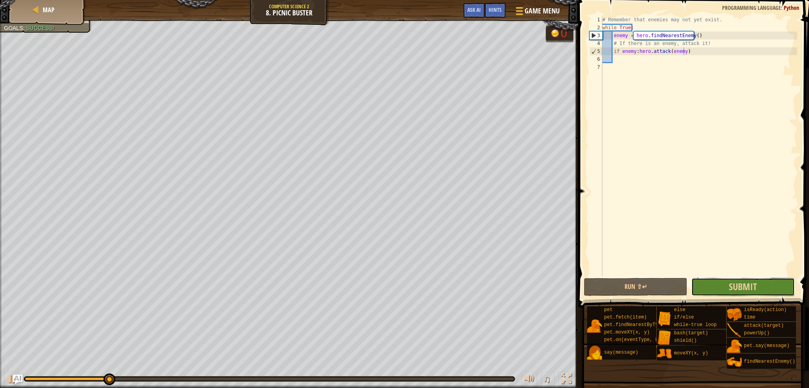
click at [717, 293] on button "Submit" at bounding box center [742, 287] width 103 height 18
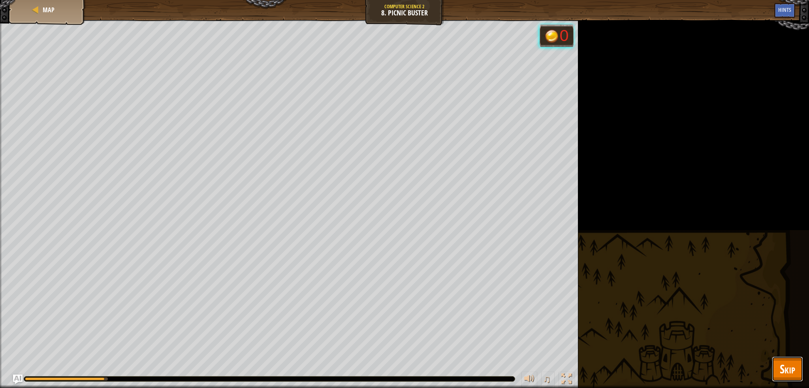
click at [786, 368] on span "Skip" at bounding box center [786, 369] width 15 height 16
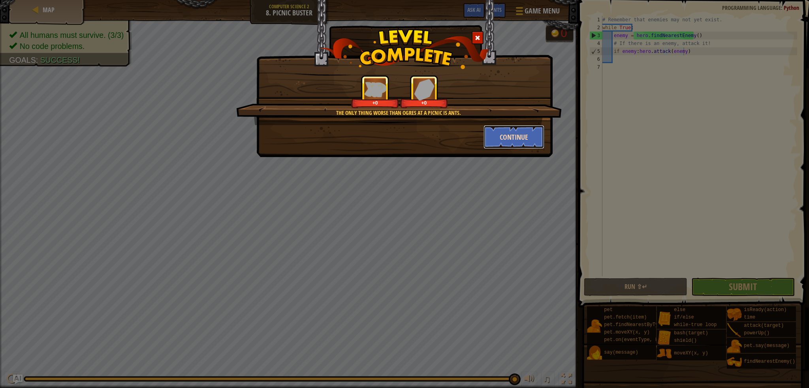
click at [529, 139] on button "Continue" at bounding box center [513, 137] width 61 height 24
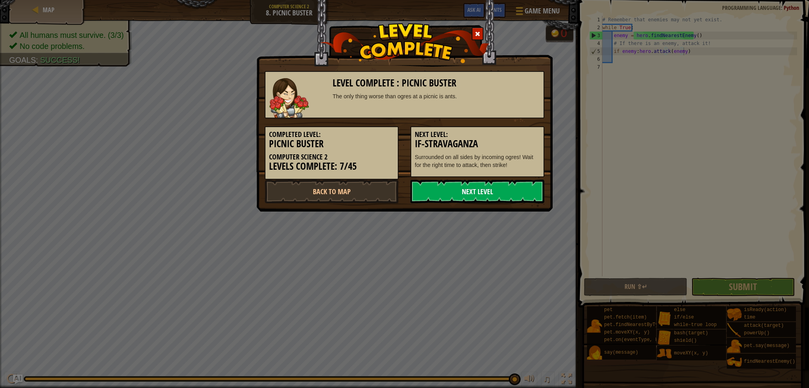
click at [455, 189] on link "Next Level" at bounding box center [477, 192] width 134 height 24
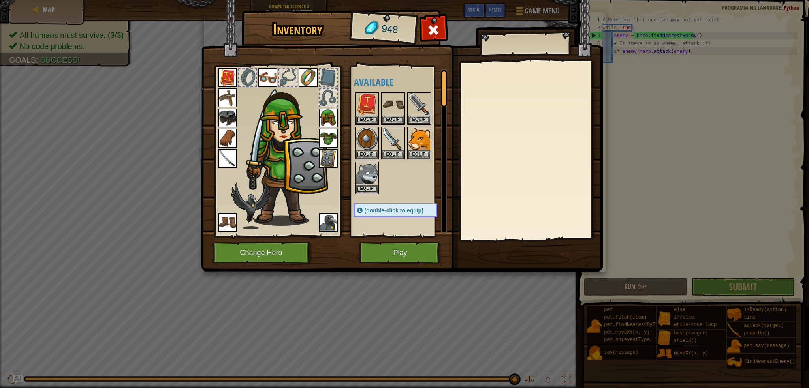
click at [227, 220] on img at bounding box center [227, 222] width 19 height 19
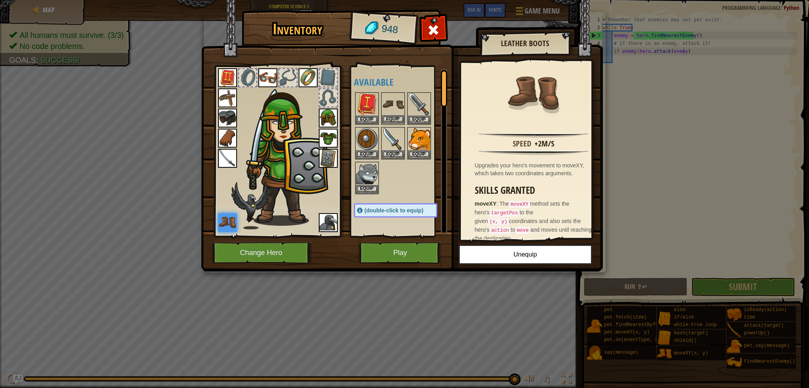
click at [398, 101] on img at bounding box center [393, 104] width 22 height 22
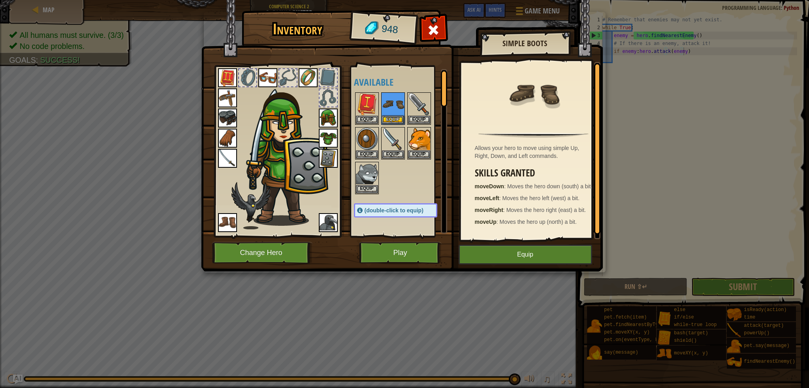
scroll to position [2, 0]
click at [431, 183] on div at bounding box center [403, 143] width 99 height 104
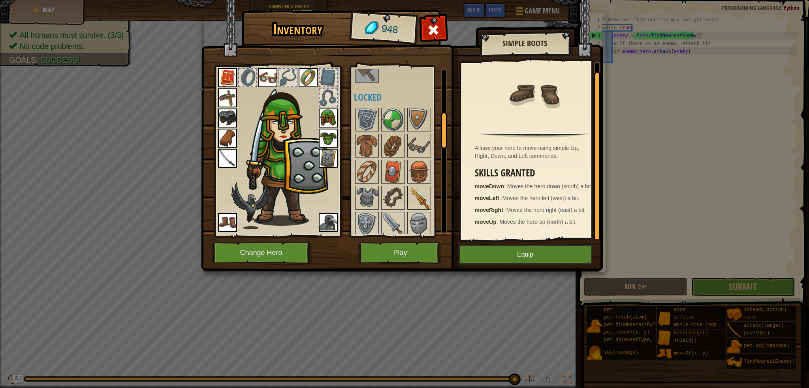
click at [422, 192] on img at bounding box center [419, 198] width 22 height 22
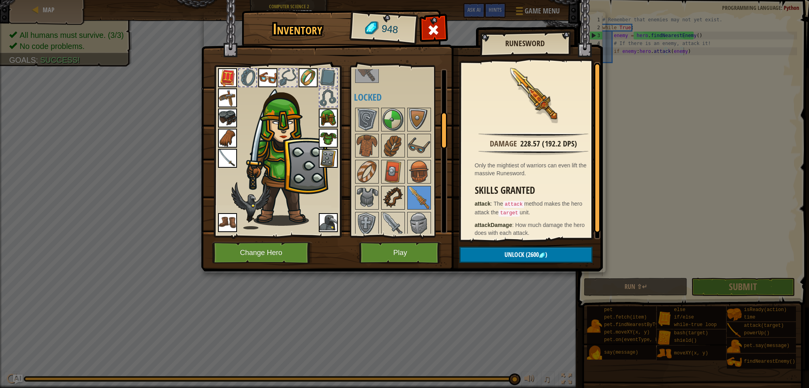
click at [385, 195] on img at bounding box center [393, 198] width 22 height 22
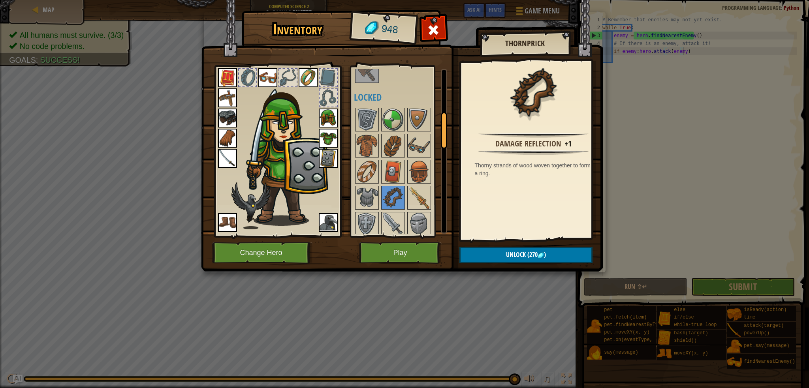
scroll to position [237, 0]
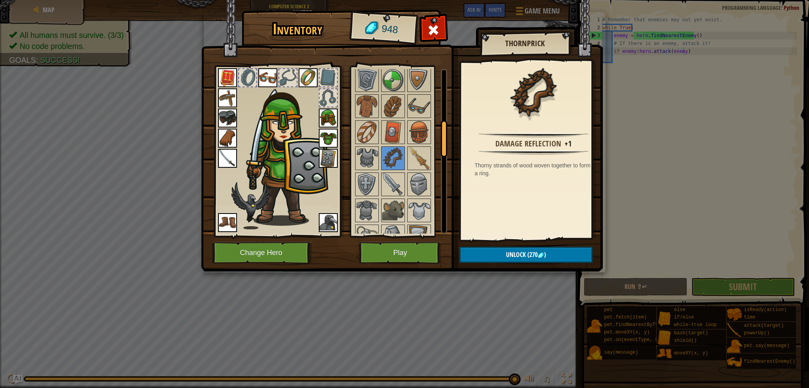
click at [288, 84] on div at bounding box center [287, 77] width 17 height 17
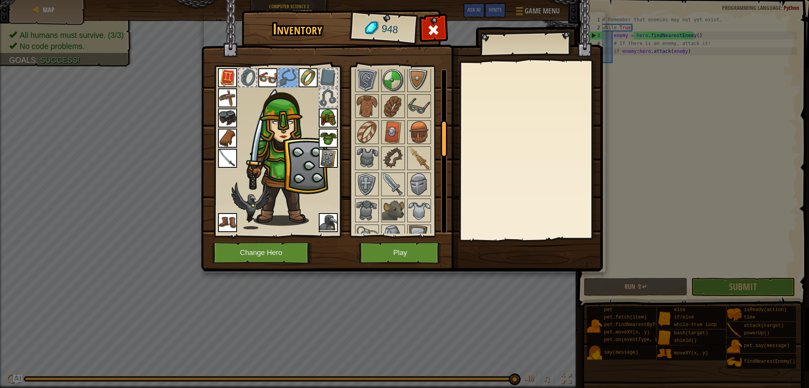
click at [250, 82] on div at bounding box center [247, 77] width 17 height 17
click at [325, 102] on div at bounding box center [327, 97] width 17 height 17
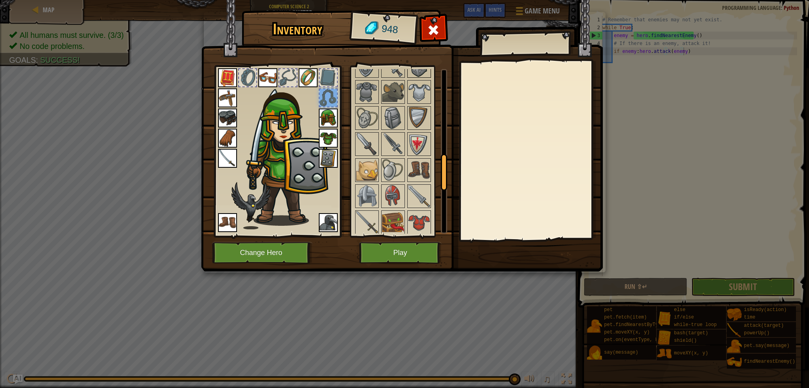
scroll to position [395, 0]
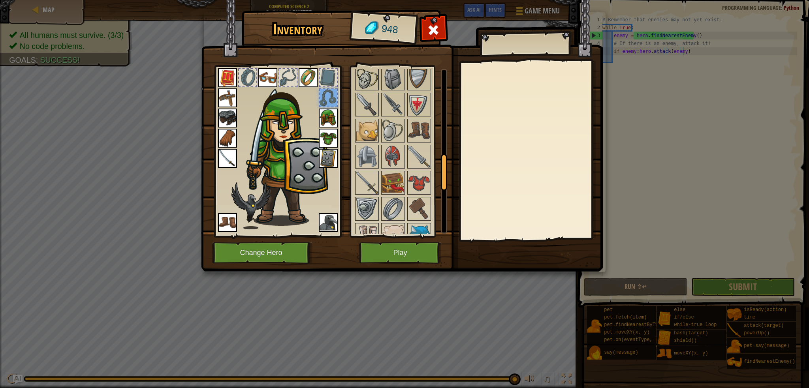
click at [365, 74] on img at bounding box center [367, 79] width 22 height 22
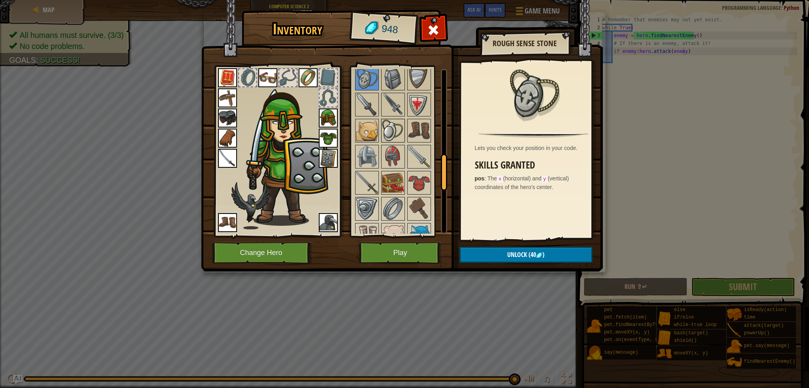
click at [385, 131] on img at bounding box center [393, 131] width 22 height 22
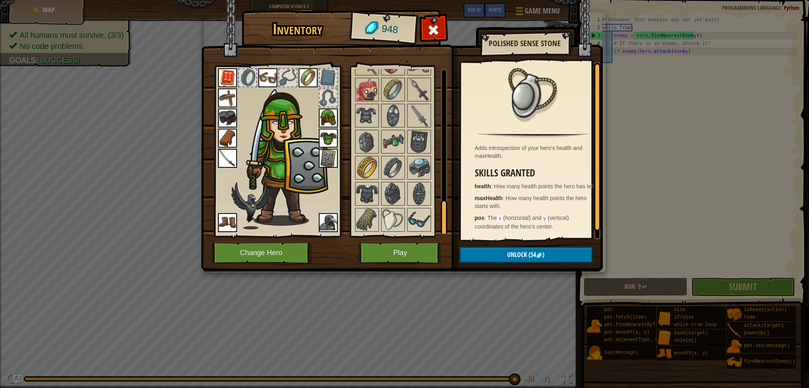
scroll to position [612, 0]
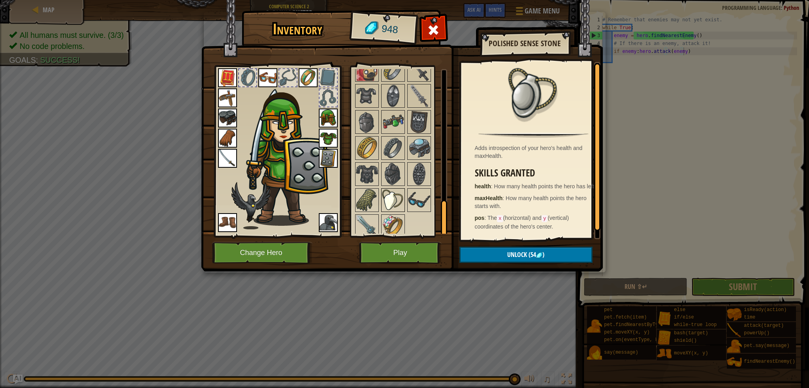
click at [398, 194] on img at bounding box center [393, 200] width 22 height 22
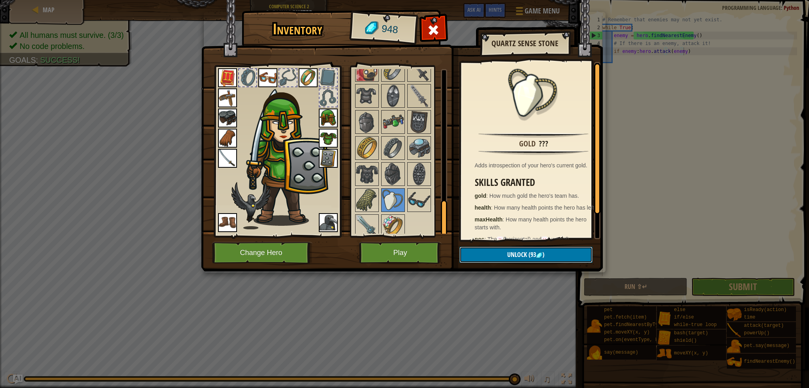
click at [517, 258] on span "Unlock" at bounding box center [517, 254] width 20 height 9
click at [480, 256] on button "Confirm" at bounding box center [525, 255] width 133 height 16
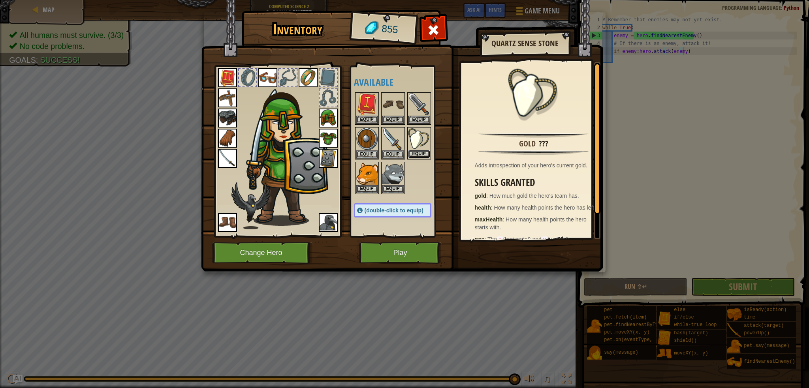
click at [417, 155] on button "Equip" at bounding box center [419, 154] width 22 height 8
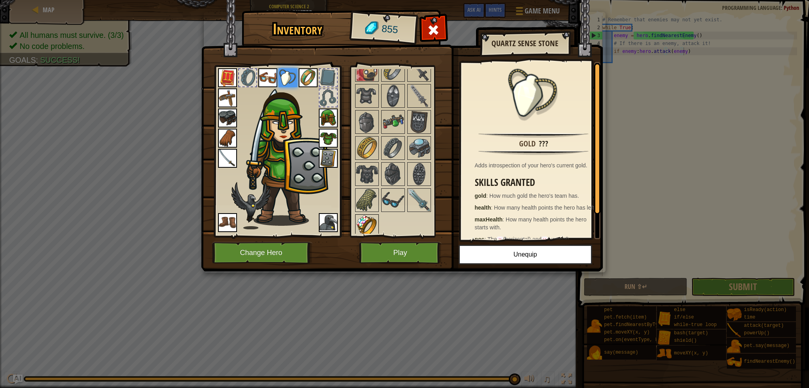
click at [370, 215] on img at bounding box center [367, 226] width 22 height 22
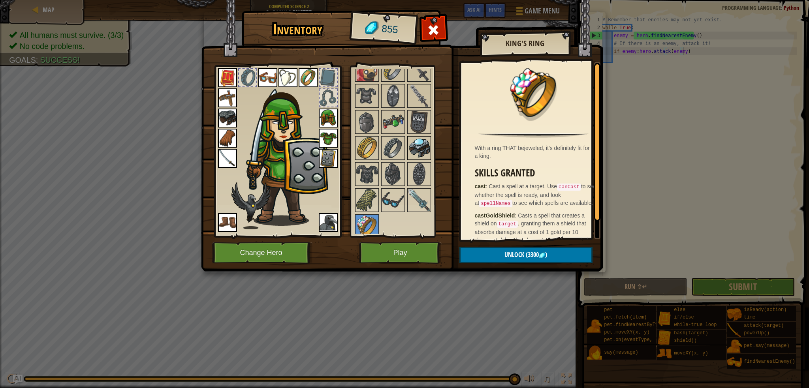
click at [411, 143] on img at bounding box center [419, 148] width 22 height 22
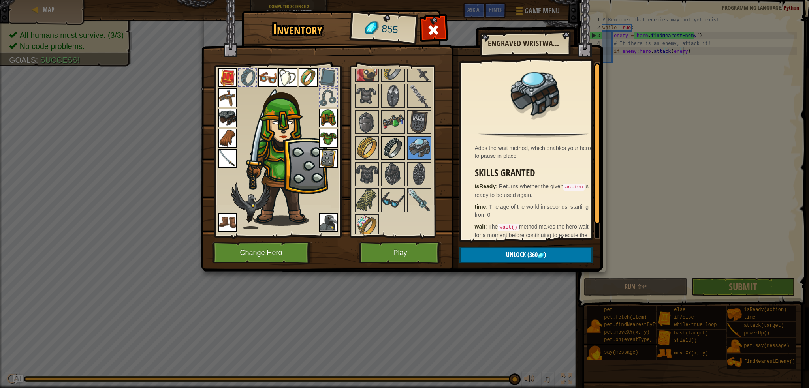
click at [391, 146] on img at bounding box center [393, 148] width 22 height 22
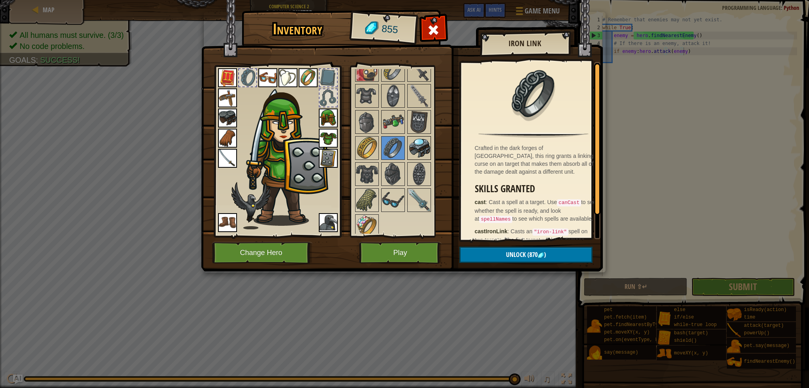
click at [422, 146] on img at bounding box center [419, 148] width 22 height 22
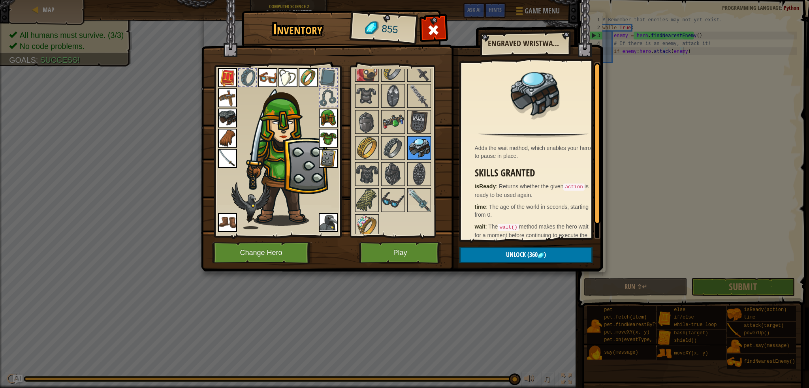
scroll to position [572, 0]
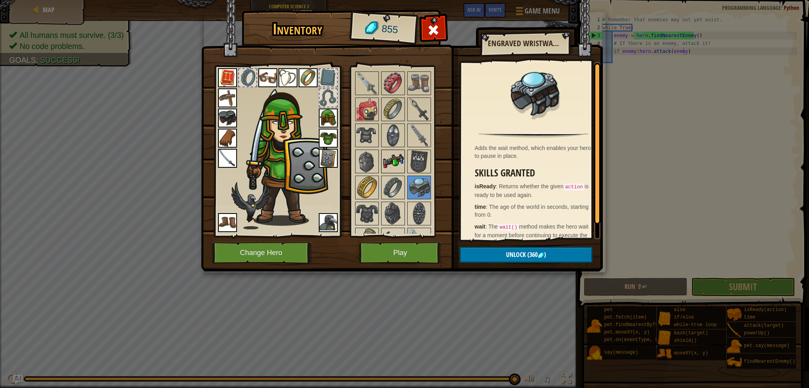
click at [394, 158] on img at bounding box center [393, 161] width 22 height 22
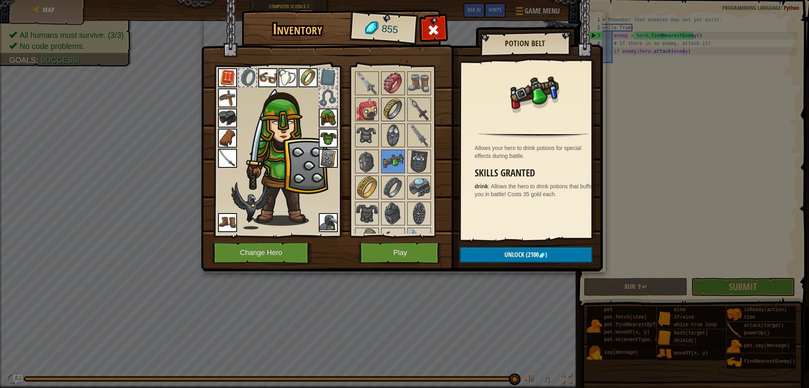
click at [401, 109] on img at bounding box center [393, 109] width 22 height 22
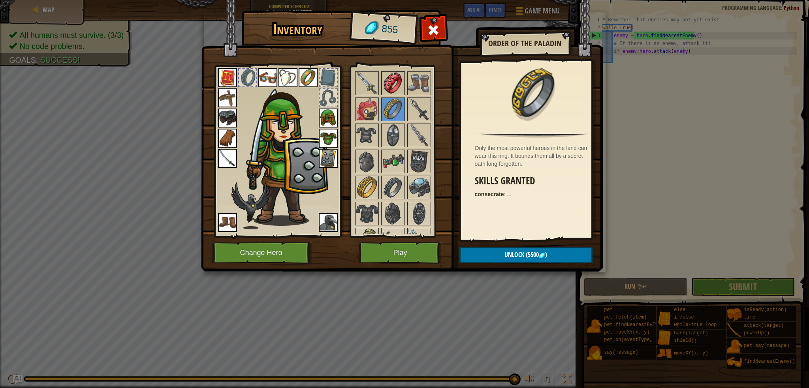
click at [393, 78] on img at bounding box center [393, 83] width 22 height 22
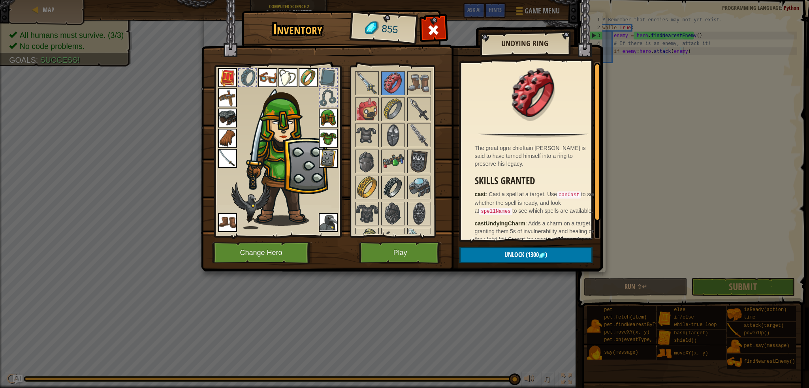
click at [390, 187] on img at bounding box center [393, 187] width 22 height 22
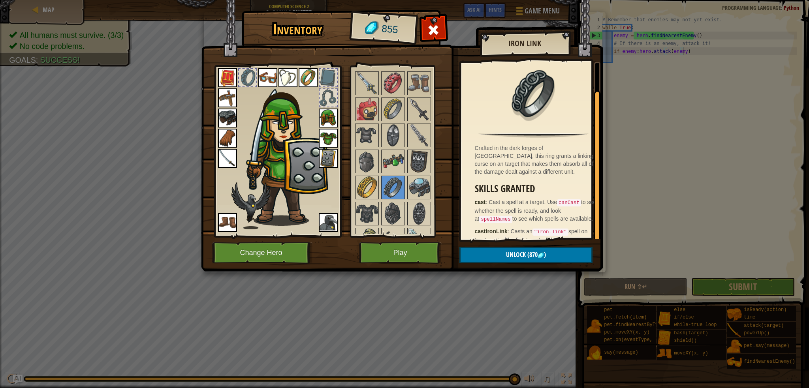
scroll to position [26, 0]
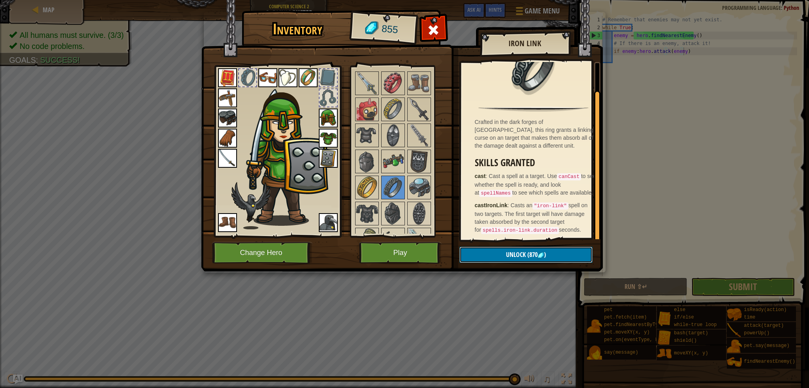
click at [494, 252] on button "Unlock (870 )" at bounding box center [525, 255] width 133 height 16
click at [514, 252] on span "Unlock" at bounding box center [516, 254] width 20 height 9
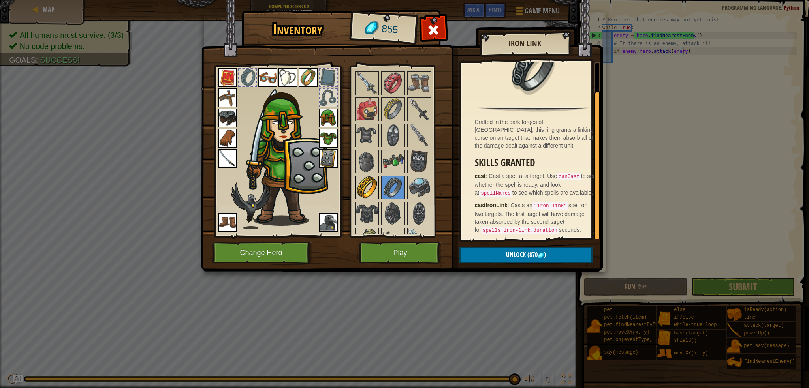
click at [371, 176] on img at bounding box center [367, 187] width 22 height 22
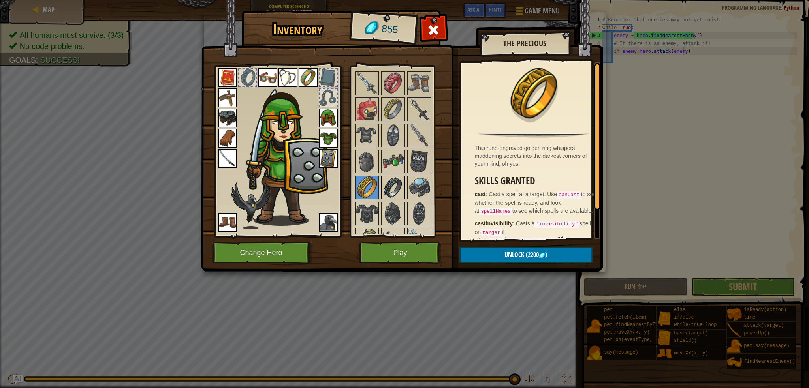
click at [391, 182] on img at bounding box center [393, 187] width 22 height 22
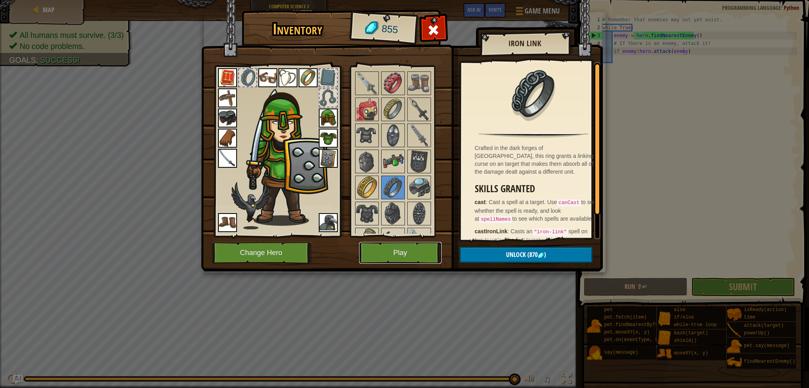
click at [418, 251] on button "Play" at bounding box center [400, 253] width 83 height 22
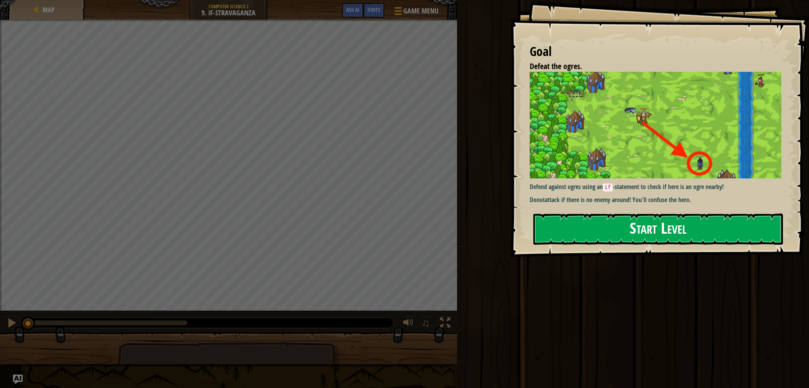
click at [659, 233] on button "Start Level" at bounding box center [658, 229] width 250 height 31
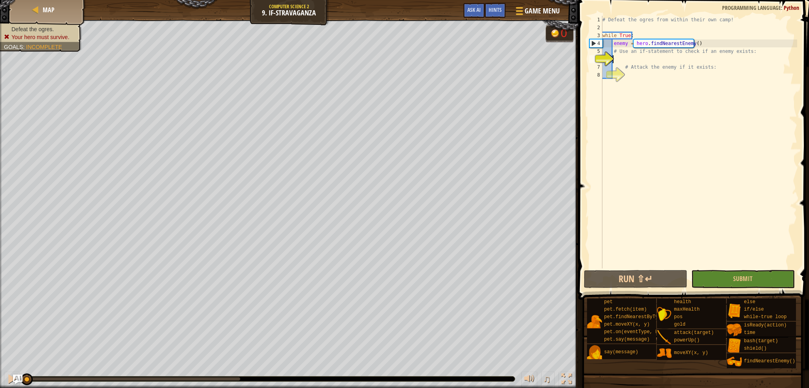
scroll to position [4, 0]
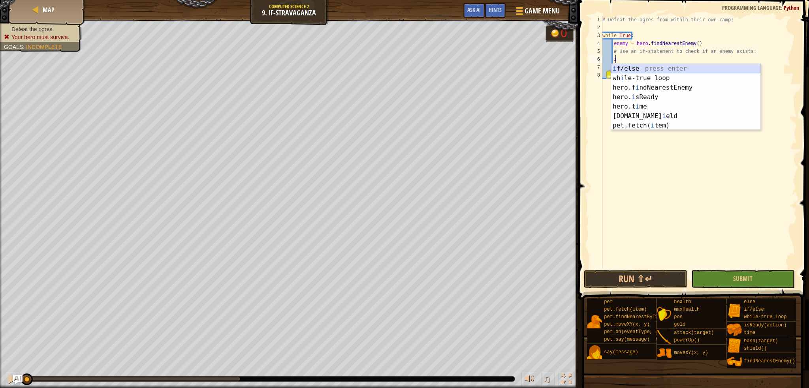
click at [657, 71] on div "i f/else press enter wh i le-true loop press enter hero.f i ndNearestEnemy pres…" at bounding box center [685, 106] width 149 height 85
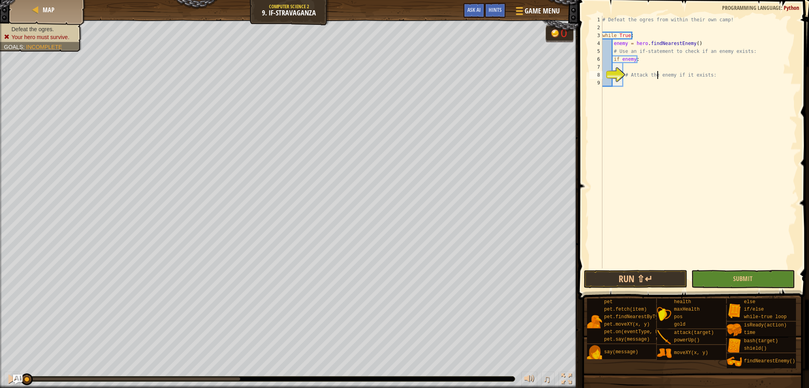
click at [657, 71] on div "# Defeat the ogres from within their own camp! while True : enemy = hero . find…" at bounding box center [698, 150] width 196 height 268
click at [645, 61] on div "# Defeat the ogres from within their own camp! while True : enemy = hero . find…" at bounding box center [698, 150] width 196 height 268
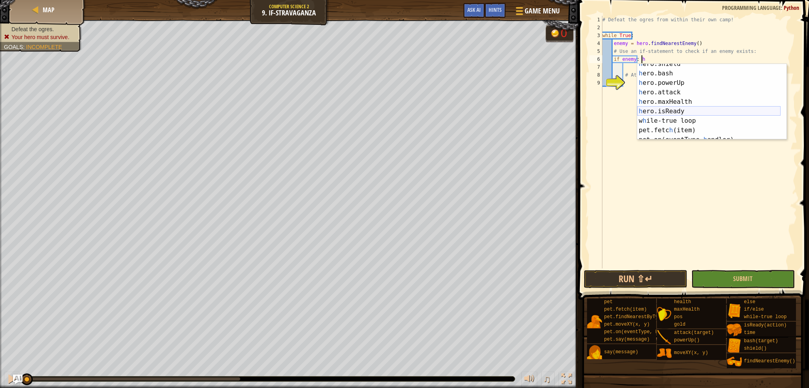
scroll to position [76, 0]
click at [682, 84] on div "h ero.bash press enter h ero.powerUp press enter h ero.attack press enter h ero…" at bounding box center [708, 111] width 143 height 95
type textarea "if enemy: hero.attack(enemy)"
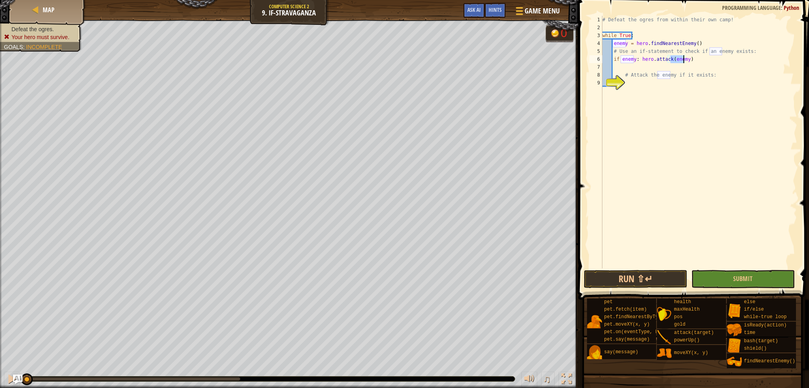
click at [700, 147] on div "# Defeat the ogres from within their own camp! while True : enemy = hero . find…" at bounding box center [698, 150] width 196 height 268
click at [640, 273] on button "Run ⇧↵" at bounding box center [635, 279] width 103 height 18
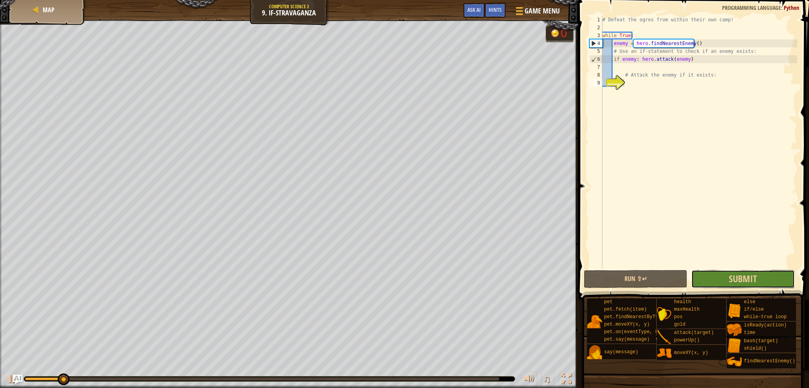
click at [703, 273] on button "Submit" at bounding box center [742, 279] width 103 height 18
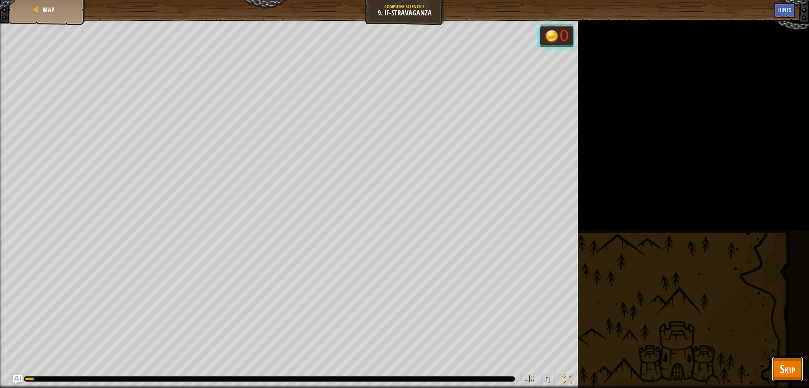
click at [774, 364] on button "Skip" at bounding box center [786, 368] width 31 height 25
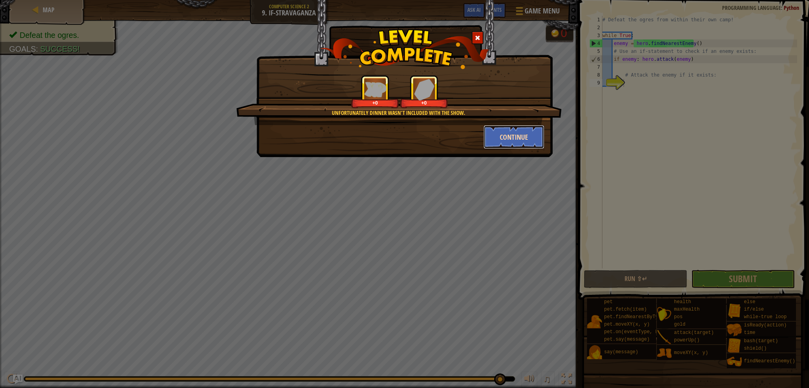
click at [504, 140] on button "Continue" at bounding box center [513, 137] width 61 height 24
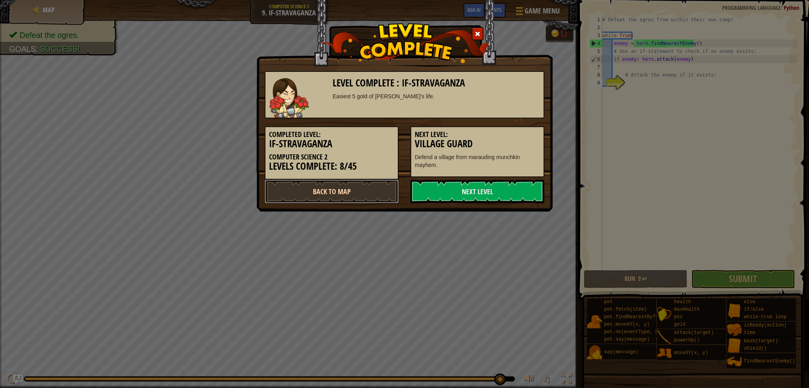
click at [337, 194] on link "Back to Map" at bounding box center [332, 192] width 134 height 24
